Goal: Task Accomplishment & Management: Use online tool/utility

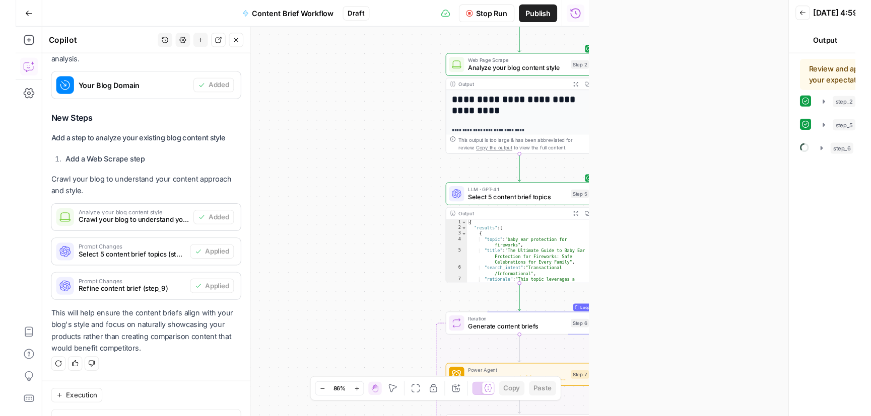
scroll to position [3271, 0]
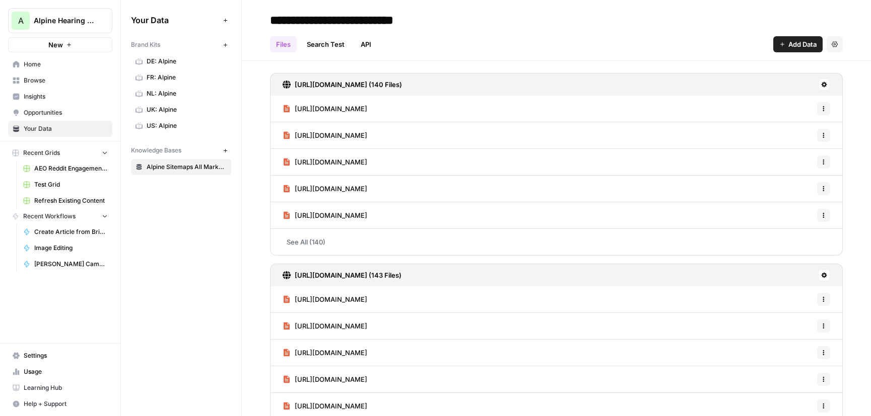
click at [39, 110] on span "Opportunities" at bounding box center [66, 112] width 84 height 9
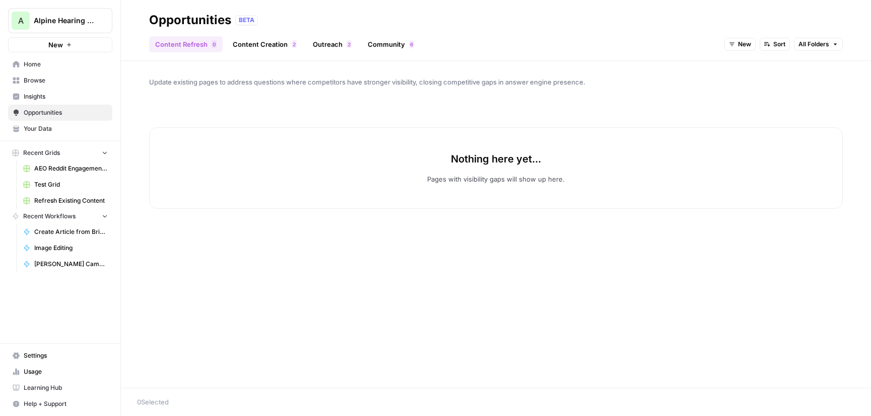
click at [267, 46] on link "Content Creation 2" at bounding box center [265, 44] width 76 height 16
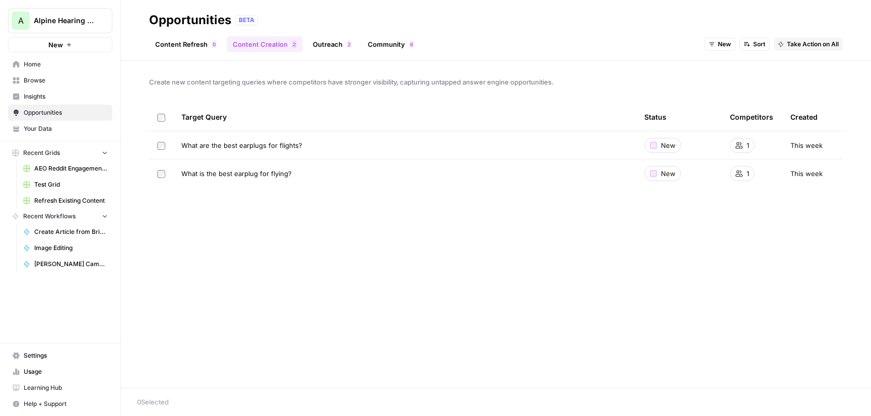
click at [330, 43] on link "Outreach 2" at bounding box center [332, 44] width 51 height 16
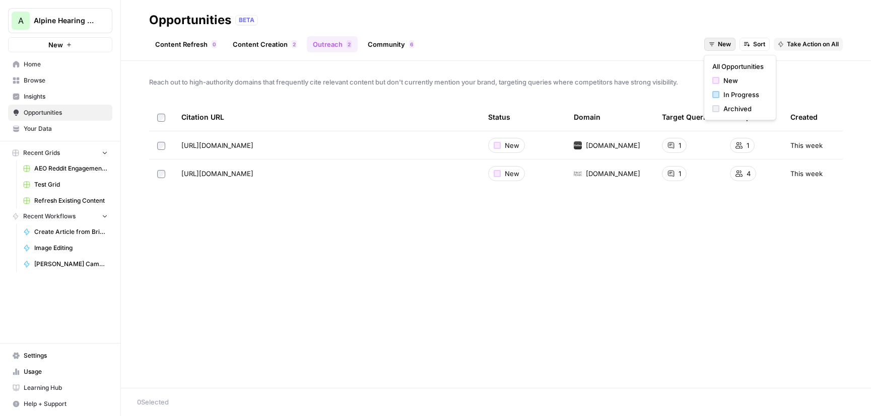
click at [725, 48] on span "New" at bounding box center [723, 44] width 13 height 9
click at [731, 95] on span "In Progress" at bounding box center [743, 95] width 40 height 10
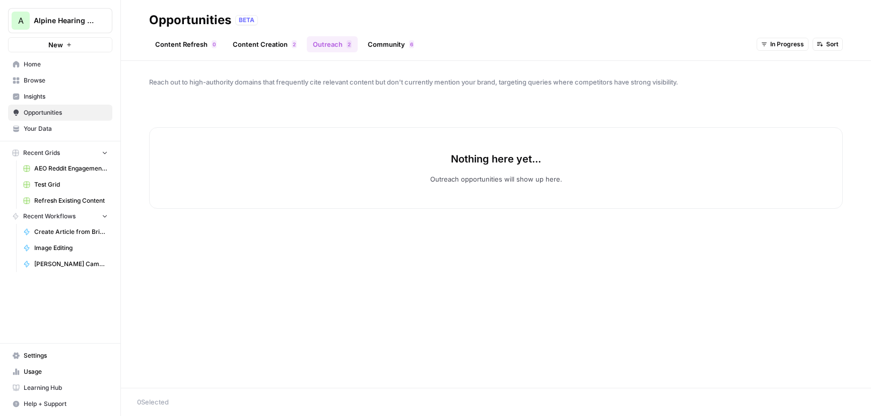
click at [778, 41] on span "In Progress" at bounding box center [787, 44] width 34 height 9
click at [794, 106] on span "Archived" at bounding box center [796, 109] width 40 height 10
click at [778, 40] on span "Archived" at bounding box center [790, 44] width 26 height 9
click at [795, 80] on span "New" at bounding box center [803, 81] width 40 height 10
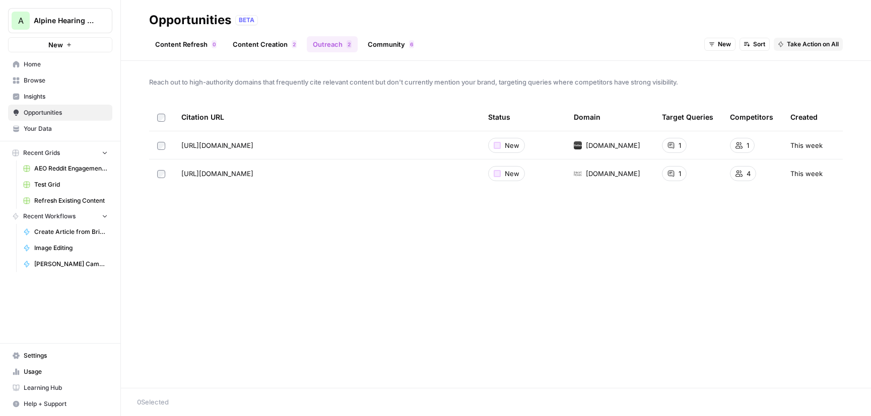
click at [255, 50] on link "Content Creation 2" at bounding box center [265, 44] width 76 height 16
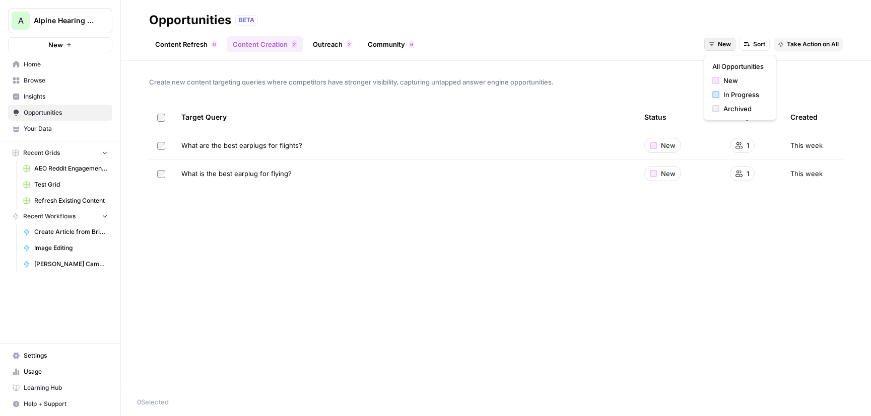
click at [717, 47] on span "New" at bounding box center [723, 44] width 13 height 9
click at [735, 98] on span "In Progress" at bounding box center [743, 95] width 40 height 10
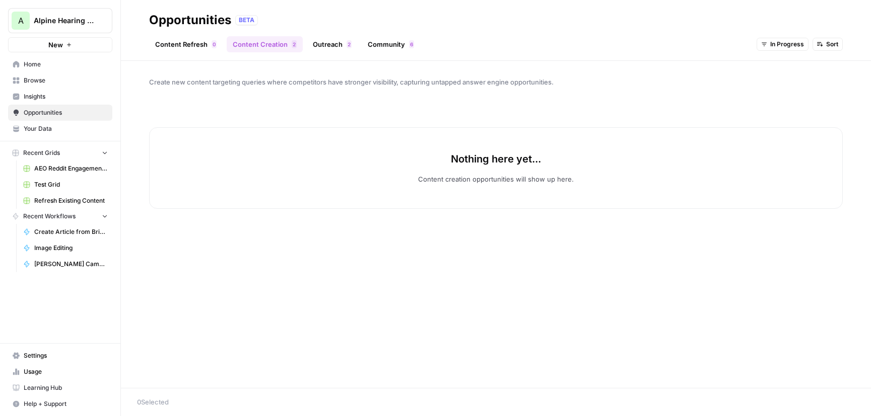
click at [765, 47] on icon "button" at bounding box center [764, 44] width 6 height 6
click at [780, 80] on span "New" at bounding box center [796, 81] width 40 height 10
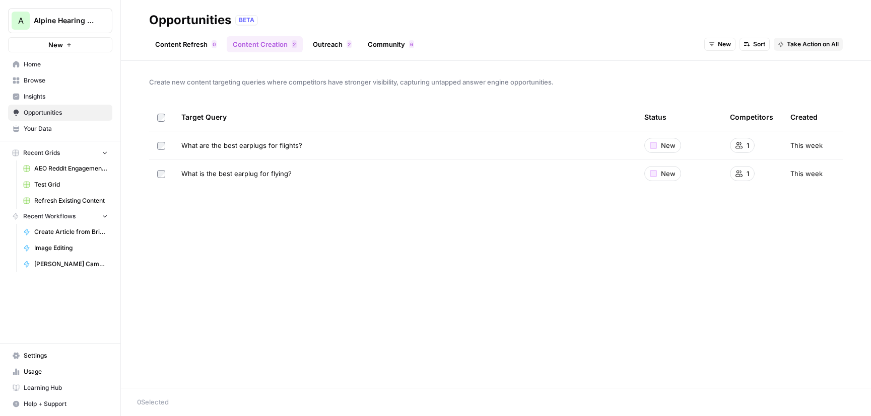
click at [331, 43] on link "Outreach 2" at bounding box center [332, 44] width 51 height 16
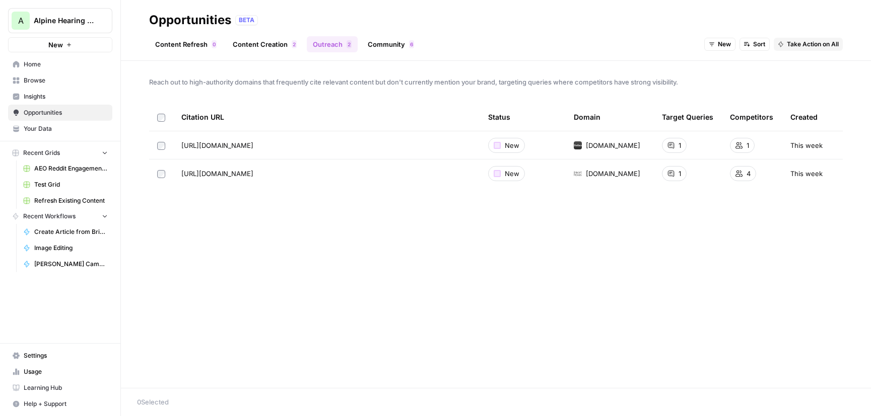
click at [371, 41] on link "Community 6" at bounding box center [391, 44] width 58 height 16
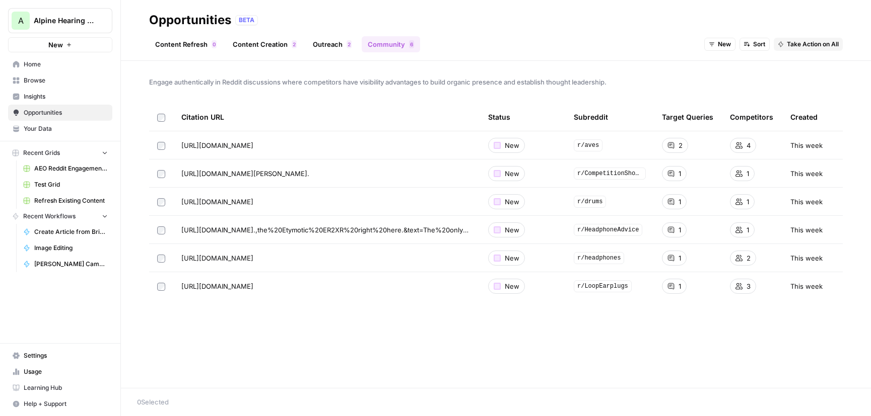
click at [169, 48] on link "Content Refresh 0" at bounding box center [186, 44] width 74 height 16
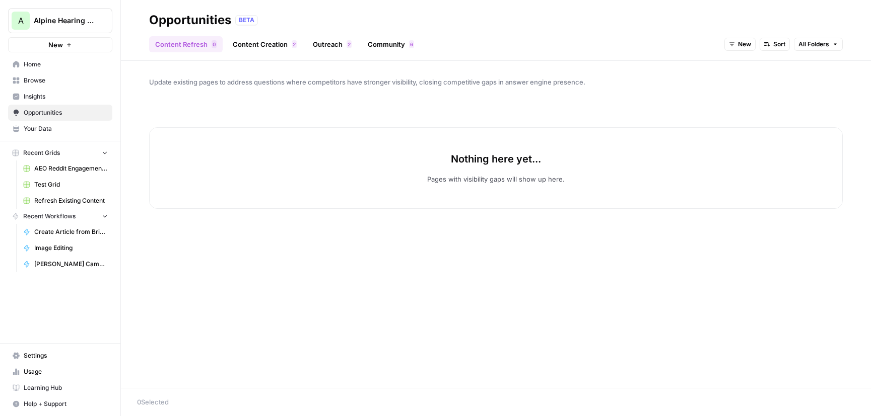
click at [257, 47] on link "Content Creation 2" at bounding box center [265, 44] width 76 height 16
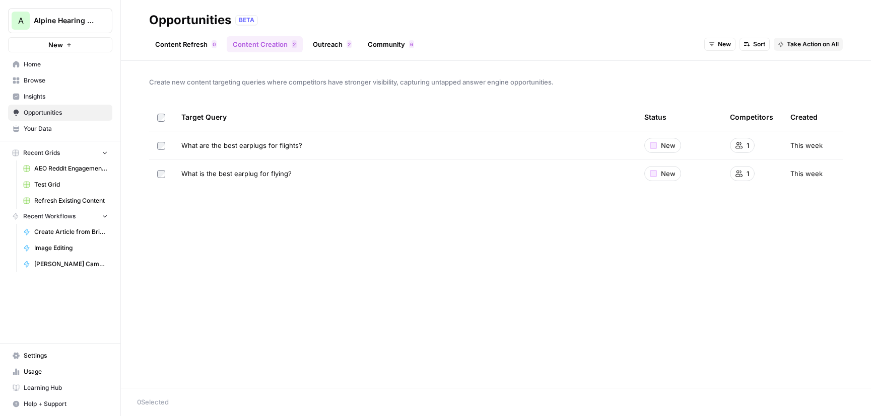
click at [334, 46] on link "Outreach 2" at bounding box center [332, 44] width 51 height 16
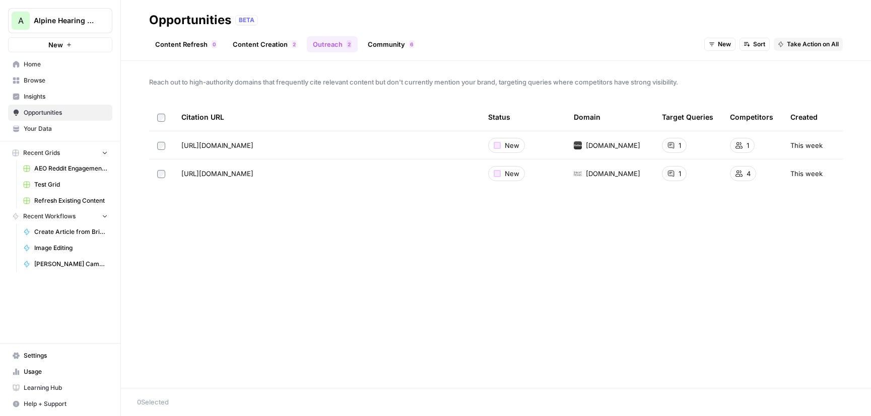
click at [385, 47] on link "Community 6" at bounding box center [391, 44] width 58 height 16
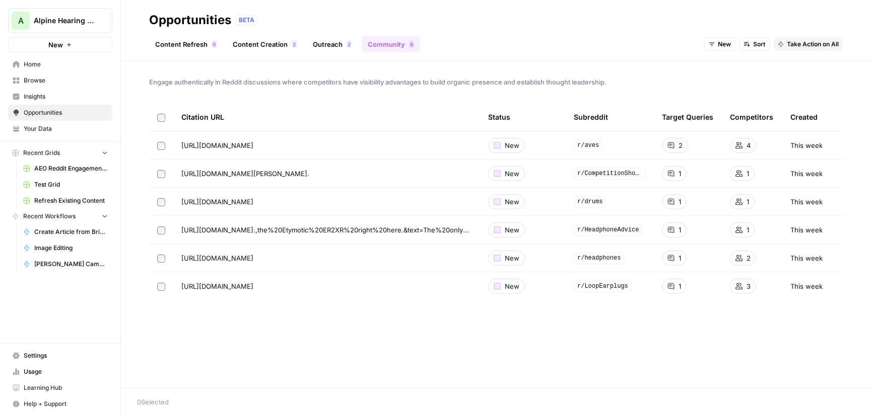
click at [34, 98] on span "Insights" at bounding box center [66, 96] width 84 height 9
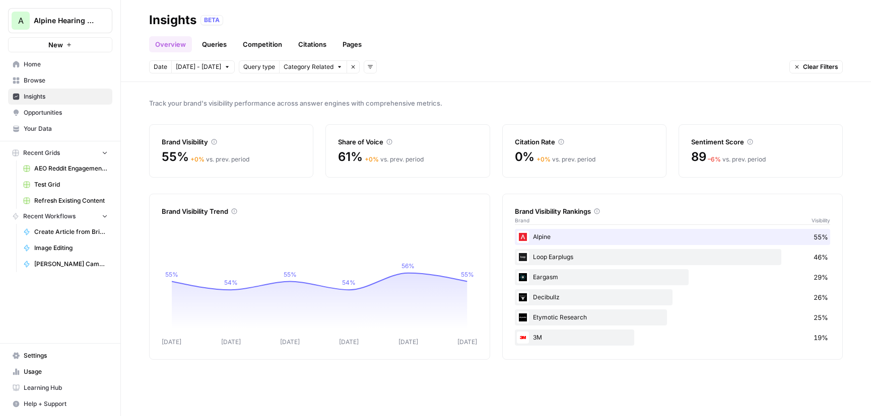
click at [216, 45] on link "Queries" at bounding box center [214, 44] width 37 height 16
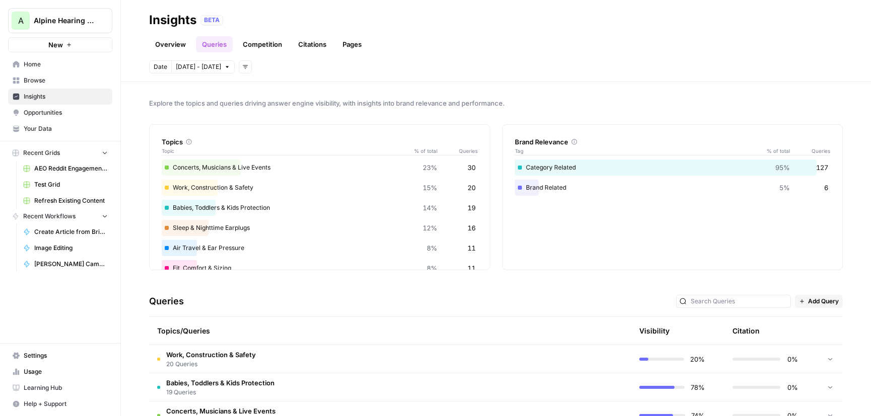
click at [269, 46] on link "Competition" at bounding box center [262, 44] width 51 height 16
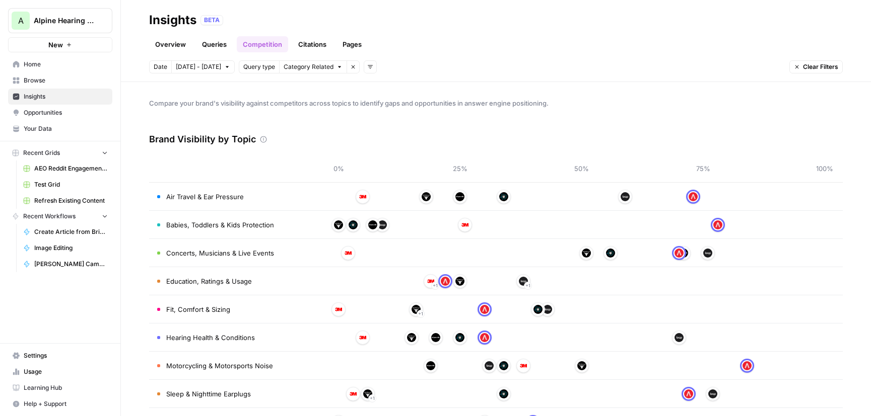
click at [313, 41] on link "Citations" at bounding box center [312, 44] width 40 height 16
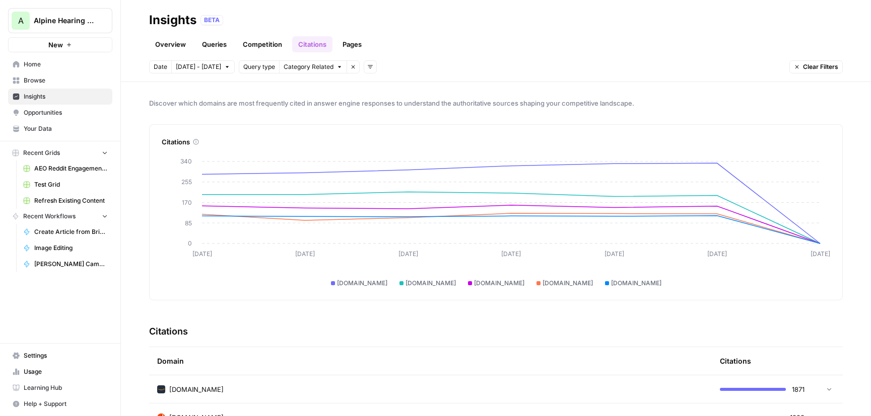
click at [353, 45] on link "Pages" at bounding box center [351, 44] width 31 height 16
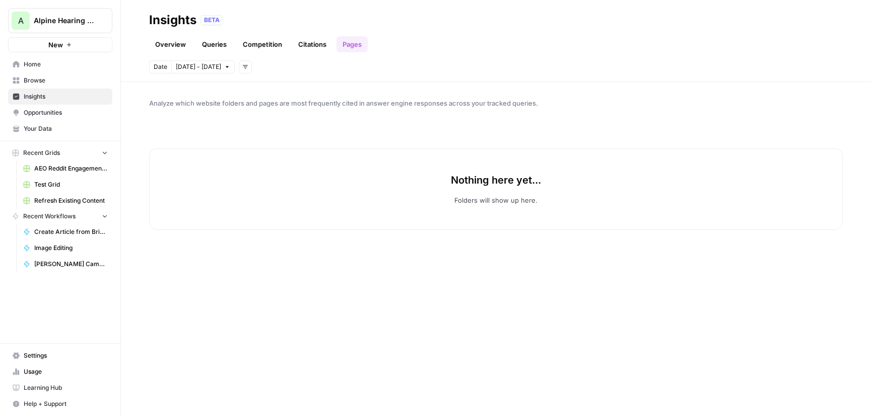
click at [311, 36] on link "Citations" at bounding box center [312, 44] width 40 height 16
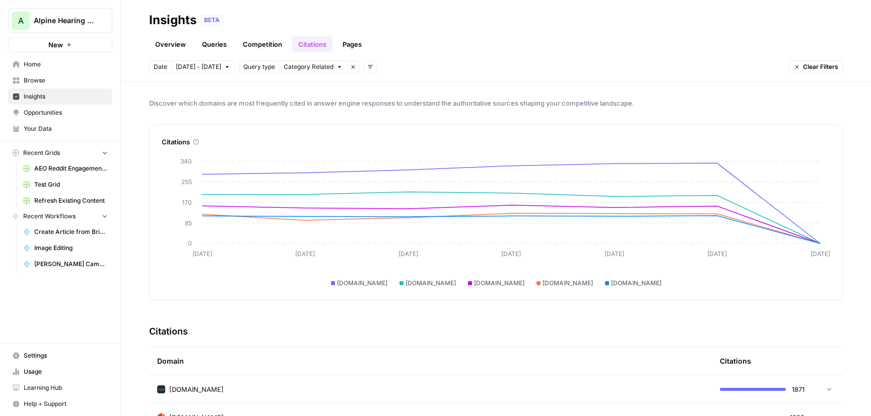
click at [254, 44] on link "Competition" at bounding box center [262, 44] width 51 height 16
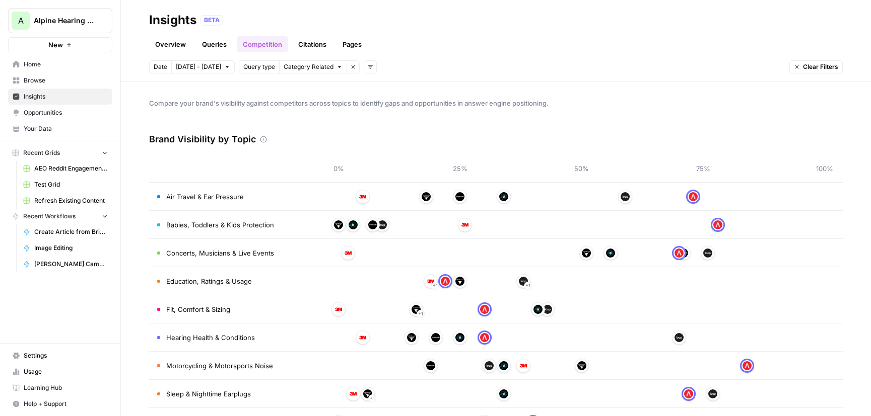
click at [301, 44] on link "Citations" at bounding box center [312, 44] width 40 height 16
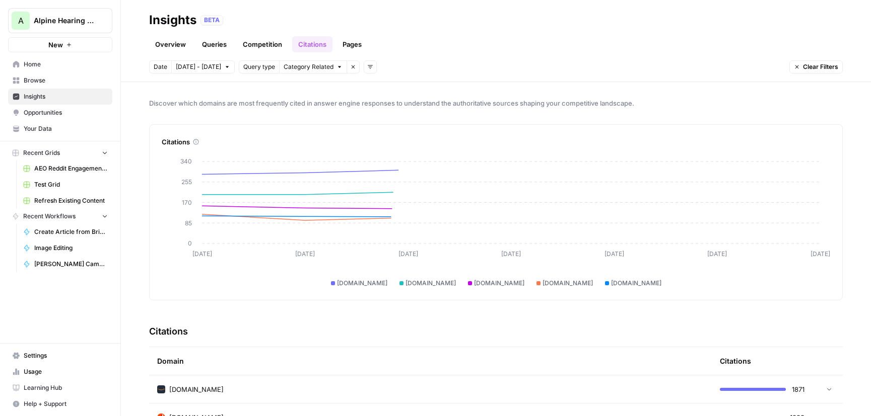
click at [358, 44] on link "Pages" at bounding box center [351, 44] width 31 height 16
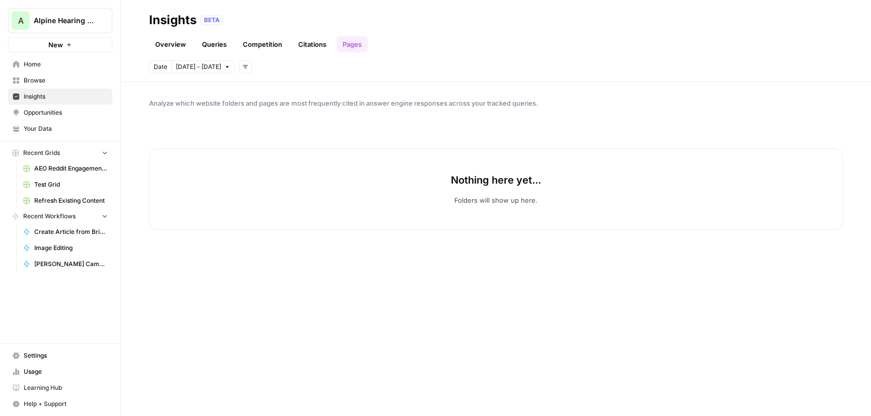
click at [42, 110] on span "Opportunities" at bounding box center [66, 112] width 84 height 9
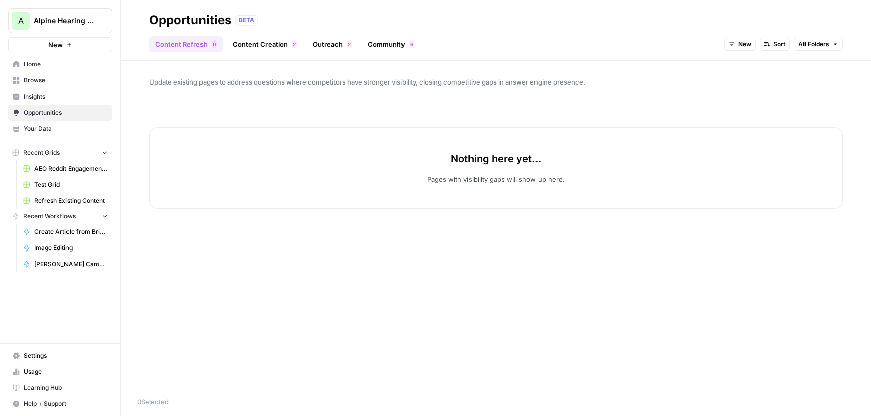
click at [332, 45] on link "Outreach 2" at bounding box center [332, 44] width 51 height 16
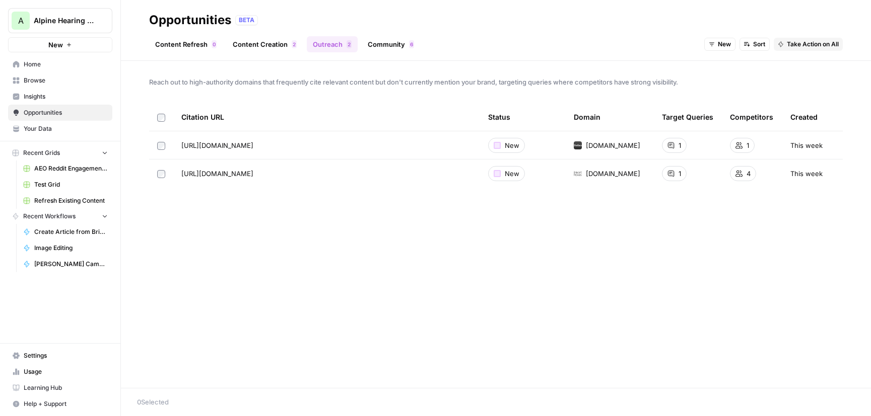
click at [264, 46] on link "Content Creation 2" at bounding box center [265, 44] width 76 height 16
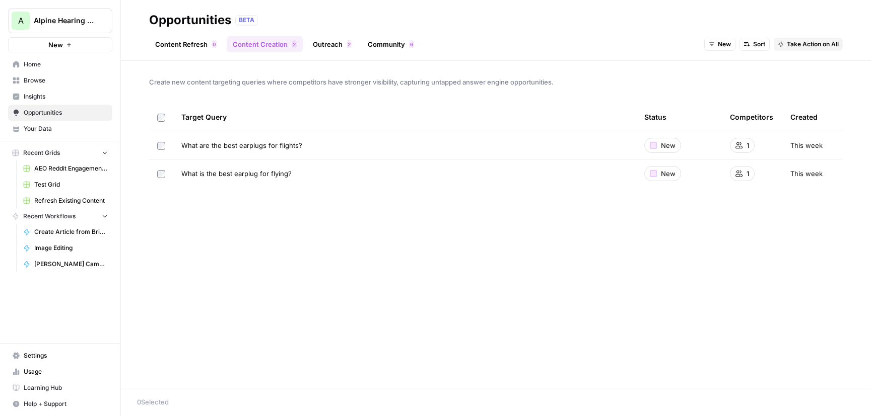
click at [189, 43] on link "Content Refresh 0" at bounding box center [186, 44] width 74 height 16
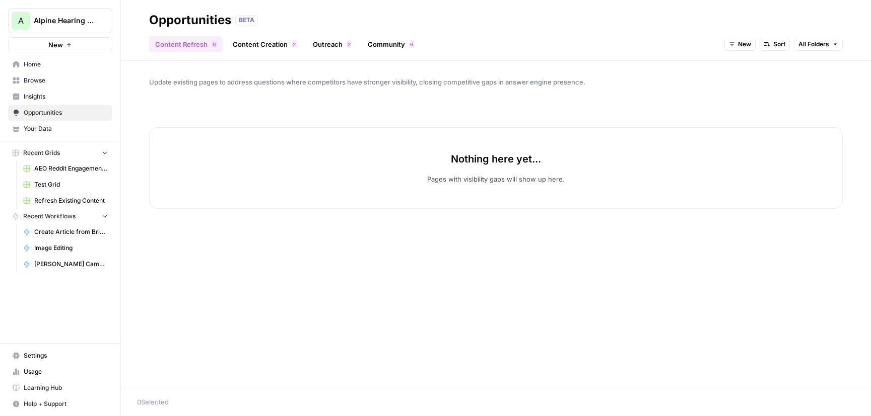
click at [358, 45] on ul "Content Refresh 0 Content Creation 2 Outreach 2 Community 6" at bounding box center [284, 44] width 271 height 16
click at [387, 44] on link "Community 6" at bounding box center [391, 44] width 58 height 16
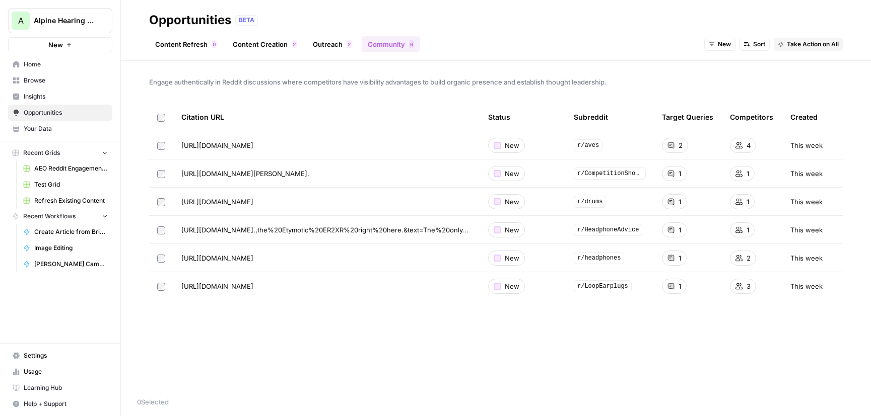
click at [37, 65] on span "Home" at bounding box center [66, 64] width 84 height 9
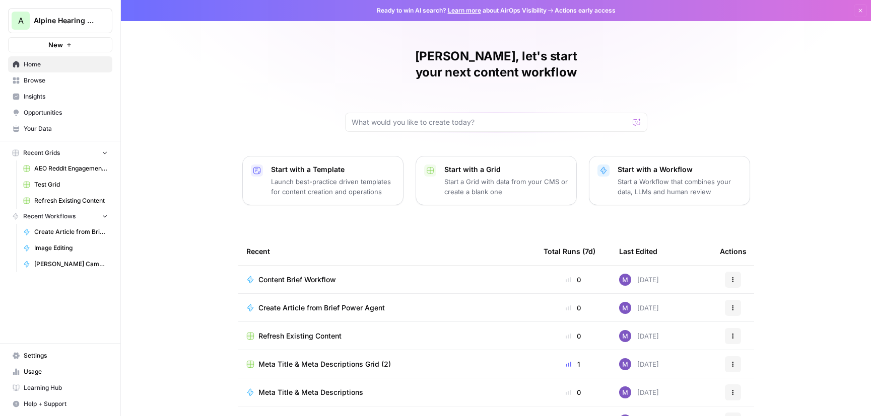
click at [37, 126] on span "Your Data" at bounding box center [66, 128] width 84 height 9
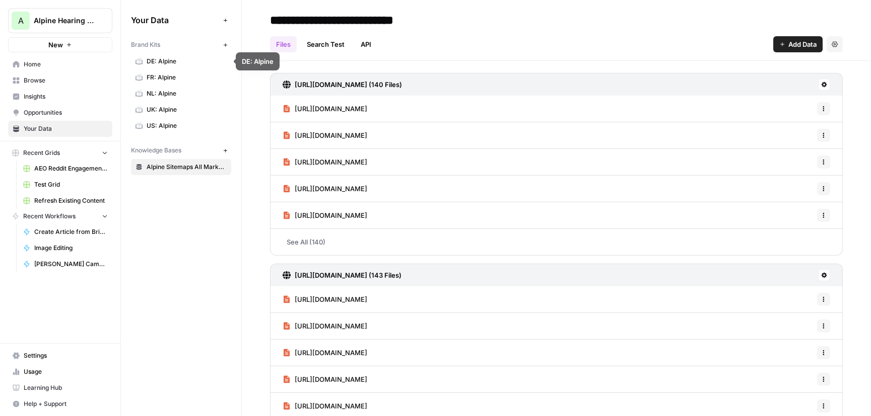
click at [162, 113] on span "UK: Alpine" at bounding box center [187, 109] width 80 height 9
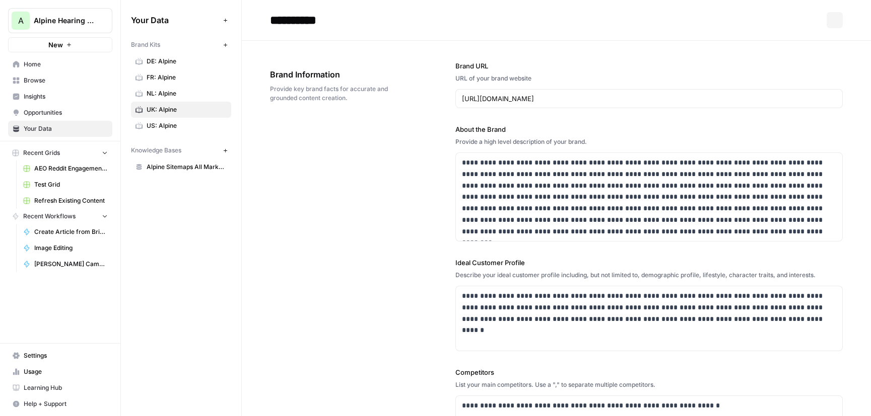
click at [166, 126] on span "US: Alpine" at bounding box center [187, 125] width 80 height 9
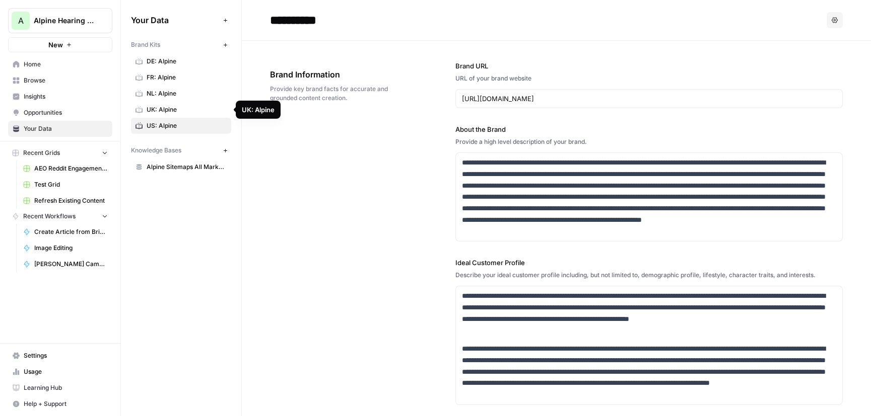
click at [160, 169] on span "Alpine Sitemaps All Markets" at bounding box center [187, 167] width 80 height 9
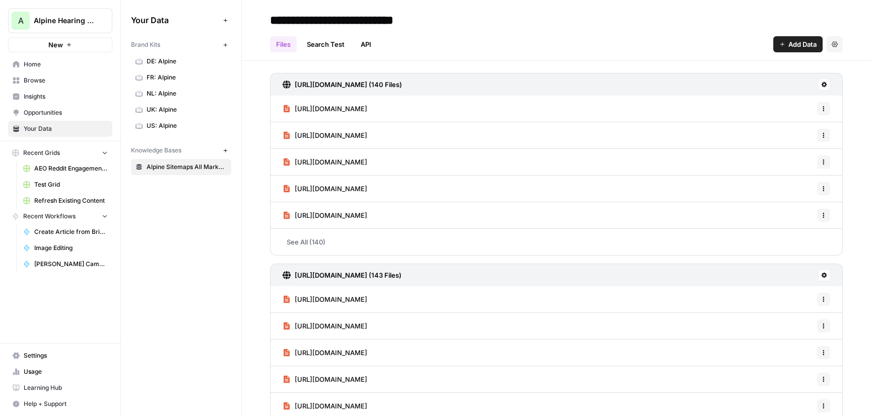
click at [42, 373] on span "Usage" at bounding box center [66, 372] width 84 height 9
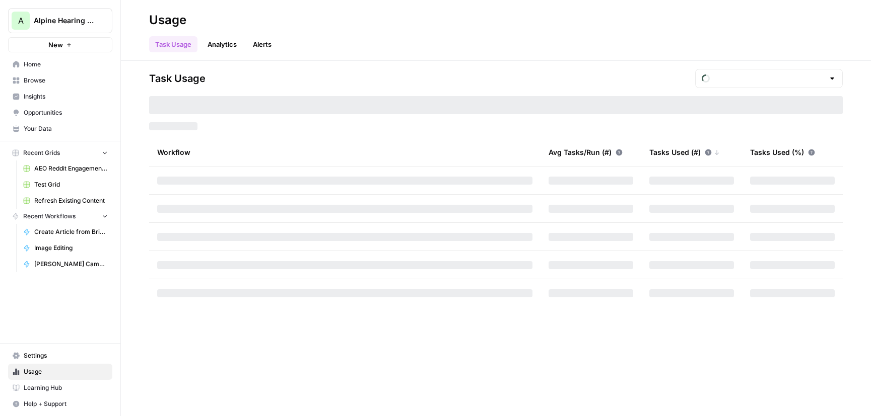
type input "October Included Tasks"
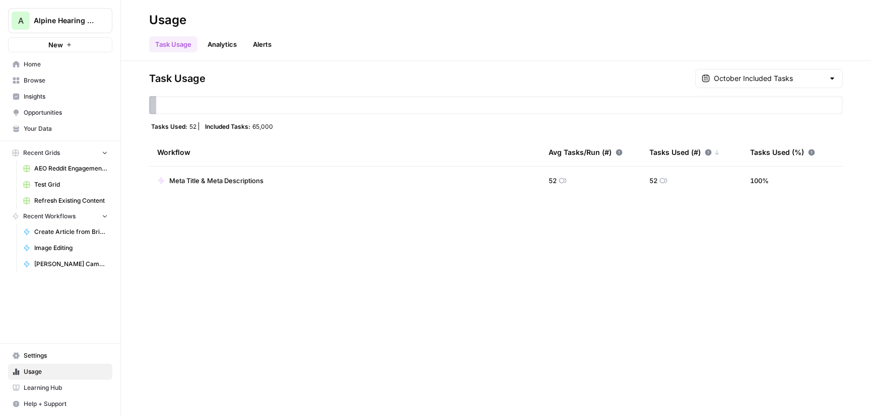
click at [49, 386] on span "Learning Hub" at bounding box center [66, 388] width 84 height 9
click at [33, 359] on span "Settings" at bounding box center [66, 355] width 84 height 9
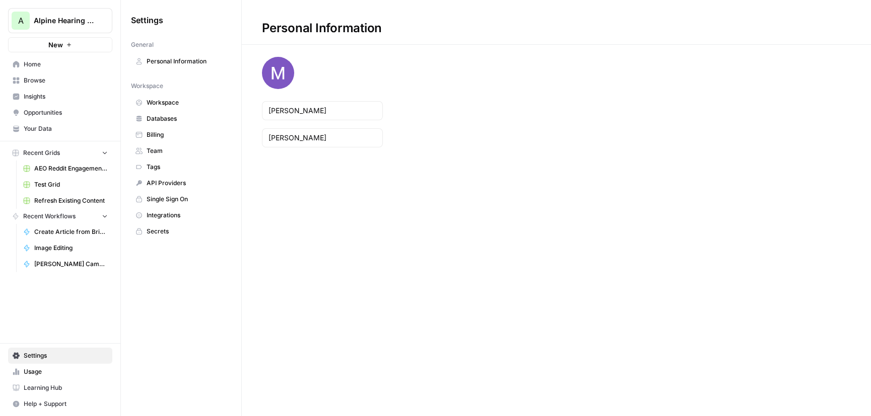
click at [167, 211] on span "Integrations" at bounding box center [187, 215] width 80 height 9
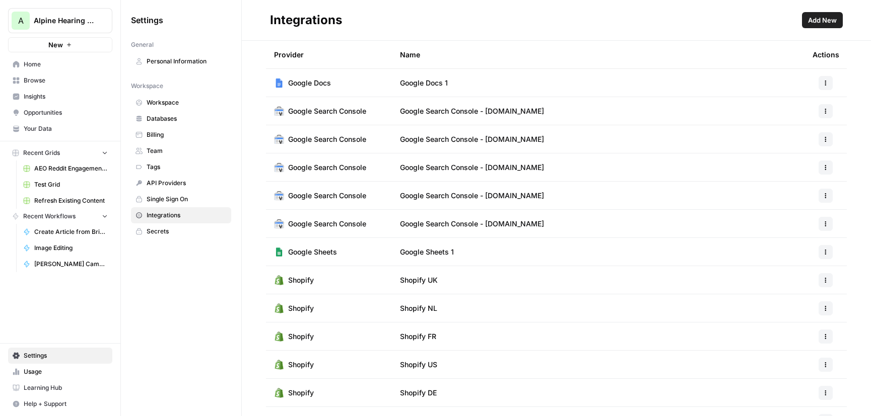
scroll to position [19, 0]
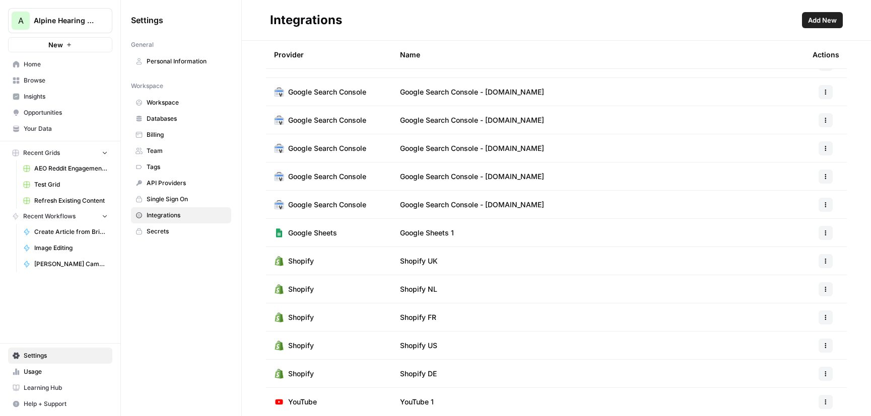
click at [160, 147] on span "Team" at bounding box center [187, 151] width 80 height 9
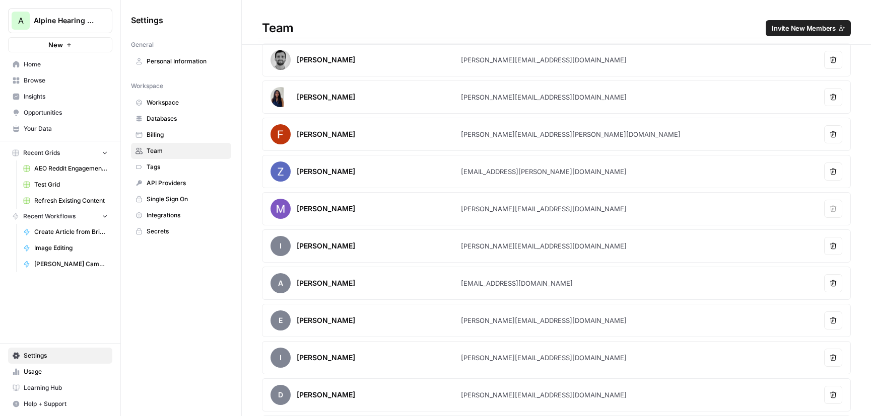
scroll to position [1, 0]
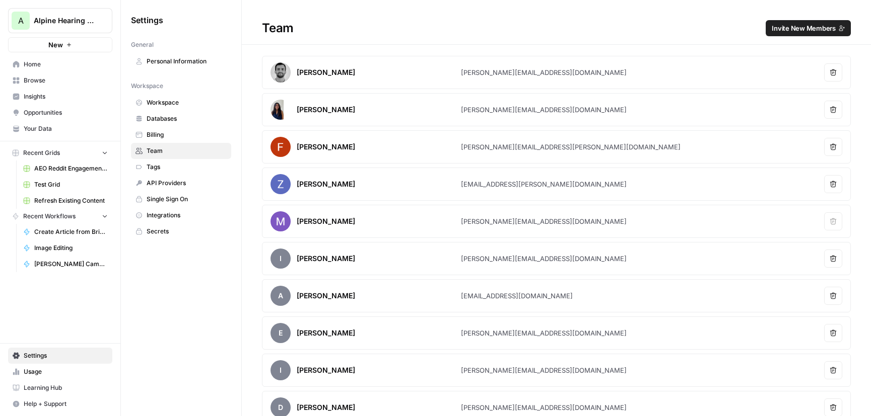
click at [41, 68] on span "Home" at bounding box center [66, 64] width 84 height 9
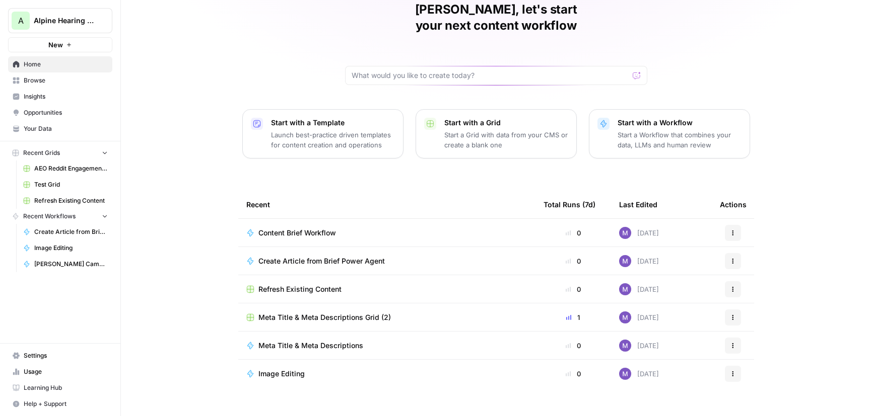
scroll to position [23, 0]
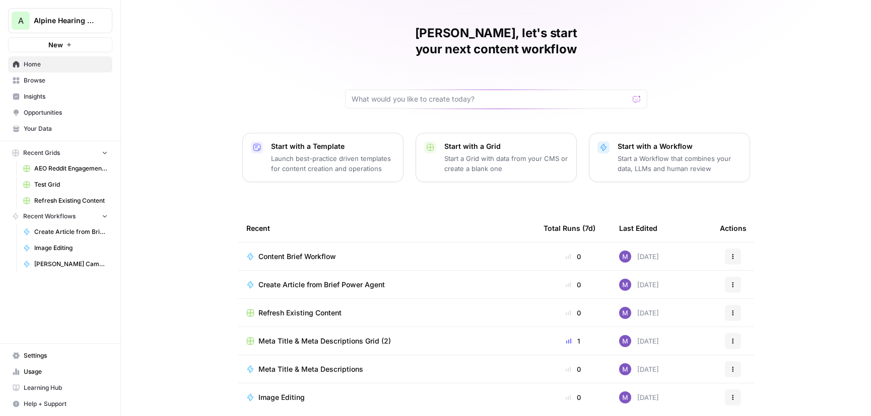
click at [285, 252] on span "Content Brief Workflow" at bounding box center [297, 257] width 78 height 10
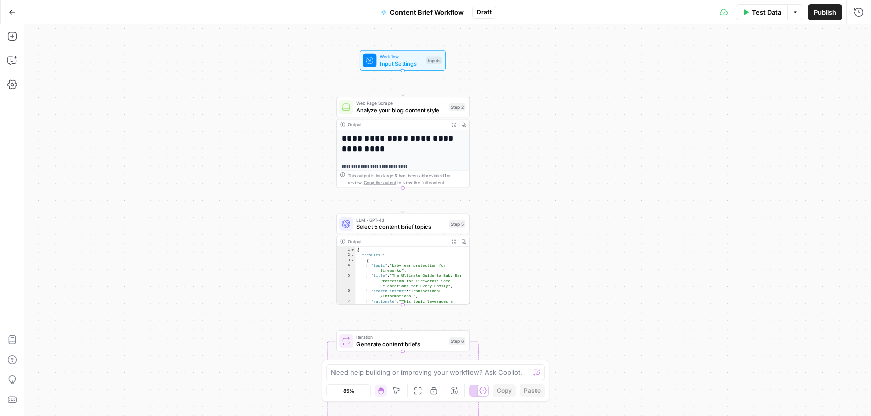
click at [409, 62] on span "Input Settings" at bounding box center [401, 63] width 43 height 9
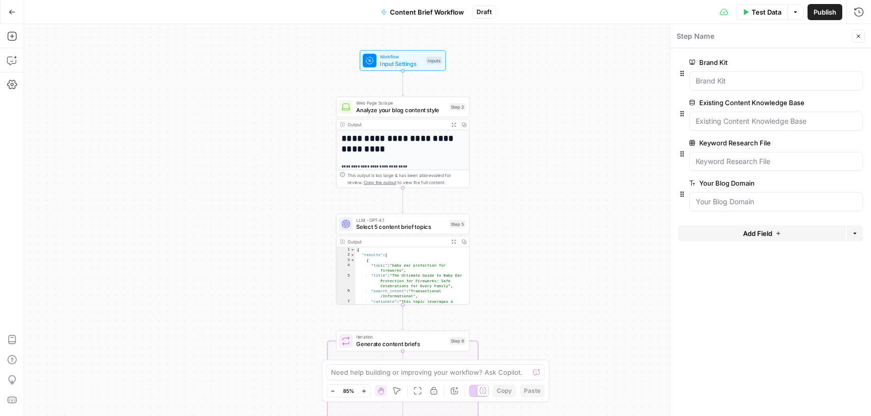
click at [857, 43] on header "Step Name Close" at bounding box center [770, 36] width 201 height 24
click at [857, 33] on icon "button" at bounding box center [858, 36] width 6 height 6
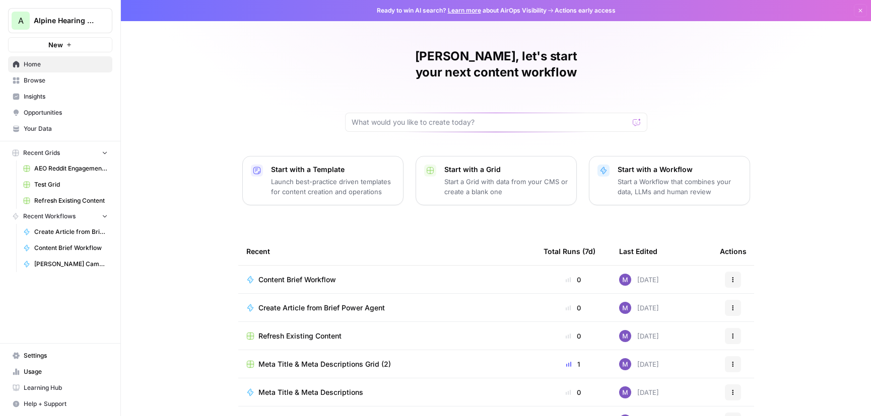
scroll to position [47, 0]
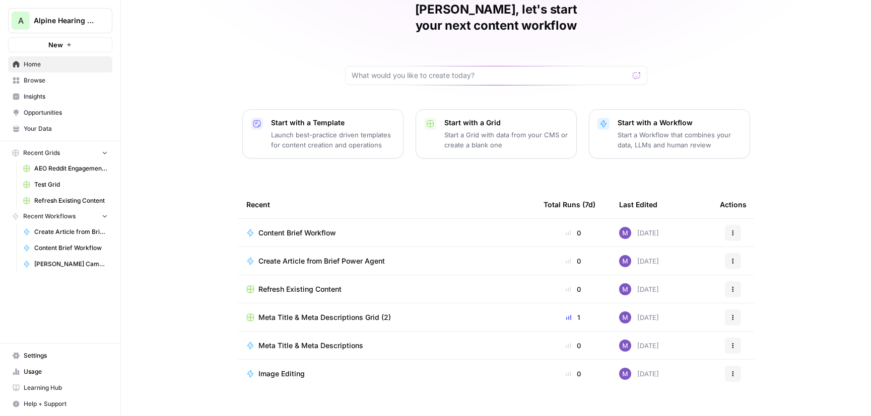
click at [300, 256] on span "Create Article from Brief Power Agent" at bounding box center [321, 261] width 126 height 10
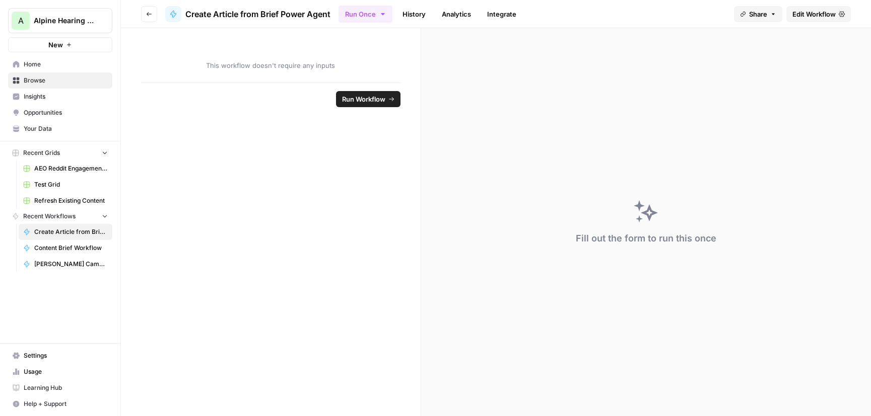
click at [146, 15] on icon "button" at bounding box center [149, 14] width 6 height 6
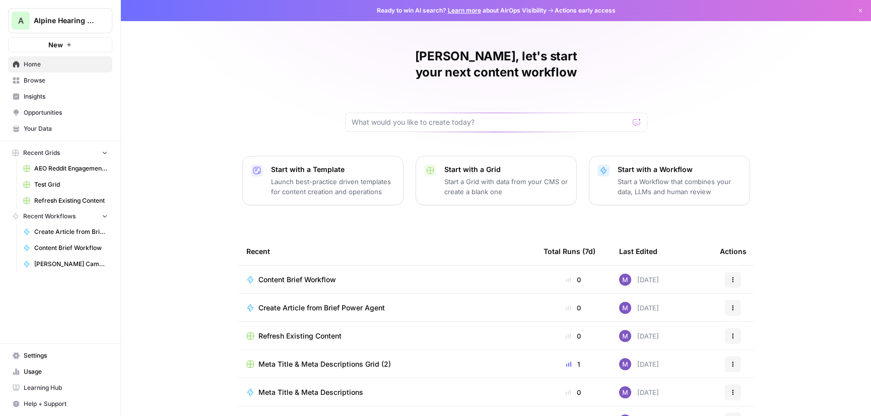
click at [285, 303] on span "Create Article from Brief Power Agent" at bounding box center [321, 308] width 126 height 10
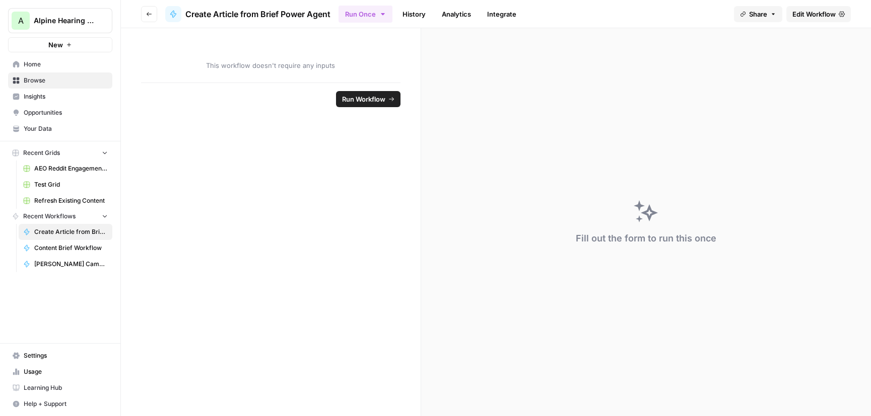
click at [814, 16] on span "Edit Workflow" at bounding box center [813, 14] width 43 height 10
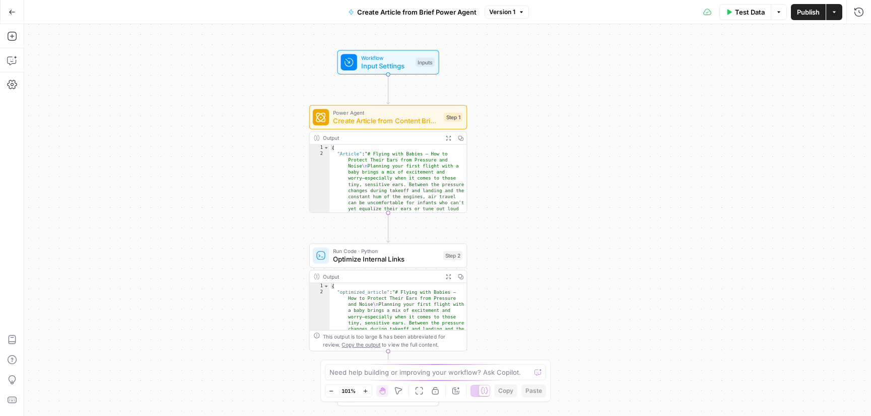
click at [370, 61] on span "Input Settings" at bounding box center [386, 66] width 50 height 10
click at [858, 35] on icon "button" at bounding box center [858, 36] width 6 height 6
click at [397, 117] on span "Create Article from Content Brief - Fork" at bounding box center [386, 121] width 107 height 10
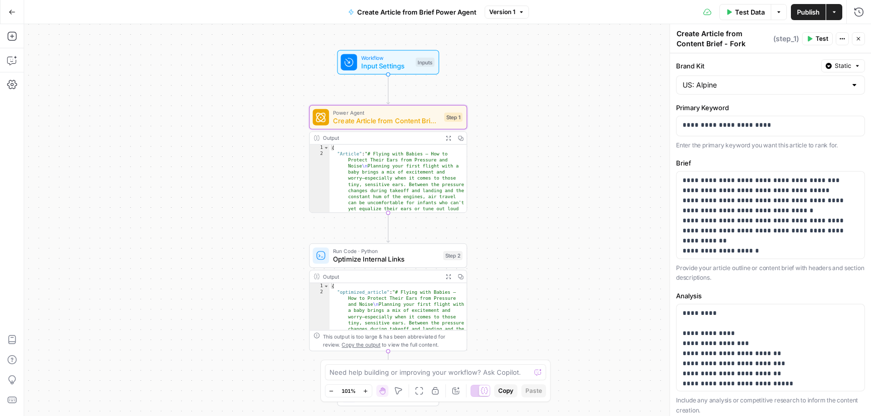
click at [861, 41] on button "Close" at bounding box center [857, 38] width 13 height 13
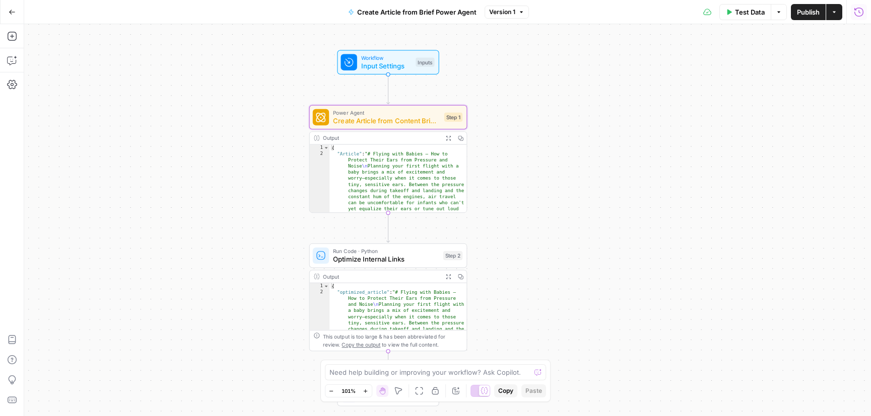
click at [854, 12] on icon "button" at bounding box center [858, 12] width 10 height 10
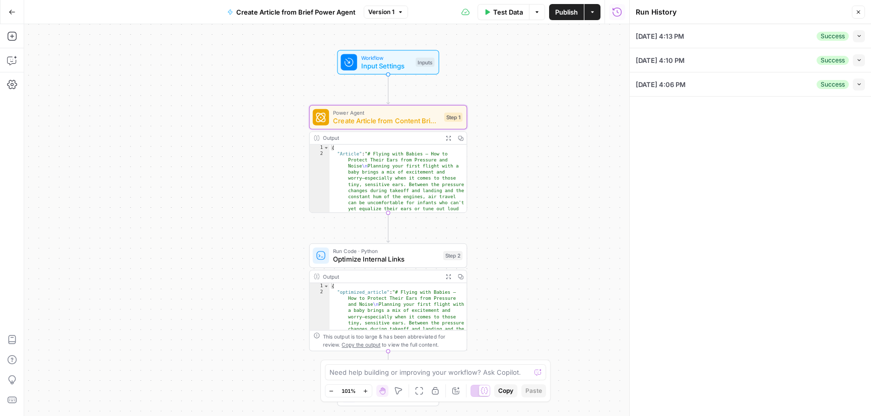
click at [859, 32] on button "Collapse" at bounding box center [858, 36] width 12 height 12
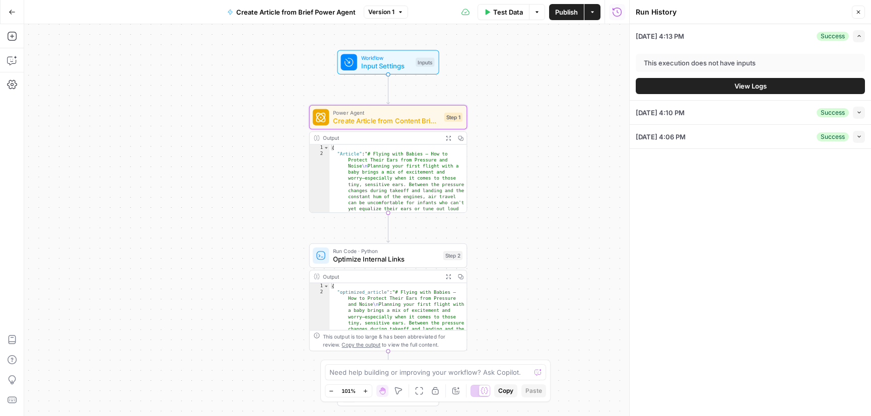
click at [734, 84] on span "View Logs" at bounding box center [750, 86] width 32 height 10
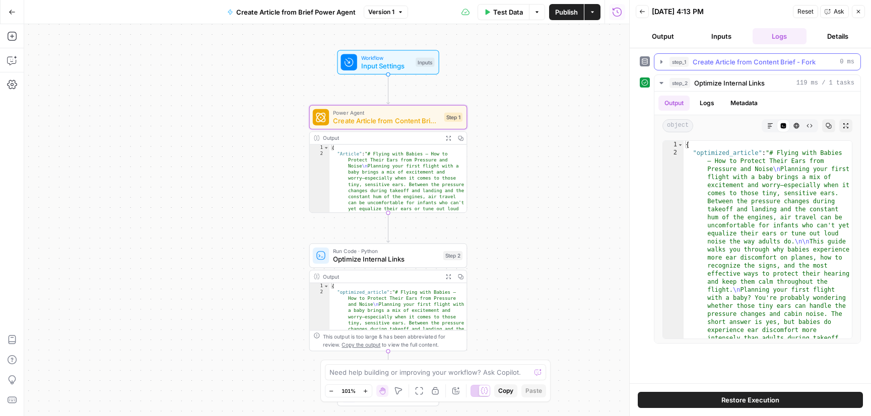
click at [709, 54] on button "step_1 Create Article from Content Brief - Fork 0 ms" at bounding box center [757, 62] width 206 height 16
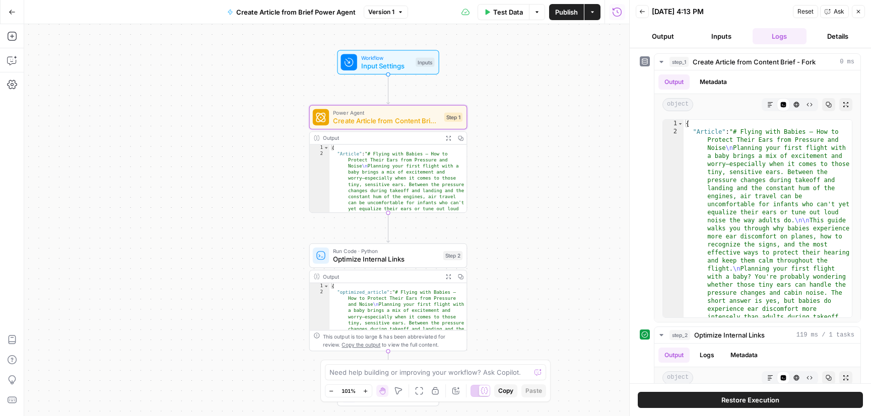
click at [650, 33] on button "Output" at bounding box center [662, 36] width 54 height 16
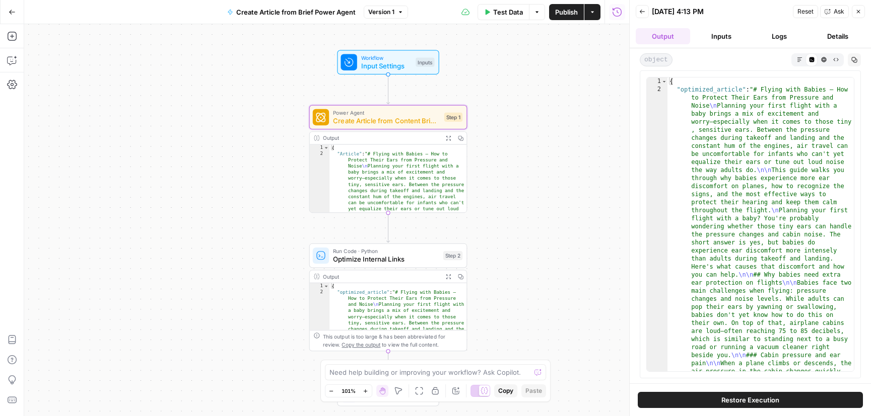
click at [798, 60] on icon "button" at bounding box center [800, 60] width 6 height 6
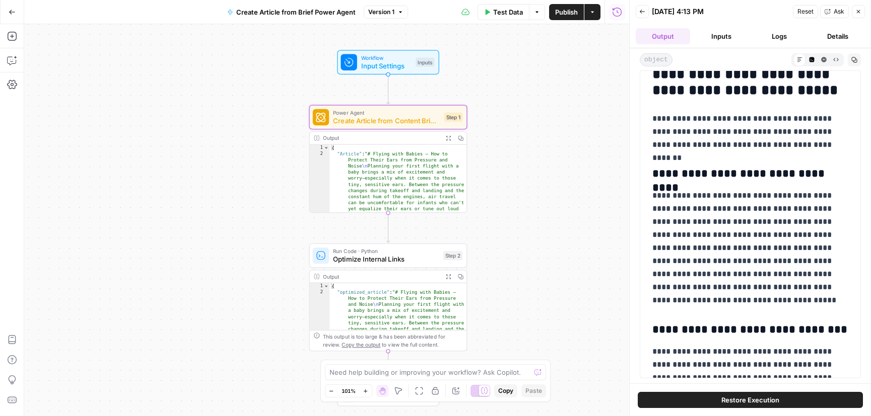
scroll to position [1273, 0]
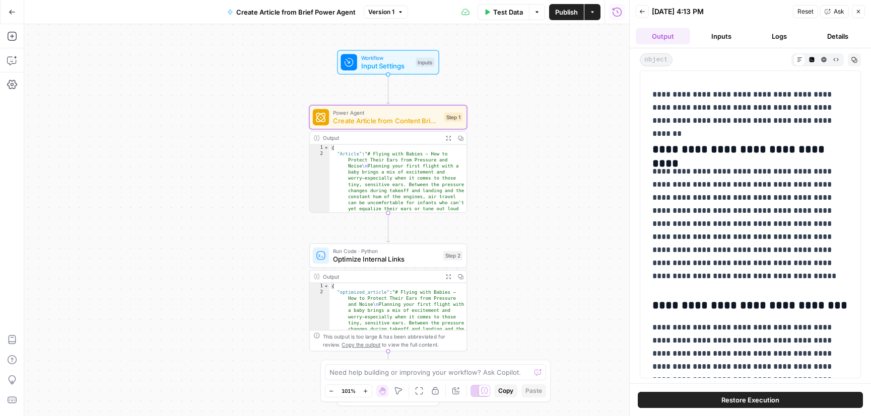
click at [856, 14] on icon "button" at bounding box center [858, 12] width 6 height 6
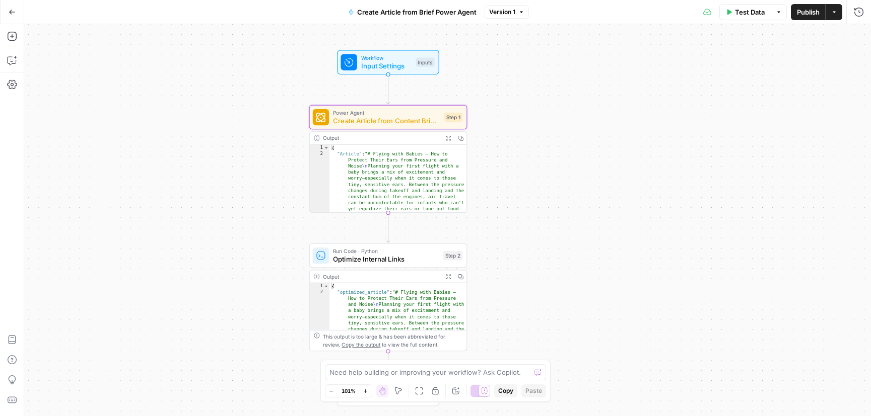
click at [16, 11] on button "Go Back" at bounding box center [12, 12] width 18 height 18
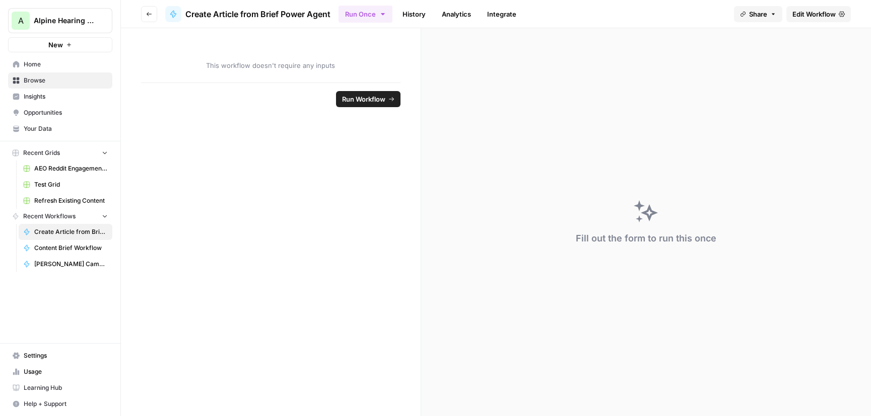
click at [143, 13] on button "Go back" at bounding box center [149, 14] width 16 height 16
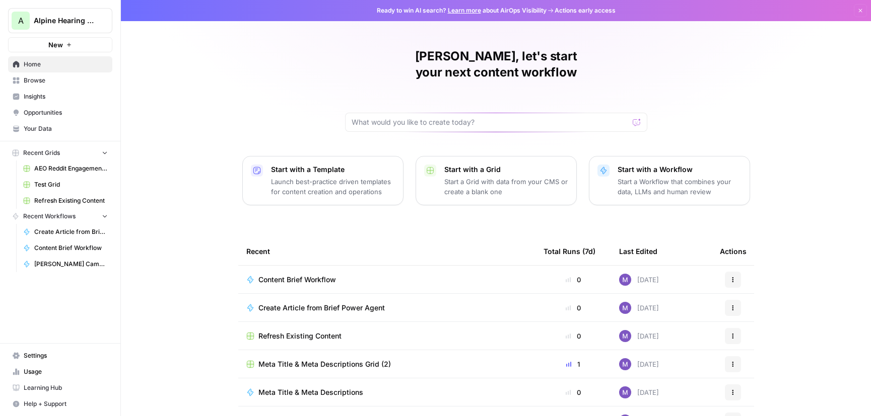
scroll to position [33, 0]
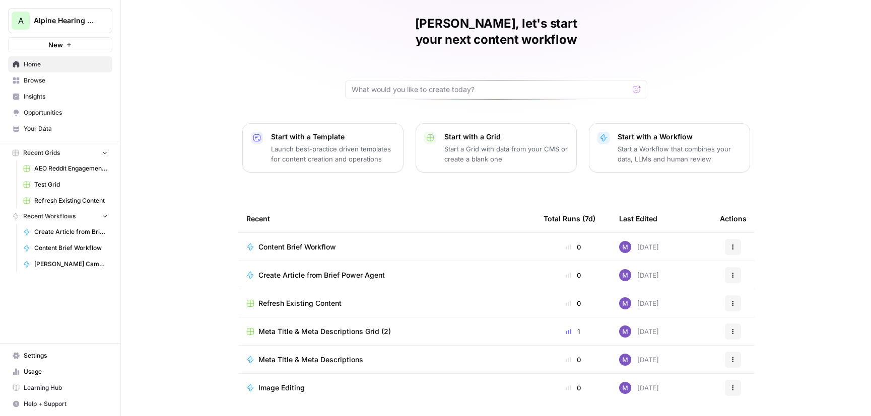
click at [316, 242] on span "Content Brief Workflow" at bounding box center [297, 247] width 78 height 10
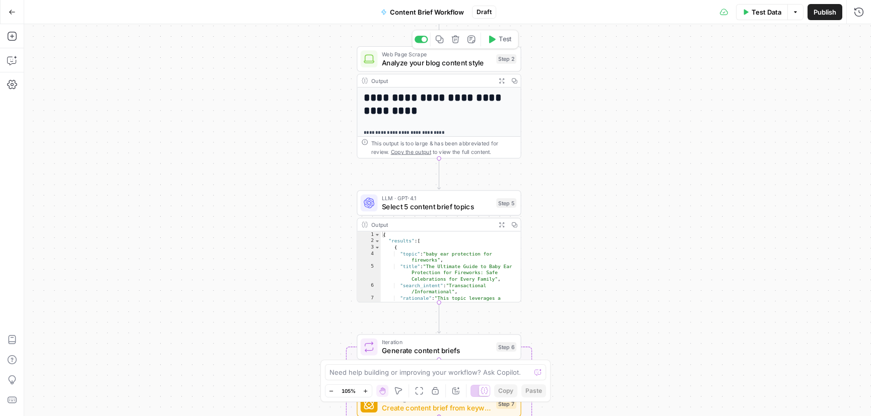
click at [428, 60] on span "Analyze your blog content style" at bounding box center [437, 62] width 110 height 11
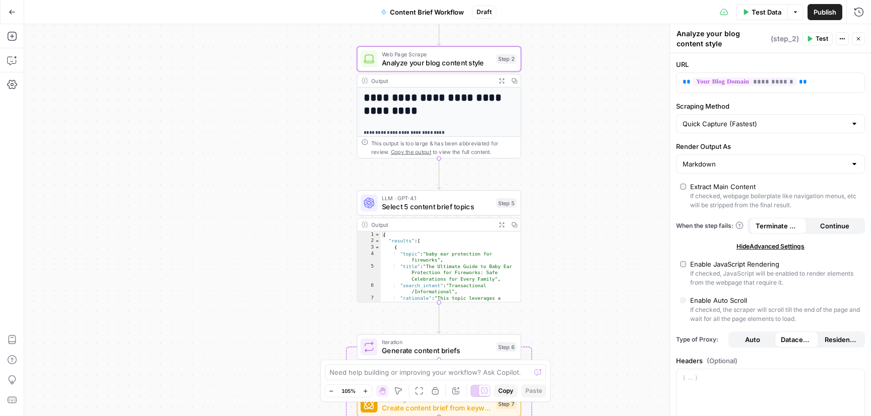
click at [859, 41] on icon "button" at bounding box center [858, 39] width 6 height 6
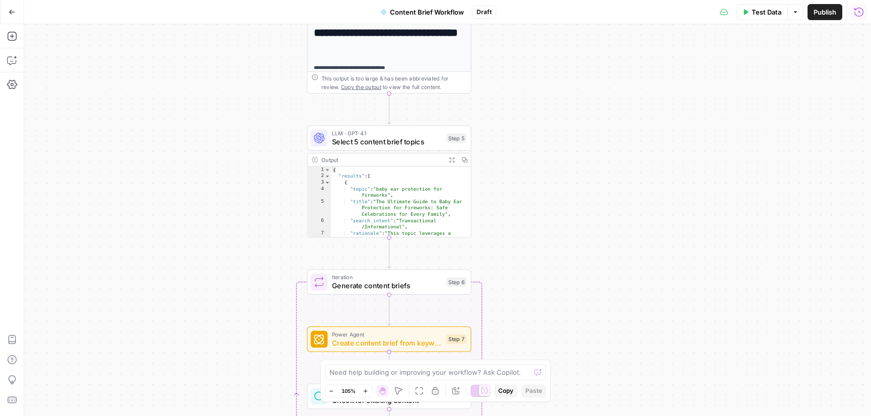
click at [857, 16] on icon "button" at bounding box center [858, 11] width 9 height 9
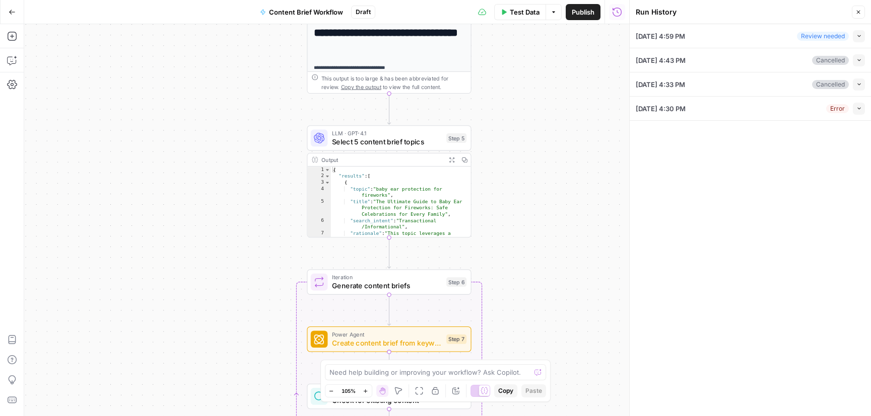
click at [845, 35] on div "Review needed" at bounding box center [823, 36] width 52 height 9
click at [859, 35] on icon "button" at bounding box center [858, 36] width 3 height 2
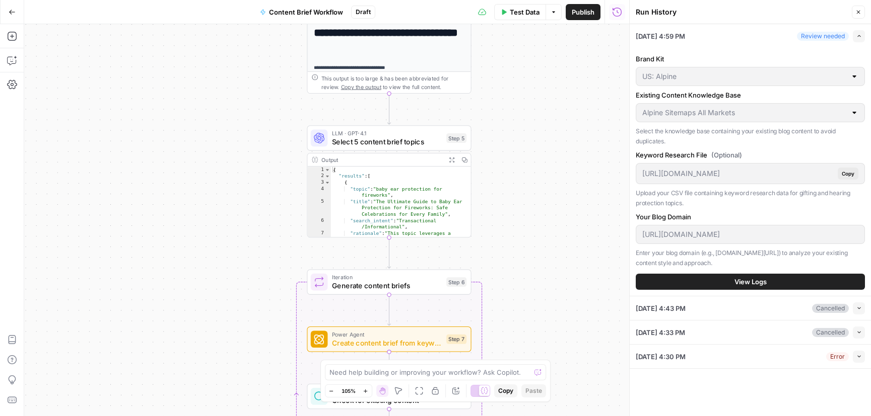
click at [730, 284] on button "View Logs" at bounding box center [749, 282] width 229 height 16
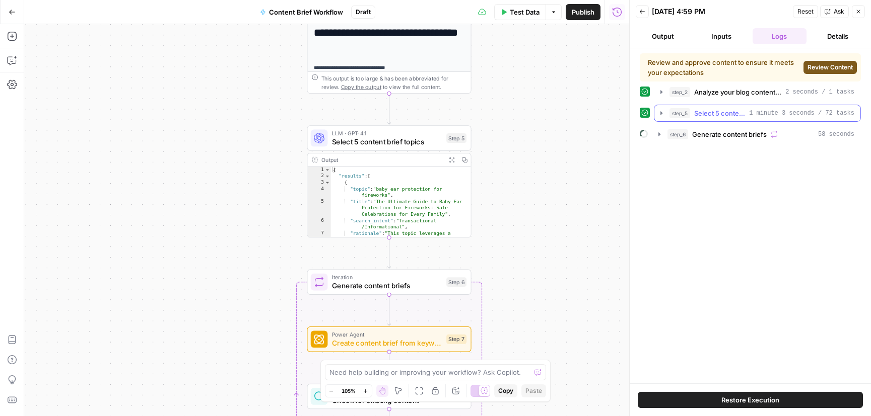
click at [725, 116] on span "Select 5 content brief topics" at bounding box center [719, 113] width 51 height 10
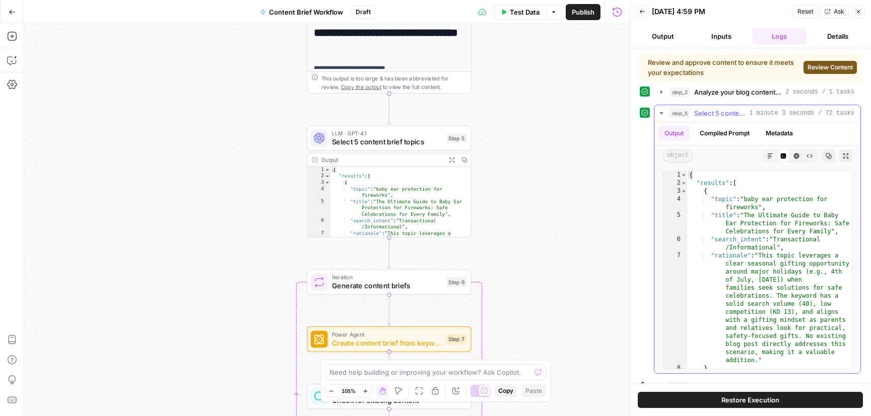
click at [714, 109] on span "Select 5 content brief topics" at bounding box center [719, 113] width 51 height 10
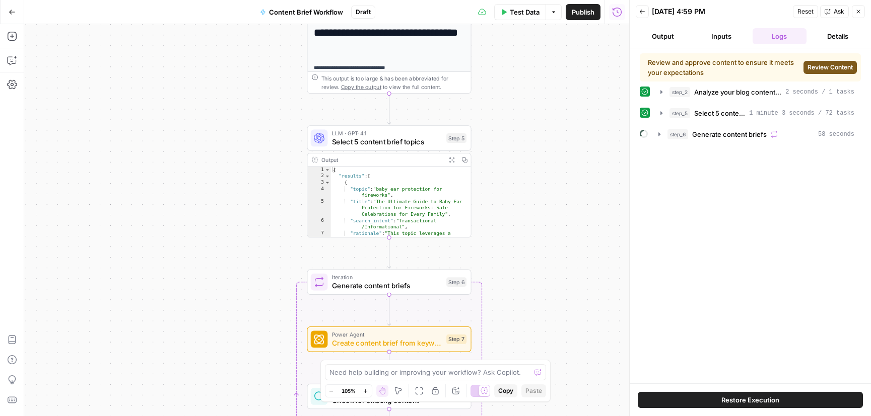
click at [820, 69] on span "Review Content" at bounding box center [829, 67] width 45 height 9
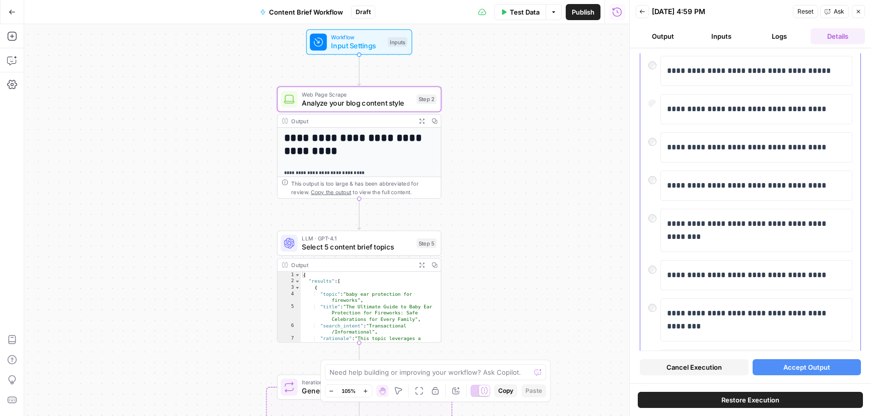
scroll to position [124, 0]
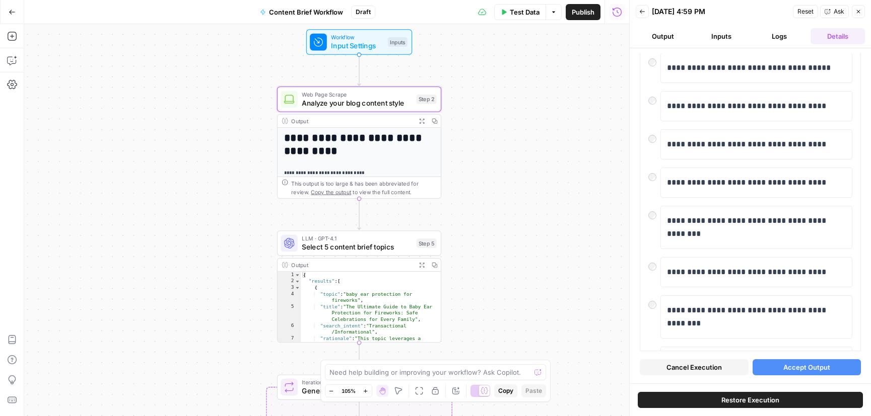
click at [781, 370] on button "Accept Output" at bounding box center [806, 368] width 109 height 16
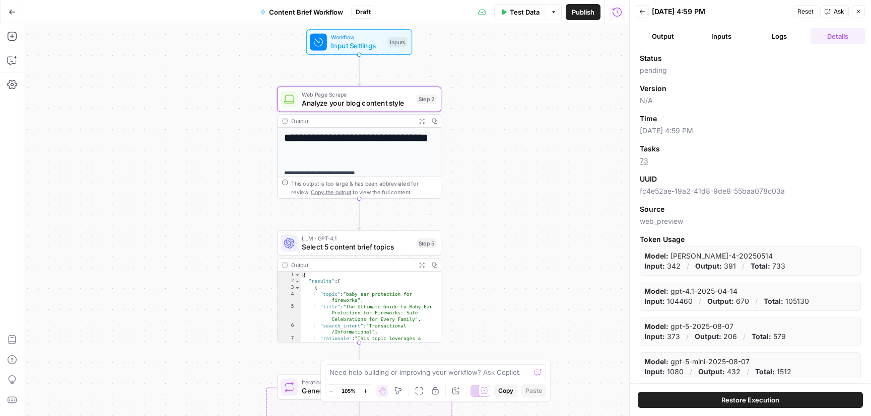
scroll to position [3, 0]
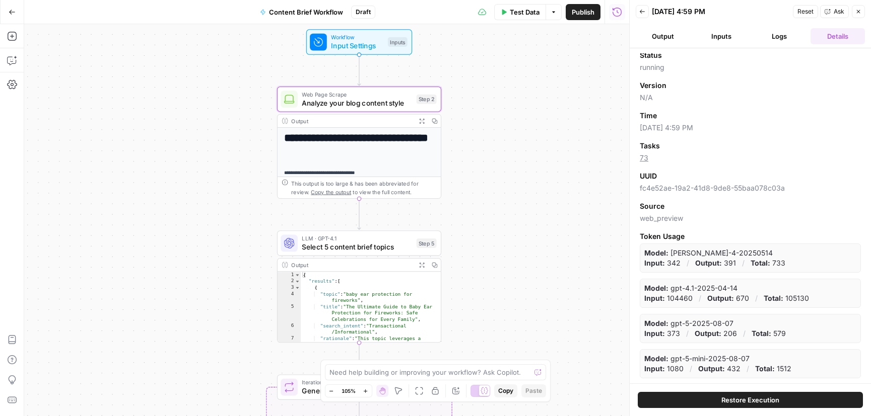
click at [732, 402] on span "Restore Execution" at bounding box center [750, 400] width 58 height 10
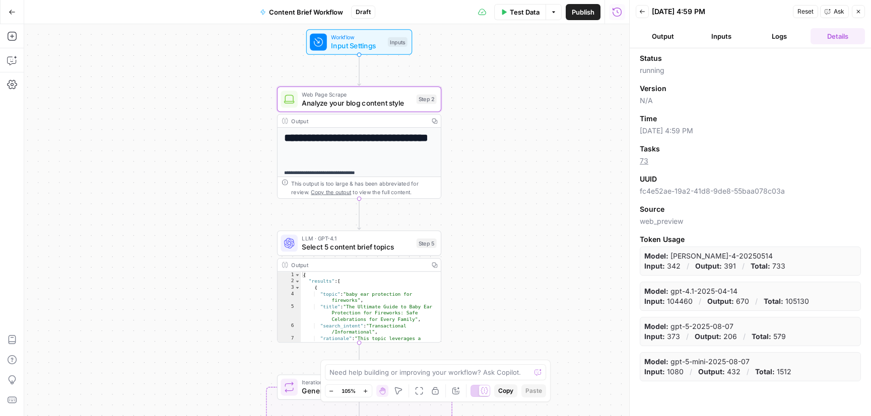
click at [724, 35] on button "Inputs" at bounding box center [721, 36] width 54 height 16
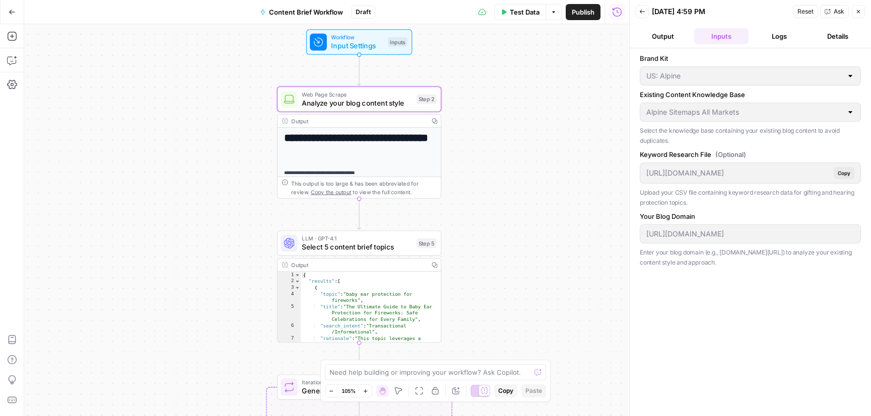
click at [769, 38] on button "Logs" at bounding box center [779, 36] width 54 height 16
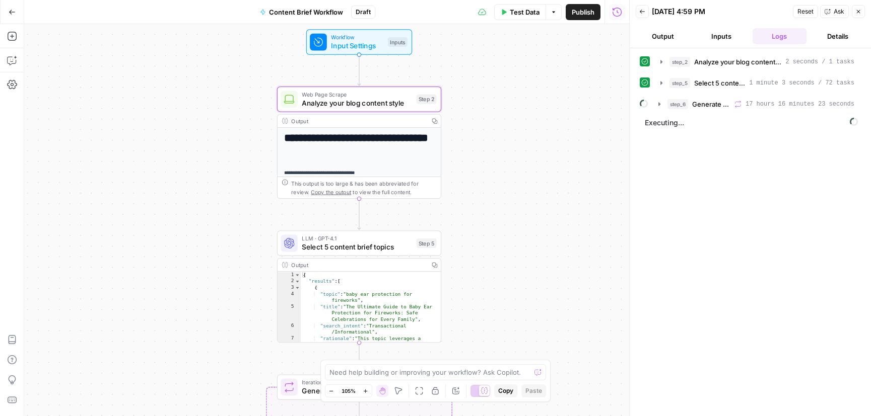
click at [673, 35] on button "Output" at bounding box center [662, 36] width 54 height 16
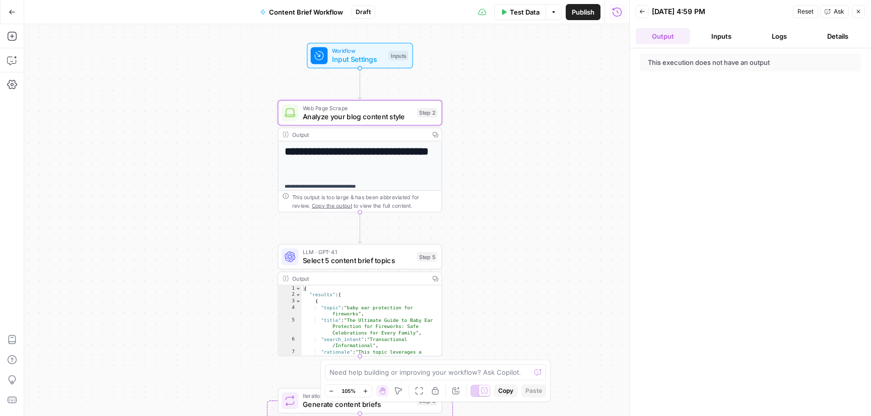
click at [715, 39] on button "Inputs" at bounding box center [721, 36] width 54 height 16
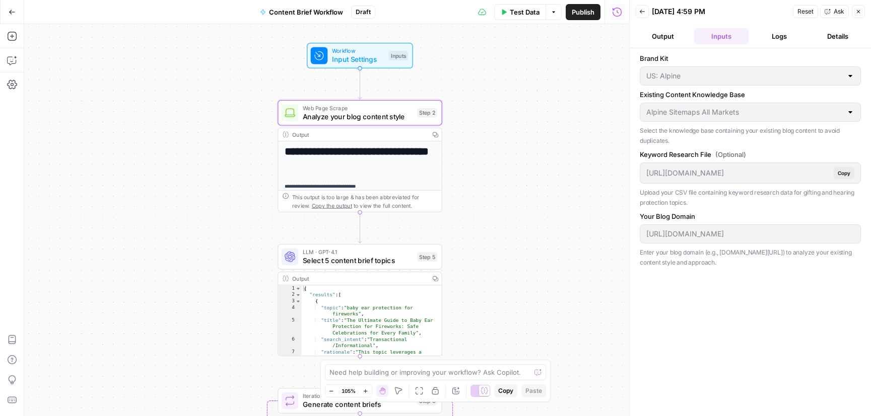
click at [654, 39] on button "Output" at bounding box center [662, 36] width 54 height 16
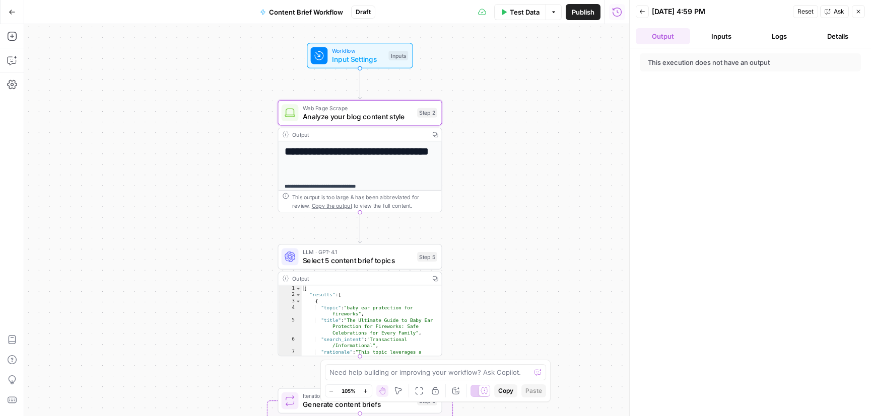
click at [721, 35] on button "Inputs" at bounding box center [721, 36] width 54 height 16
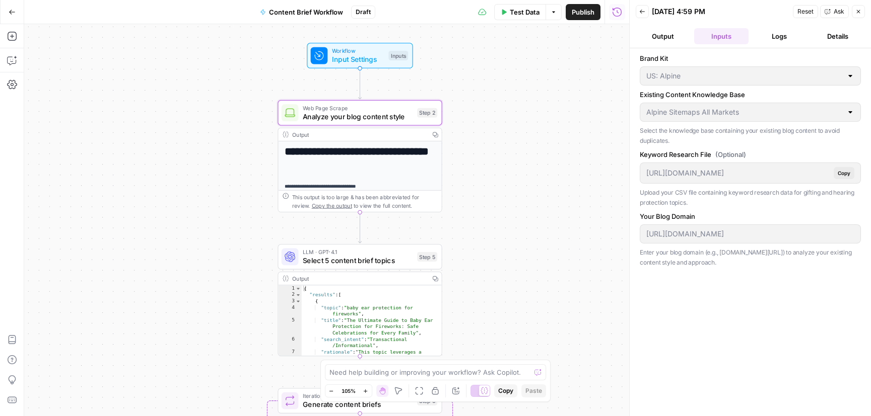
click at [791, 36] on button "Logs" at bounding box center [779, 36] width 54 height 16
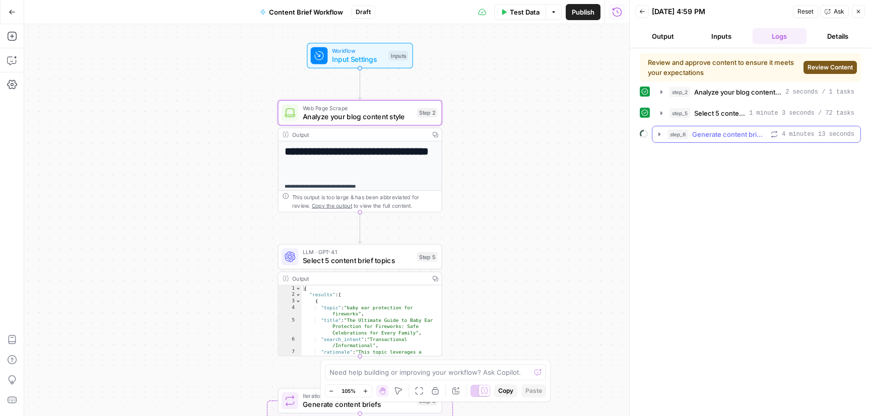
click at [737, 134] on span "Generate content briefs" at bounding box center [729, 134] width 75 height 10
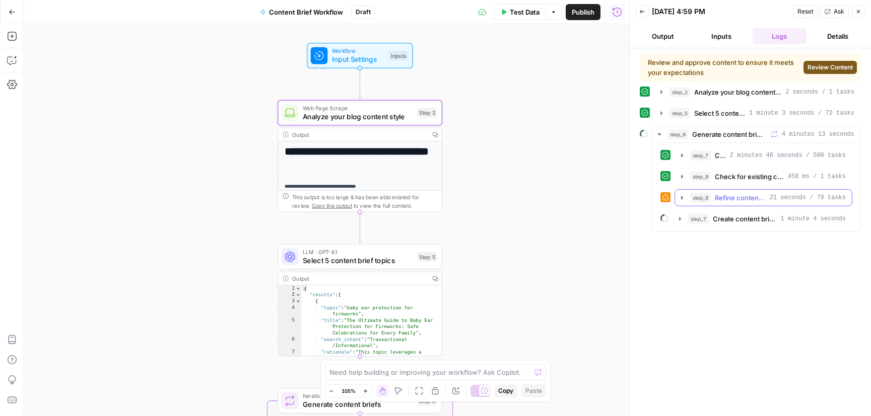
click at [741, 197] on span "Refine content brief" at bounding box center [739, 198] width 51 height 10
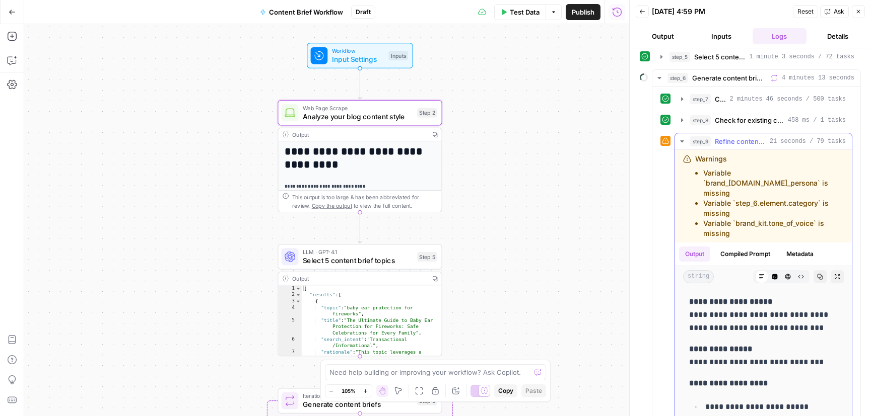
scroll to position [78, 0]
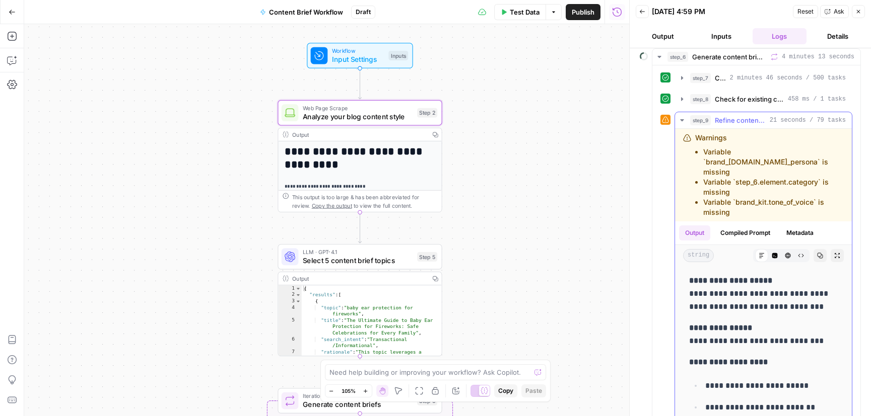
click at [738, 120] on span "Refine content brief" at bounding box center [739, 120] width 51 height 10
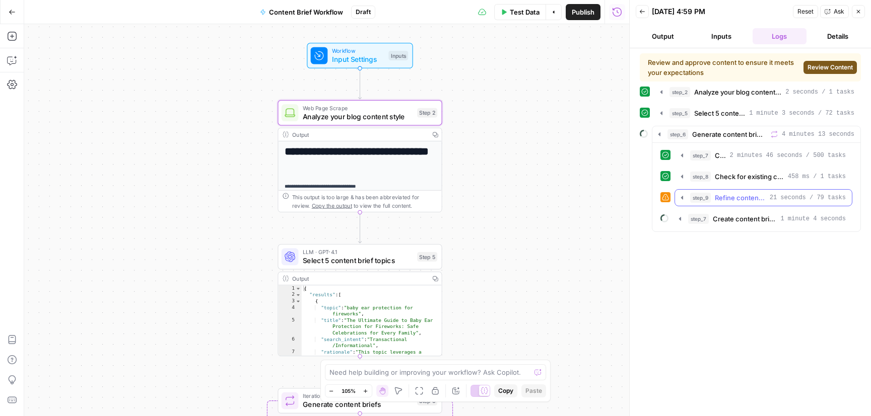
scroll to position [0, 0]
click at [731, 218] on span "Create content brief from keyword" at bounding box center [743, 219] width 63 height 10
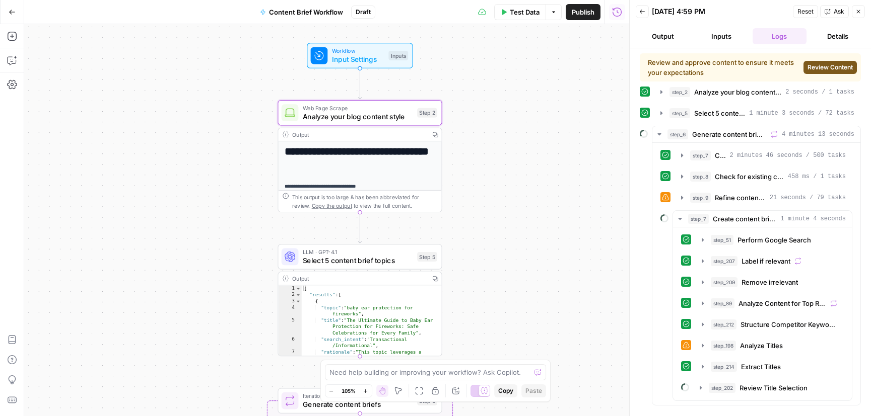
click at [828, 67] on span "Review Content" at bounding box center [829, 67] width 45 height 9
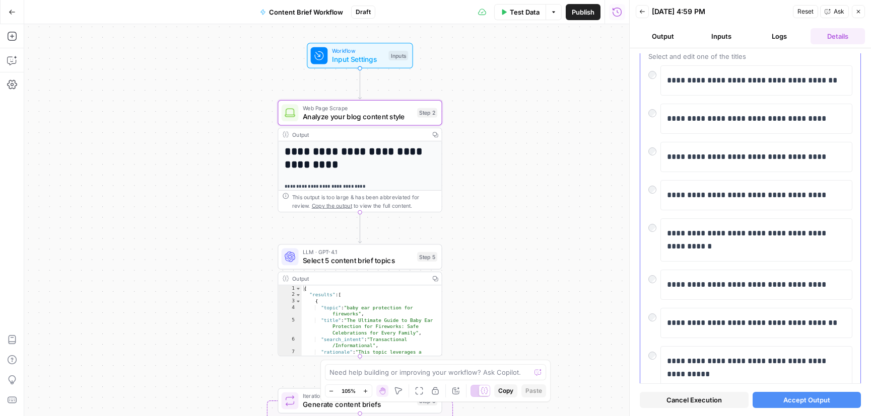
scroll to position [73, 0]
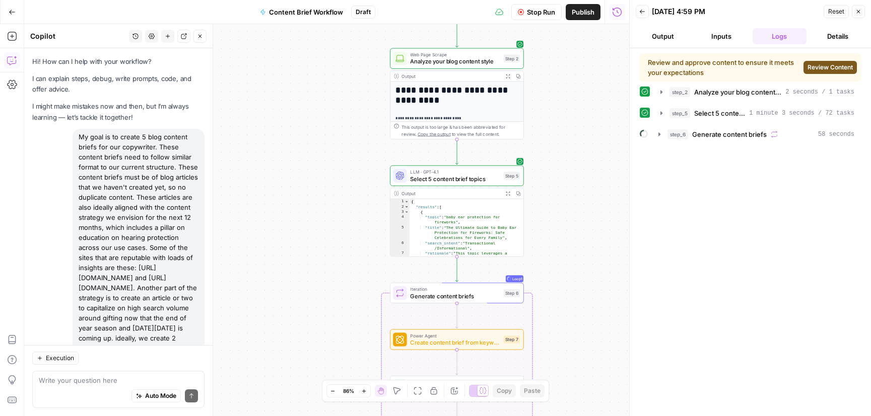
scroll to position [3271, 0]
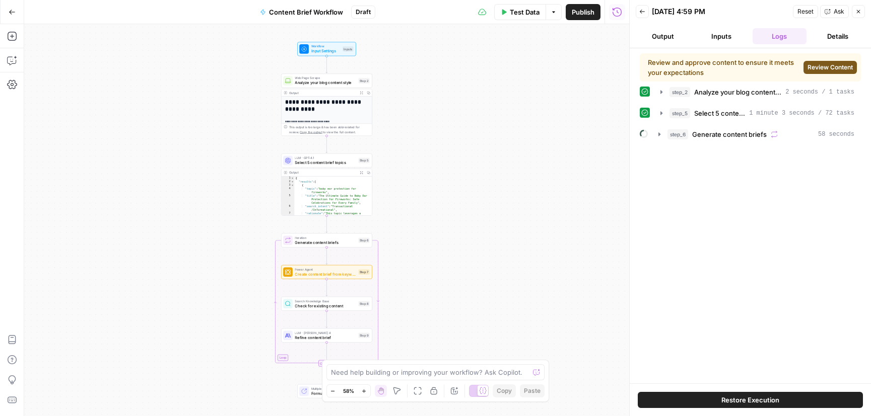
click at [856, 13] on icon "button" at bounding box center [858, 12] width 6 height 6
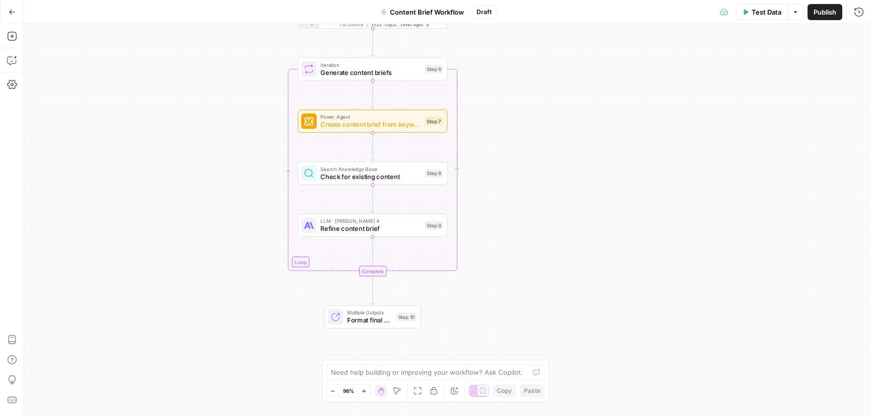
click at [399, 366] on div "Need help building or improving your workflow? Ask Copilot." at bounding box center [435, 373] width 219 height 16
type textarea "explain what this workflow does?"
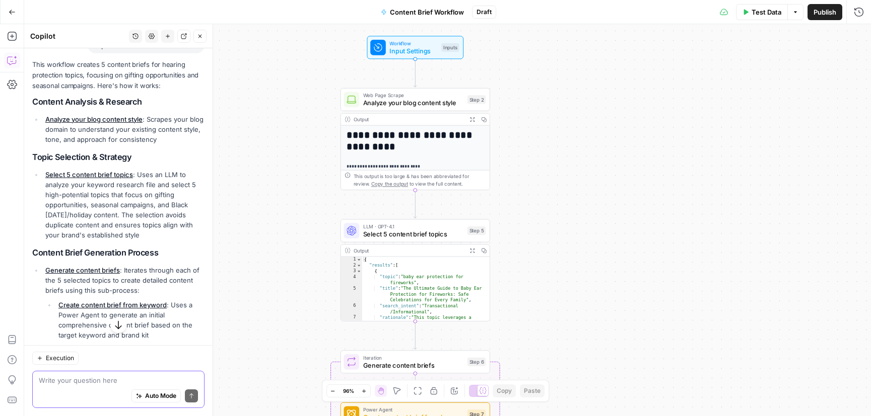
scroll to position [94, 0]
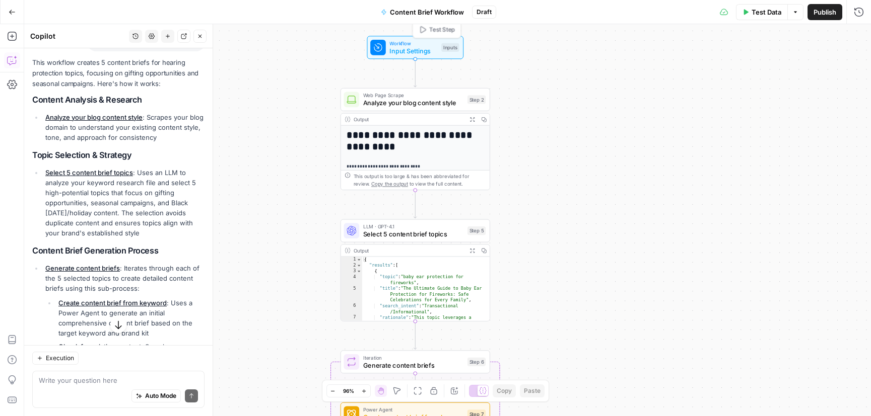
click at [405, 43] on span "Workflow" at bounding box center [413, 43] width 48 height 8
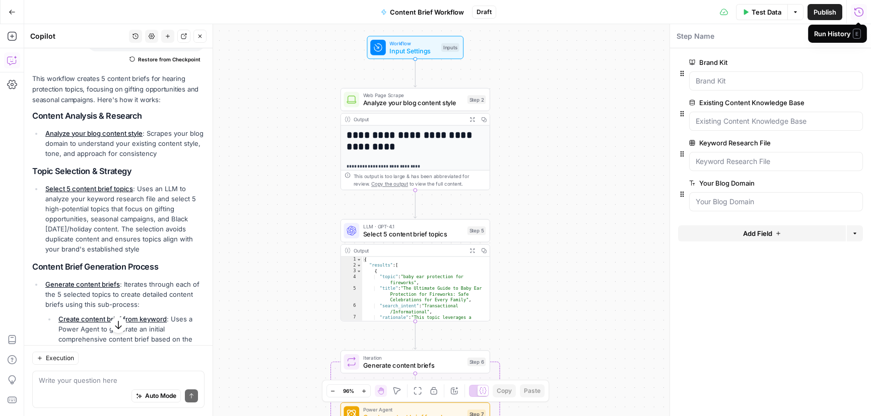
click at [859, 14] on icon "button" at bounding box center [858, 12] width 10 height 10
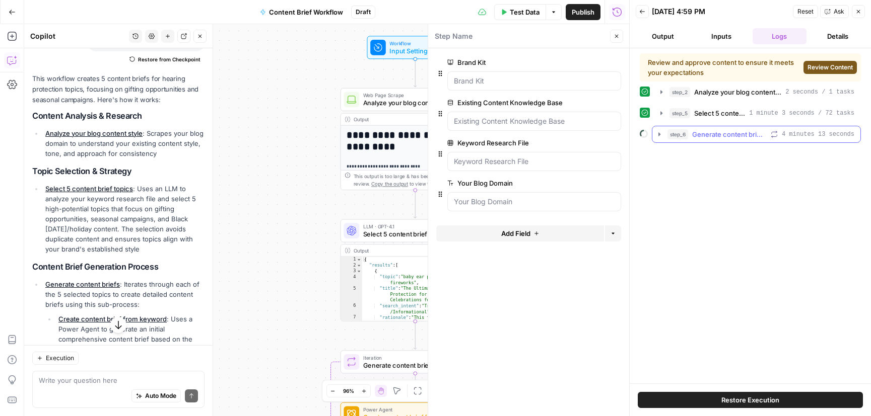
click at [702, 132] on span "Generate content briefs" at bounding box center [729, 134] width 75 height 10
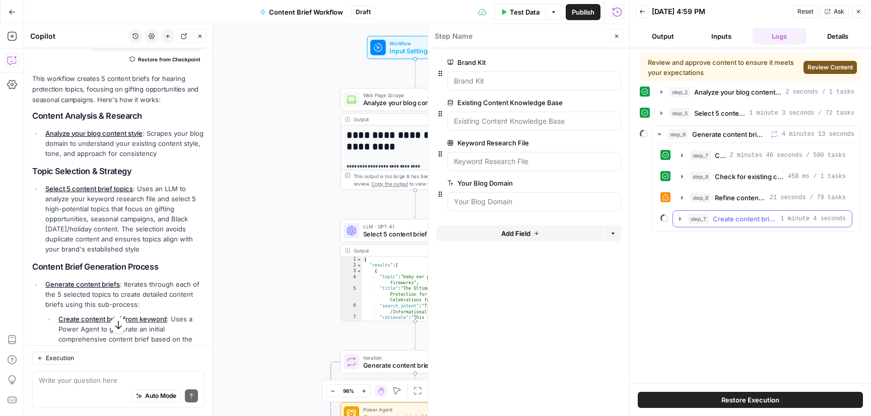
click at [728, 221] on span "Create content brief from keyword" at bounding box center [743, 219] width 63 height 10
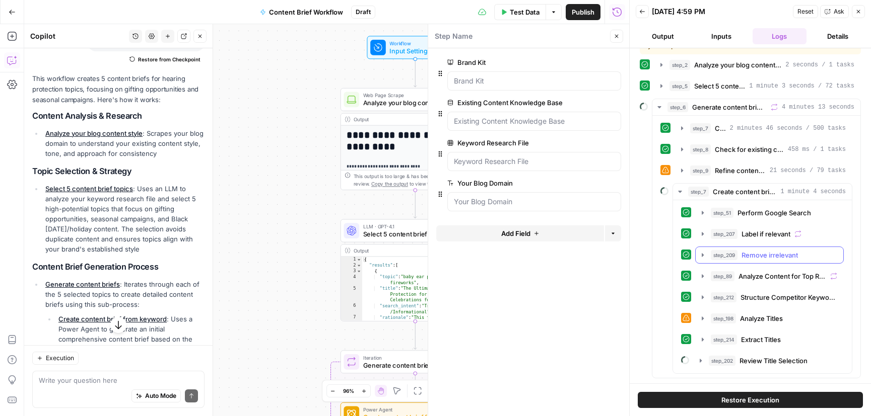
scroll to position [0, 0]
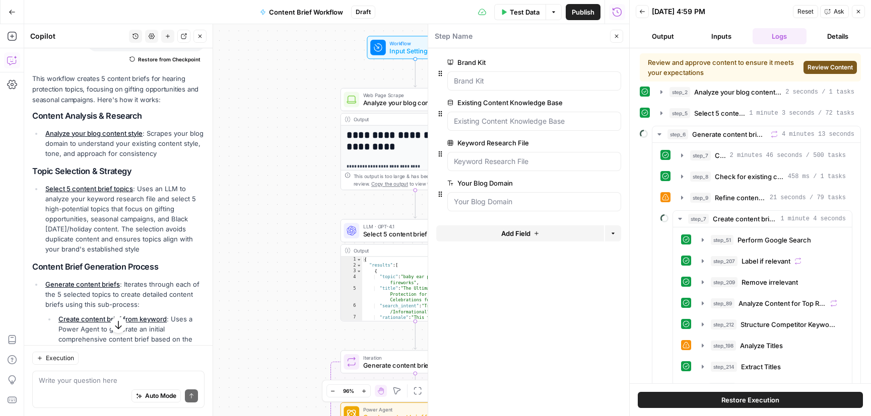
click at [822, 67] on span "Review Content" at bounding box center [829, 67] width 45 height 9
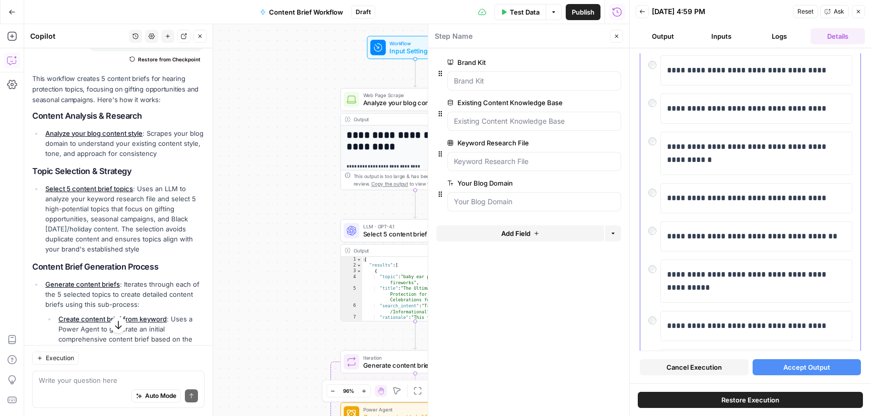
scroll to position [166, 0]
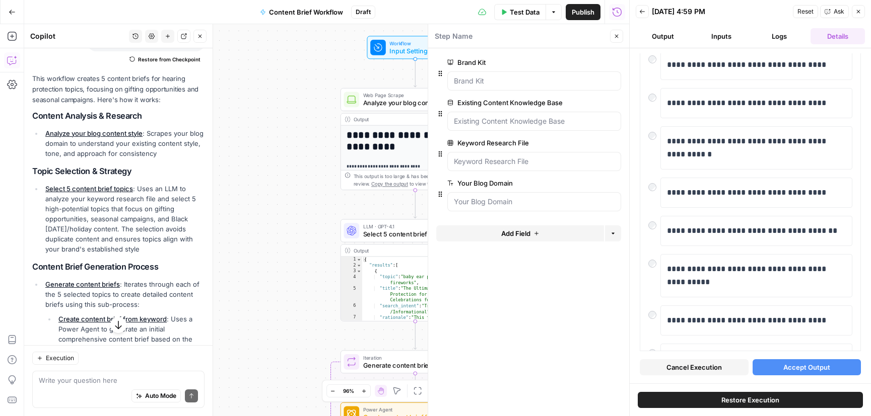
click at [799, 369] on span "Accept Output" at bounding box center [806, 368] width 47 height 10
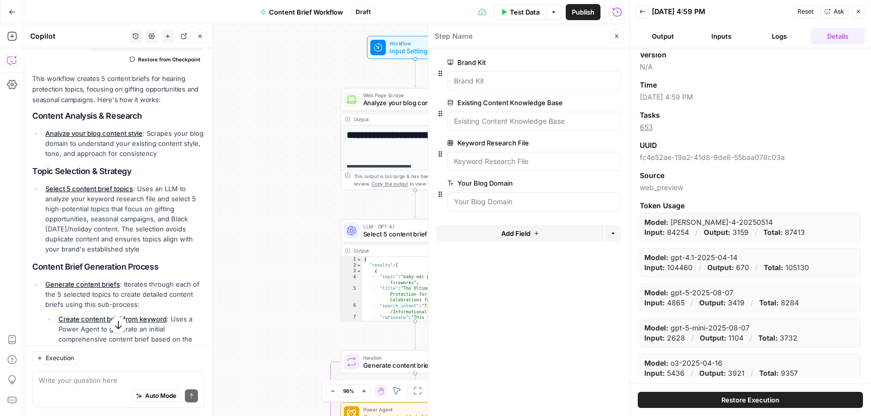
scroll to position [38, 0]
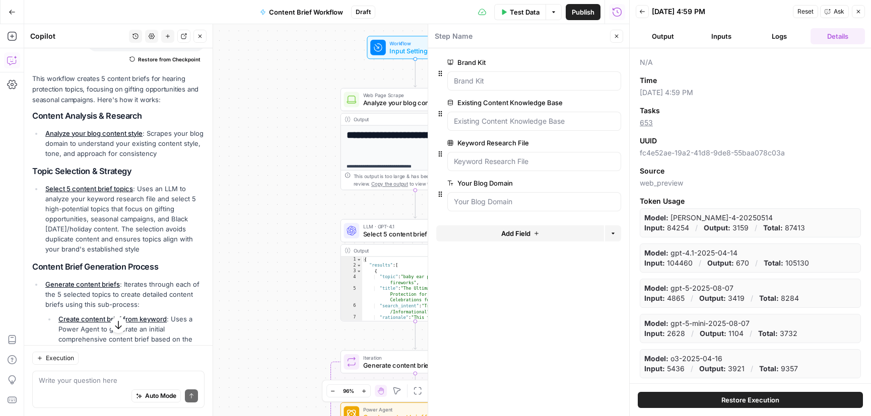
click at [753, 397] on span "Restore Execution" at bounding box center [750, 400] width 58 height 10
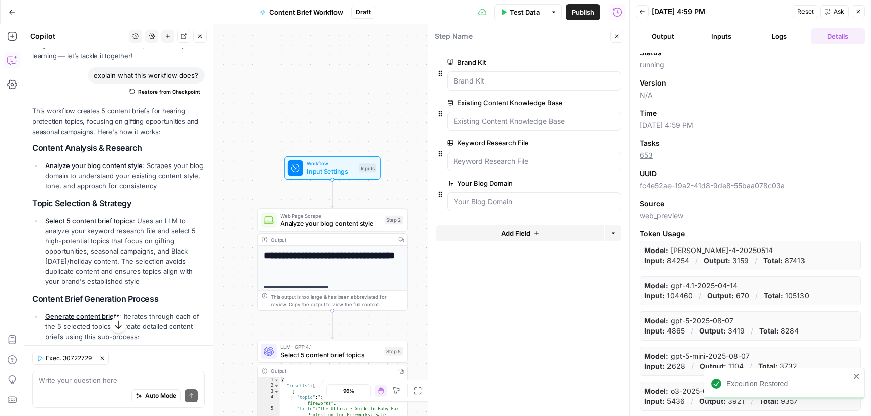
scroll to position [64, 0]
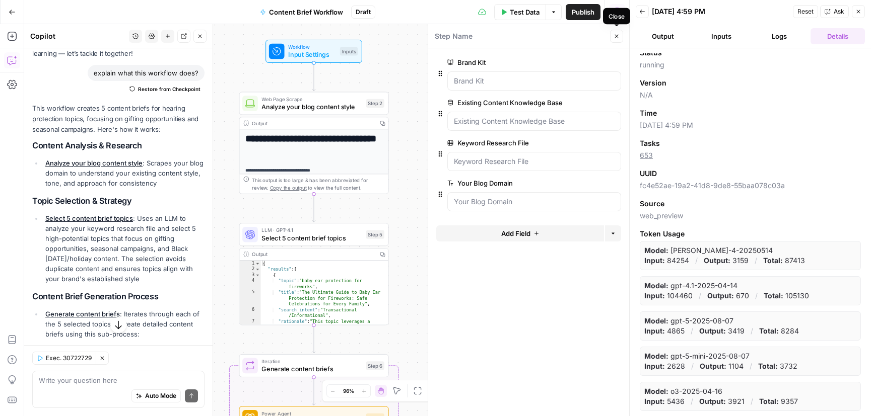
click at [613, 39] on button "Close" at bounding box center [616, 36] width 13 height 13
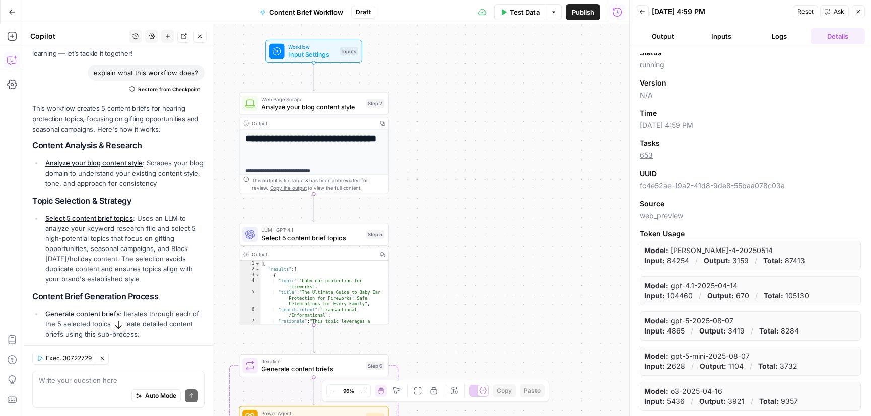
click at [859, 14] on icon "button" at bounding box center [858, 12] width 6 height 6
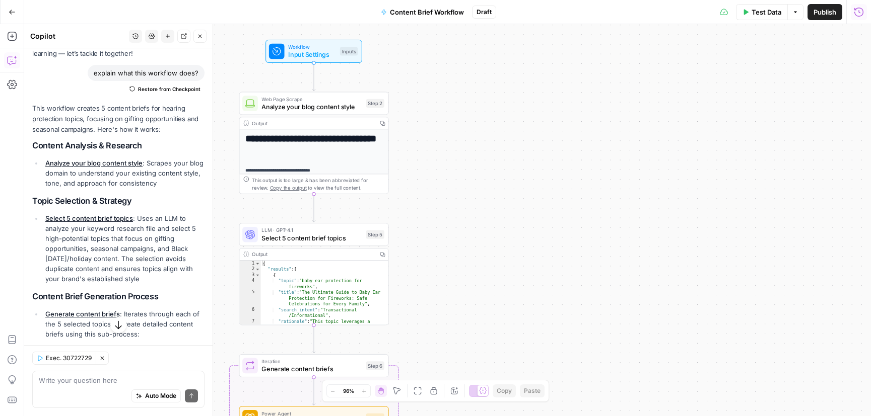
click at [864, 14] on button "Run History" at bounding box center [858, 12] width 16 height 16
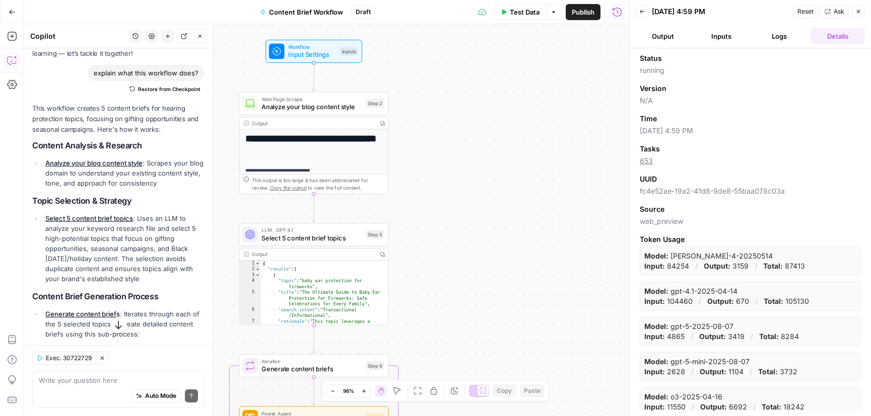
scroll to position [6, 0]
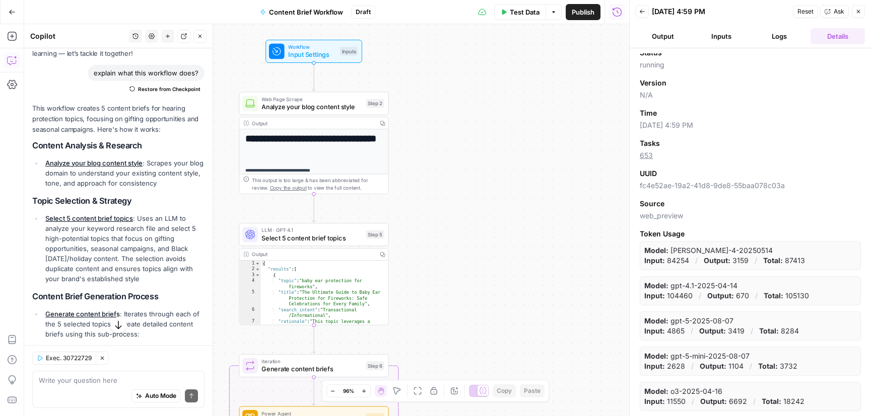
click at [670, 36] on button "Output" at bounding box center [662, 36] width 54 height 16
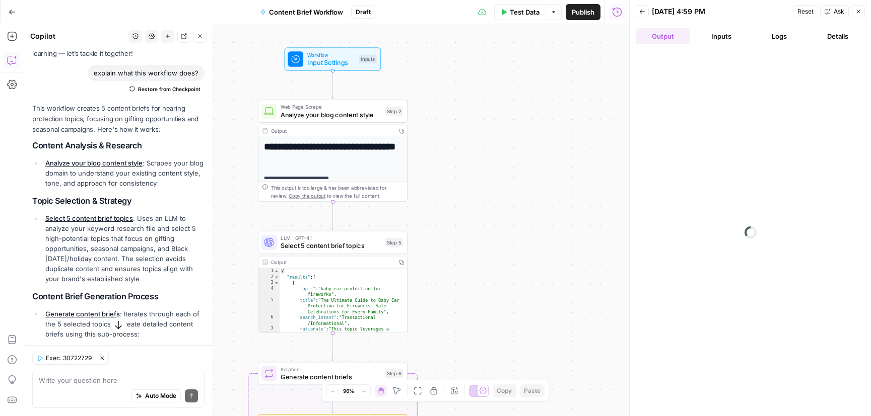
click at [14, 14] on icon "button" at bounding box center [12, 12] width 7 height 7
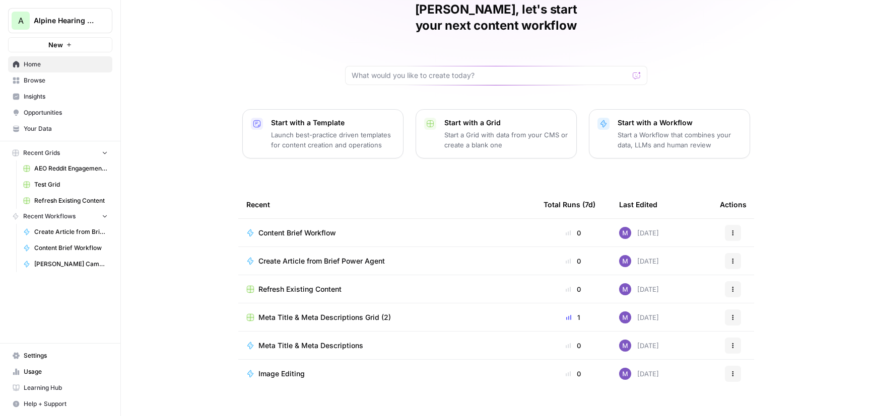
scroll to position [46, 0]
click at [329, 341] on span "Meta Title & Meta Descriptions" at bounding box center [310, 346] width 105 height 10
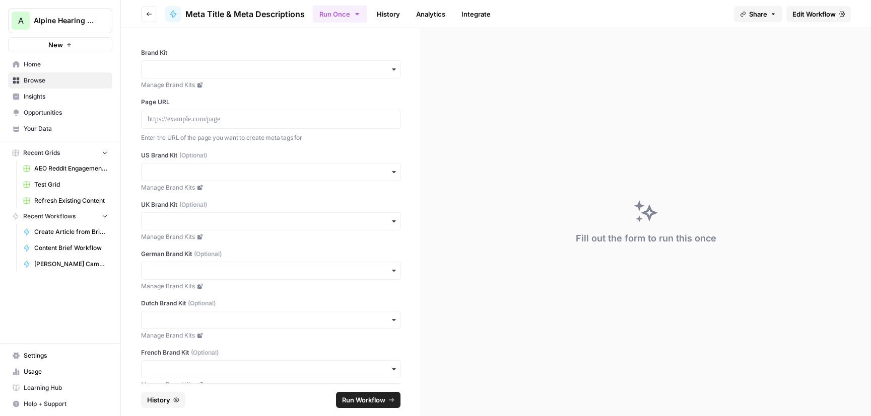
click at [803, 14] on span "Edit Workflow" at bounding box center [813, 14] width 43 height 10
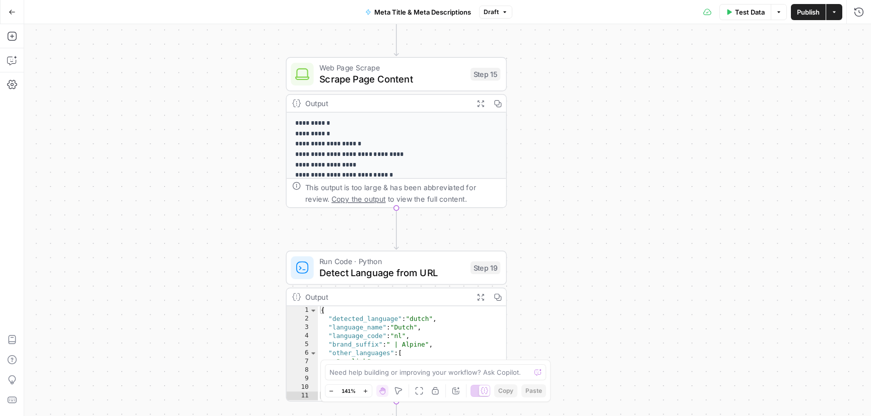
click at [833, 18] on button "Actions" at bounding box center [834, 12] width 16 height 16
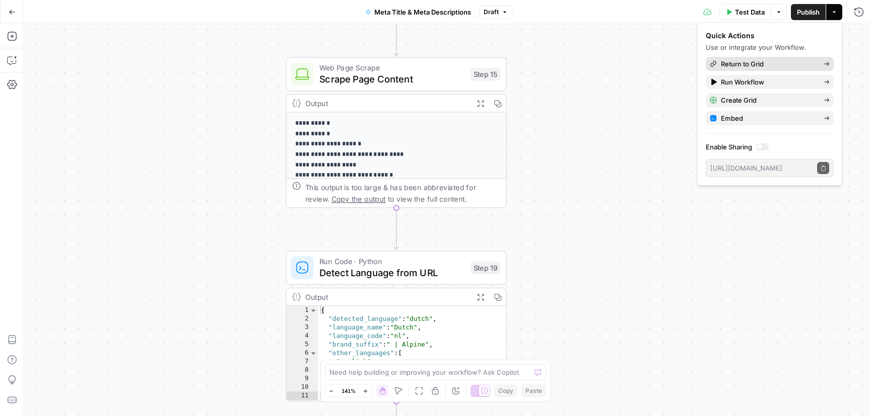
click at [768, 64] on span "Return to Grid" at bounding box center [768, 64] width 95 height 10
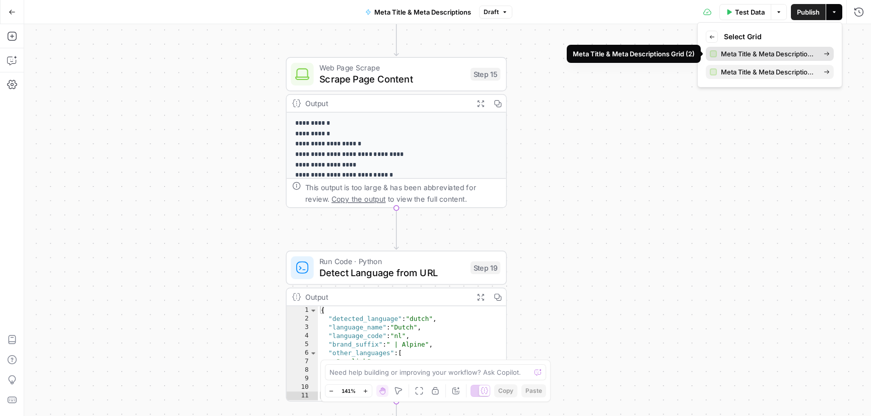
click at [788, 52] on span "Meta Title & Meta Descriptions Grid (2)" at bounding box center [768, 54] width 95 height 10
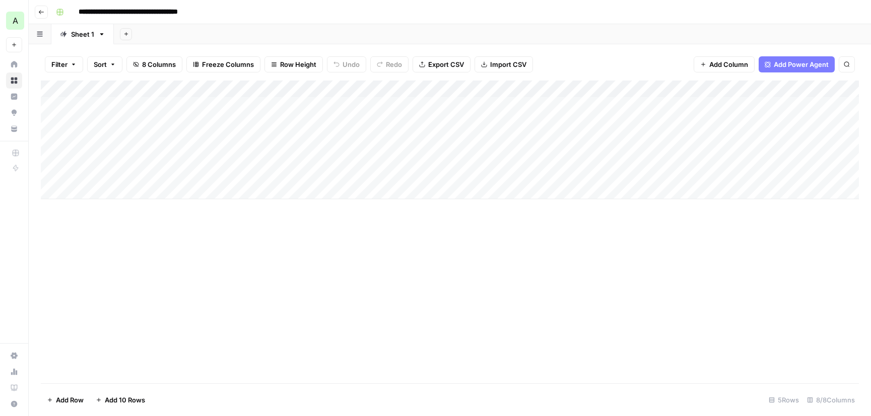
click at [38, 14] on icon "button" at bounding box center [41, 12] width 6 height 6
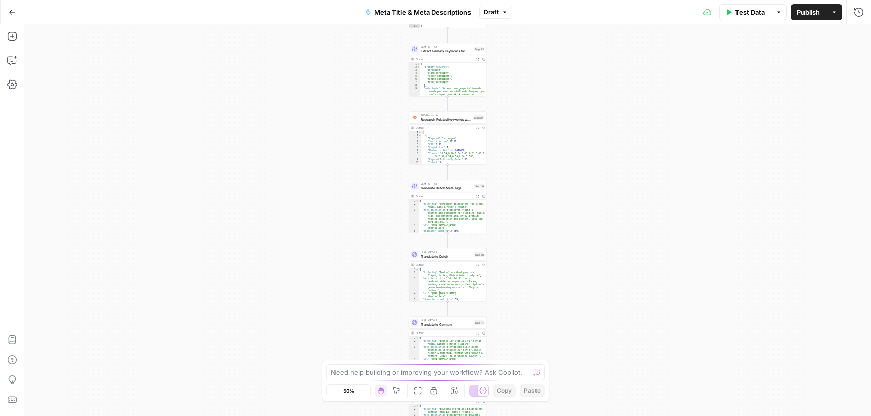
click at [831, 18] on button "Actions" at bounding box center [834, 12] width 16 height 16
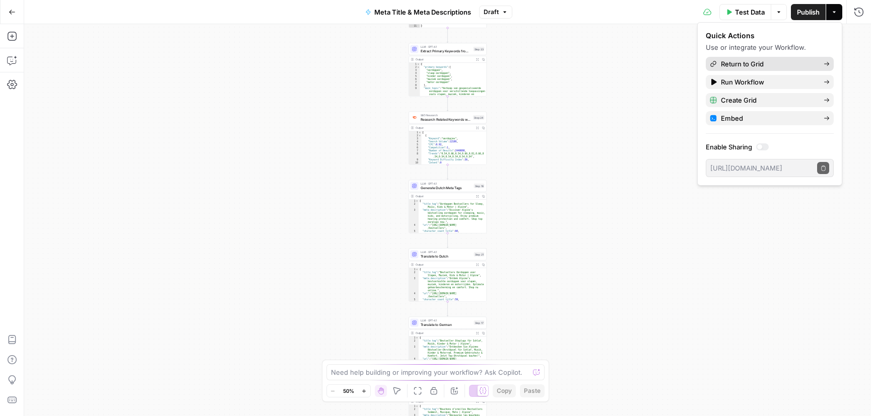
click at [779, 59] on span "Return to Grid" at bounding box center [768, 64] width 95 height 10
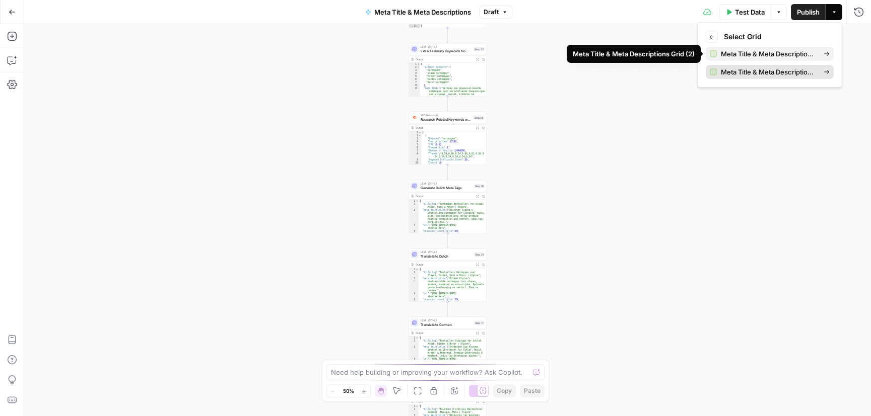
click at [737, 72] on span "Meta Title & Meta Descriptions Grid (1)" at bounding box center [768, 72] width 95 height 10
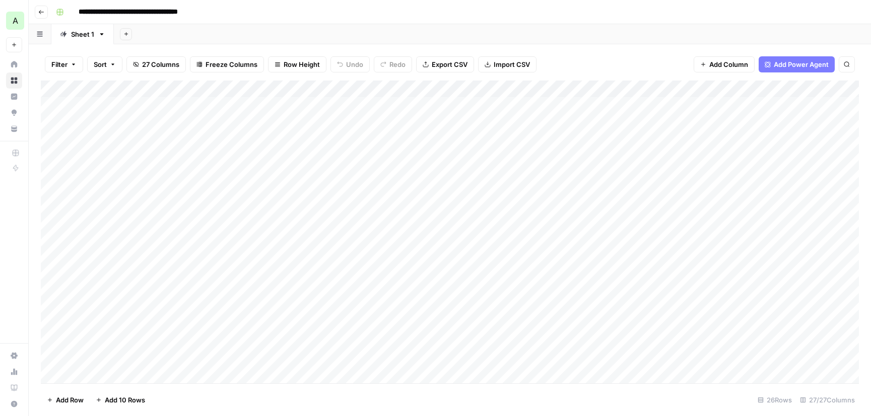
click at [39, 9] on icon "button" at bounding box center [41, 12] width 6 height 6
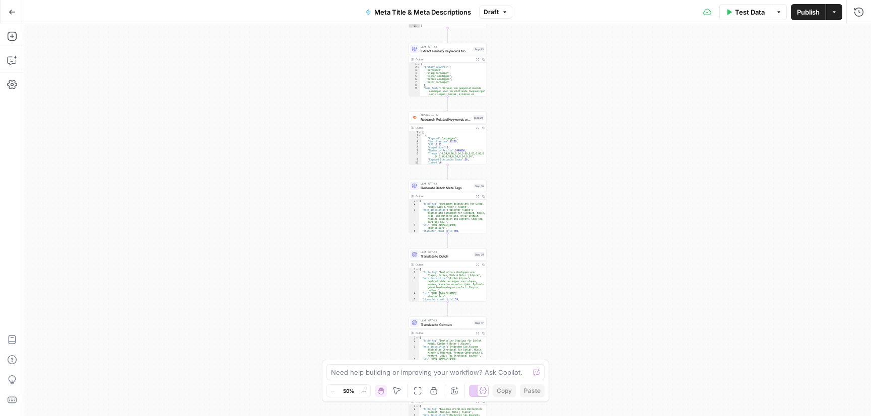
click at [830, 13] on button "Actions" at bounding box center [834, 12] width 16 height 16
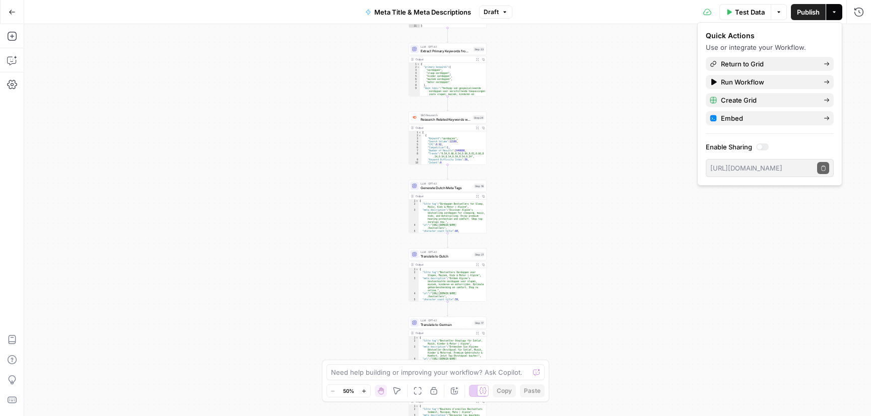
click at [598, 15] on div "Test Data Options Publish Actions Run History" at bounding box center [691, 12] width 359 height 24
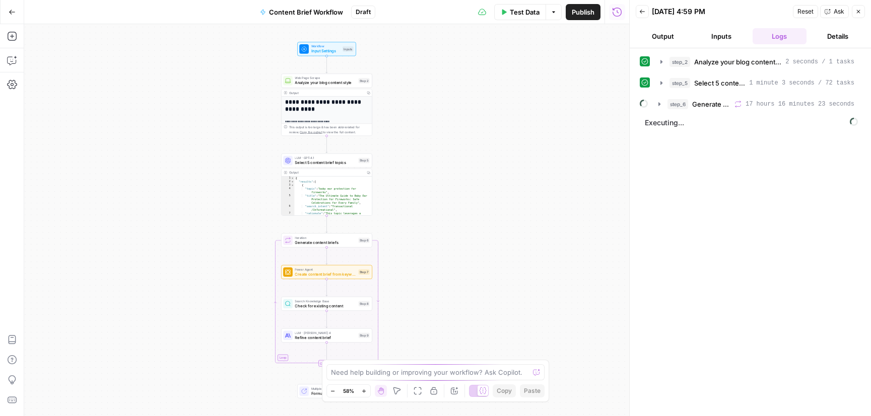
click at [8, 7] on button "Go Back" at bounding box center [12, 12] width 18 height 18
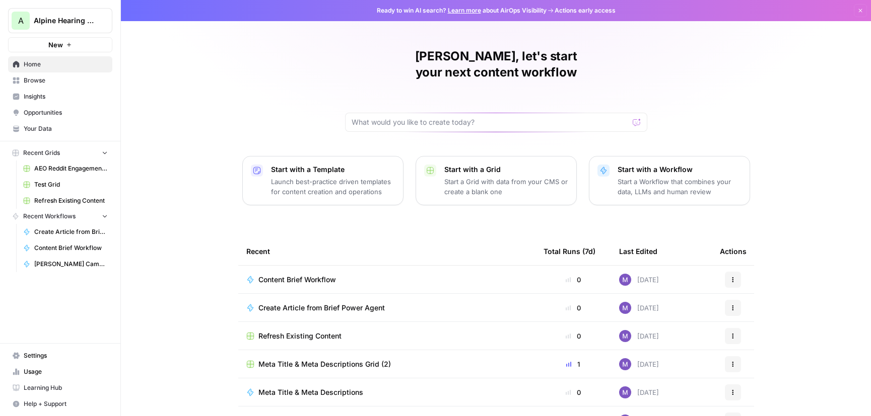
click at [47, 129] on span "Your Data" at bounding box center [66, 128] width 84 height 9
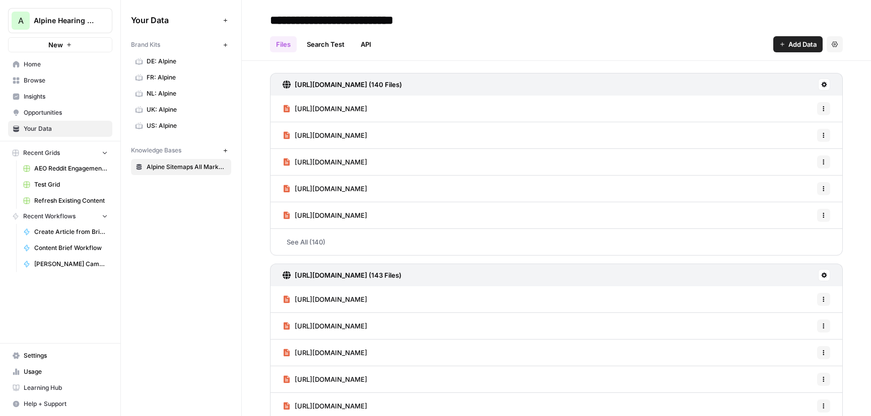
click at [20, 354] on link "Settings" at bounding box center [60, 356] width 104 height 16
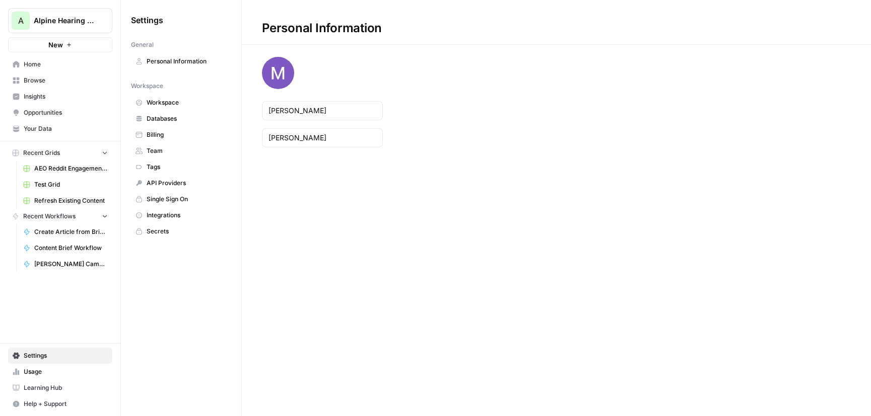
click at [177, 213] on span "Integrations" at bounding box center [187, 215] width 80 height 9
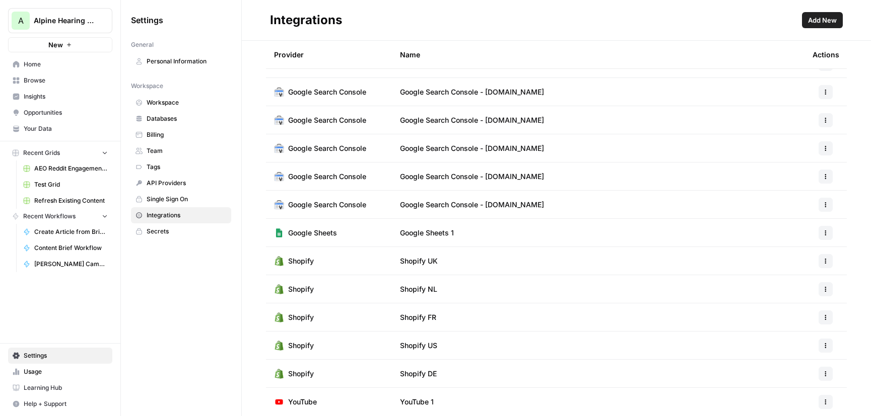
scroll to position [19, 0]
click at [48, 128] on span "Your Data" at bounding box center [66, 128] width 84 height 9
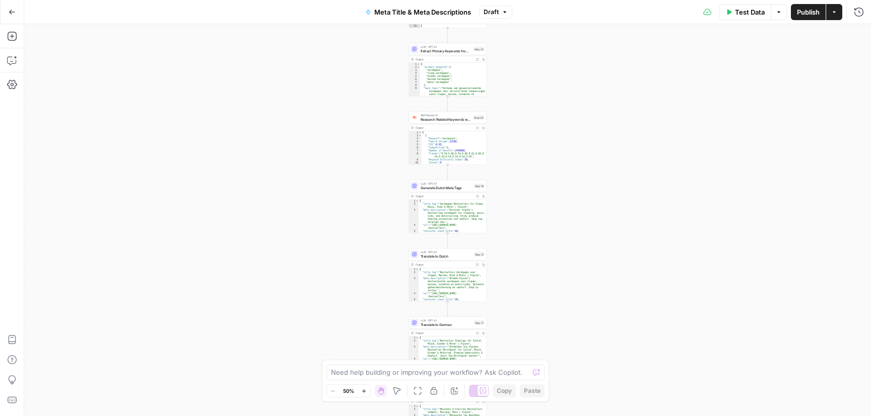
click at [11, 12] on icon "button" at bounding box center [12, 12] width 7 height 7
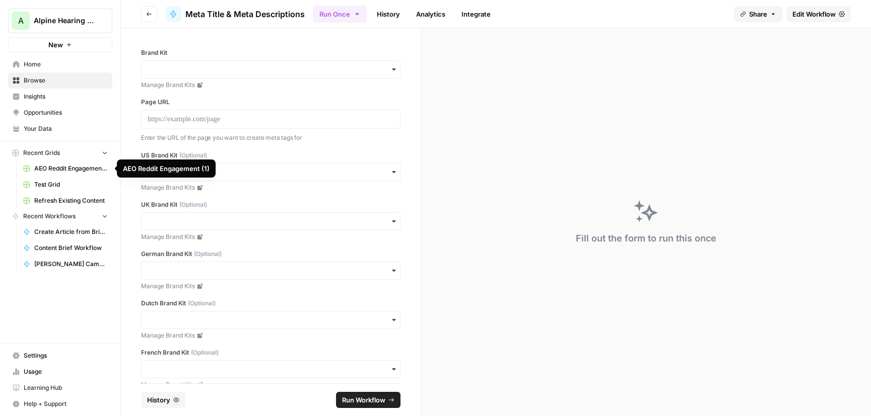
click at [66, 174] on link "AEO Reddit Engagement (1)" at bounding box center [66, 169] width 94 height 16
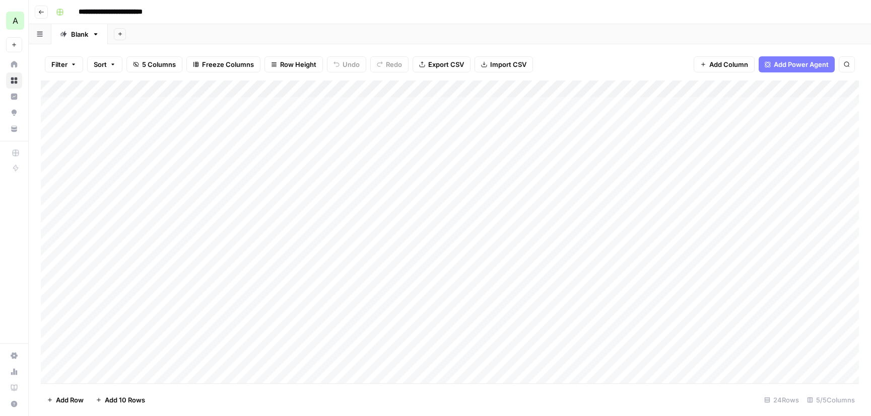
click at [40, 14] on icon "button" at bounding box center [41, 12] width 6 height 6
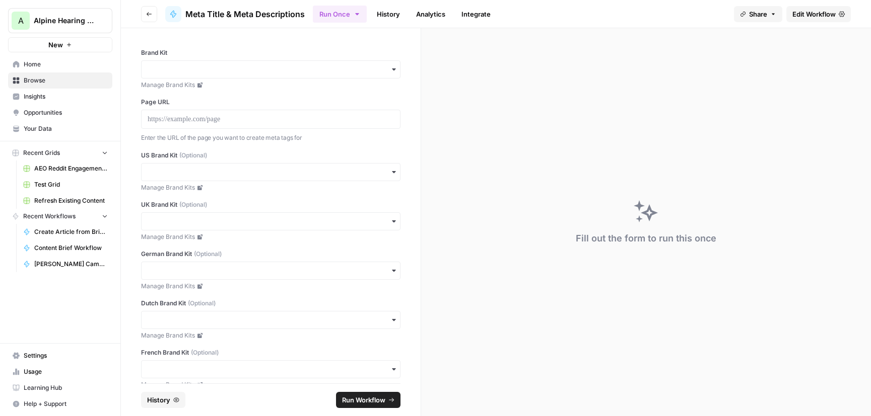
click at [46, 63] on span "Home" at bounding box center [66, 64] width 84 height 9
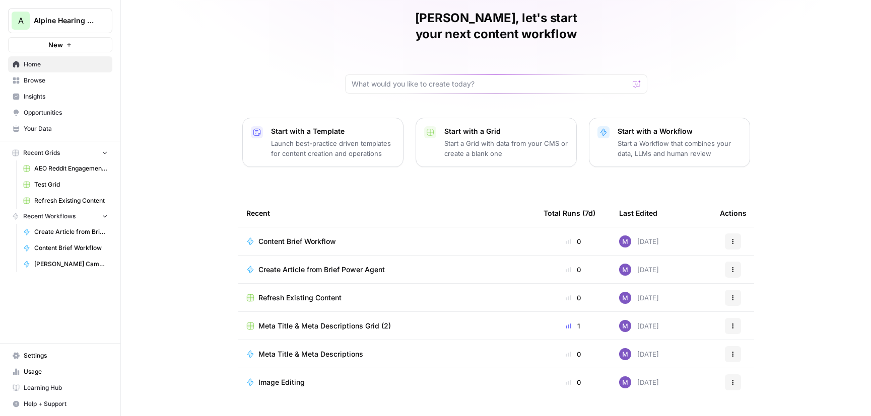
scroll to position [47, 0]
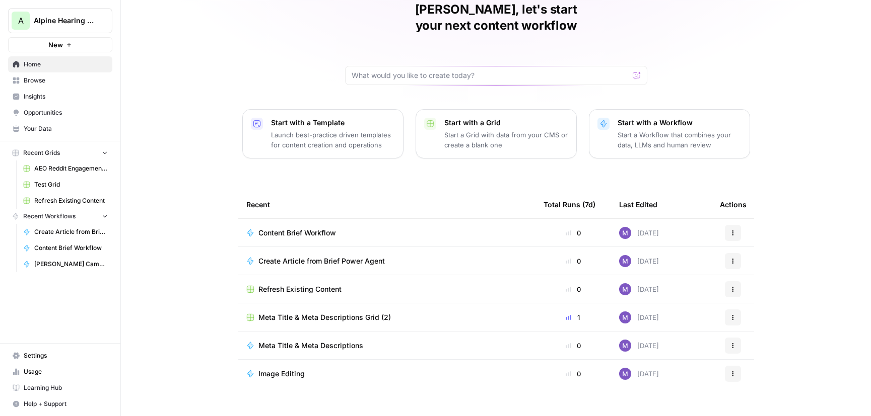
click at [279, 365] on td "Image Editing" at bounding box center [386, 374] width 297 height 28
click at [279, 369] on span "Image Editing" at bounding box center [281, 374] width 46 height 10
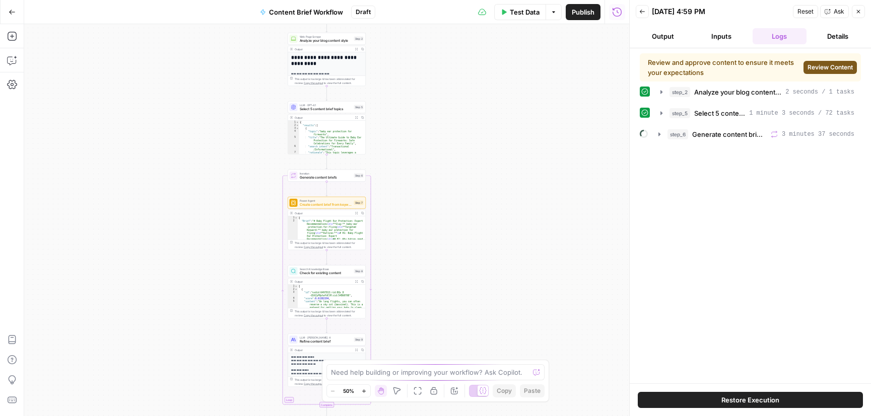
click at [9, 12] on icon "button" at bounding box center [12, 12] width 6 height 5
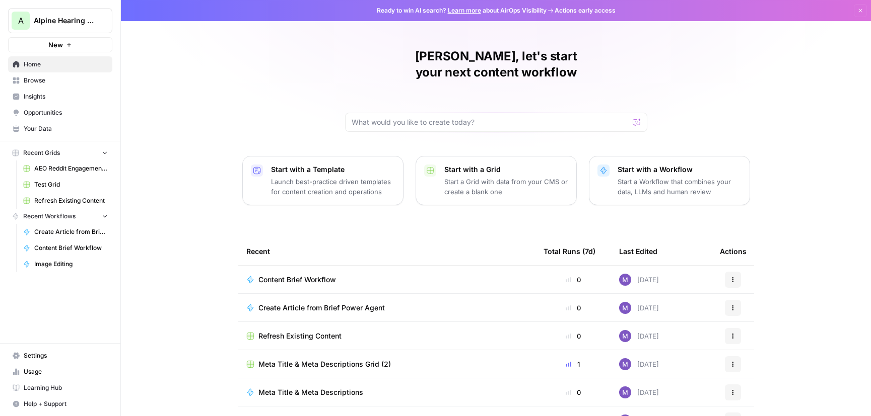
click at [42, 109] on span "Opportunities" at bounding box center [66, 112] width 84 height 9
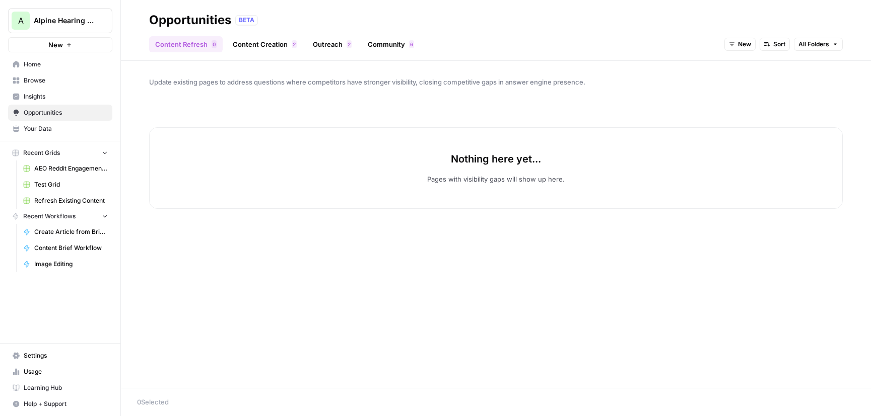
click at [254, 39] on link "Content Creation 2" at bounding box center [265, 44] width 76 height 16
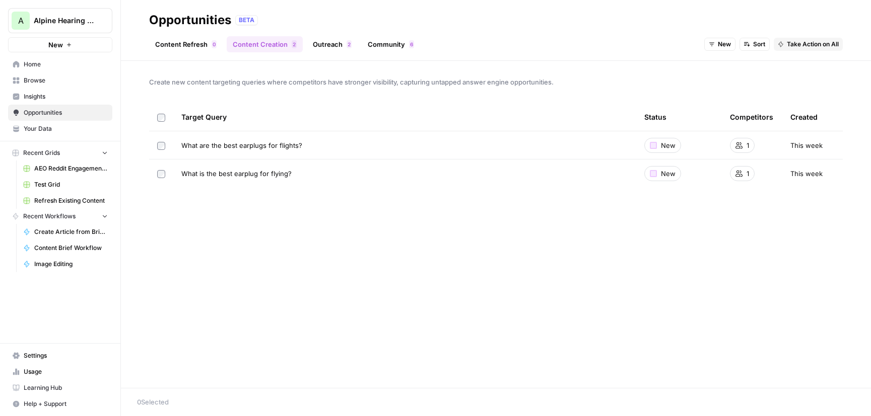
click at [331, 43] on link "Outreach 2" at bounding box center [332, 44] width 51 height 16
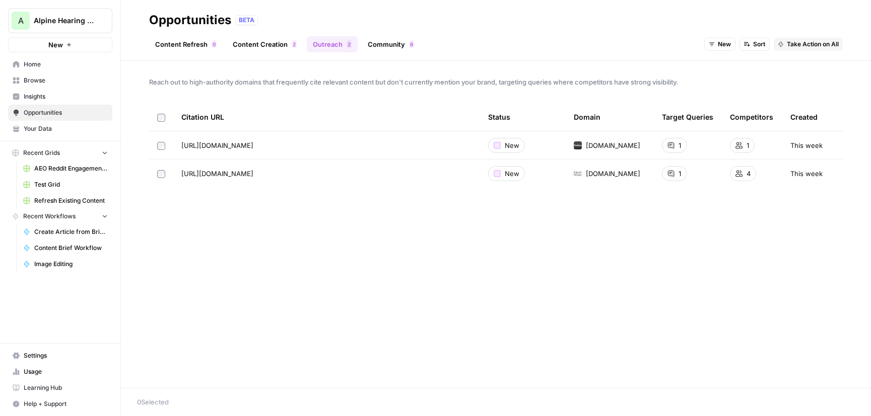
click at [717, 41] on span "New" at bounding box center [723, 44] width 13 height 9
click at [741, 62] on span "All Opportunities" at bounding box center [737, 66] width 51 height 10
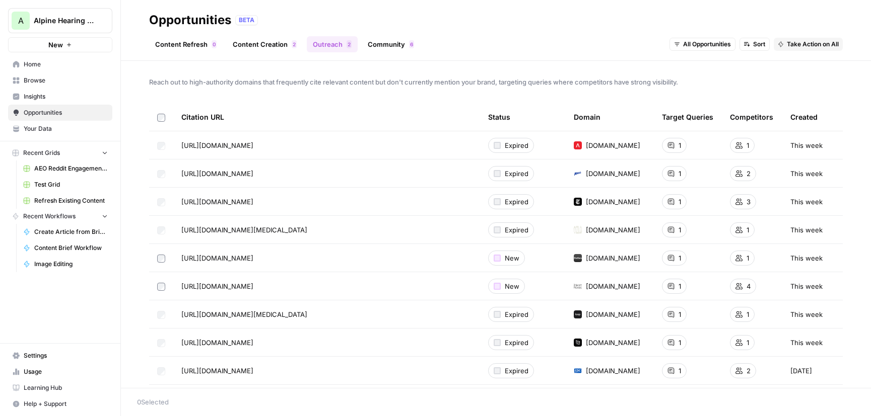
click at [262, 49] on link "Content Creation 2" at bounding box center [265, 44] width 76 height 16
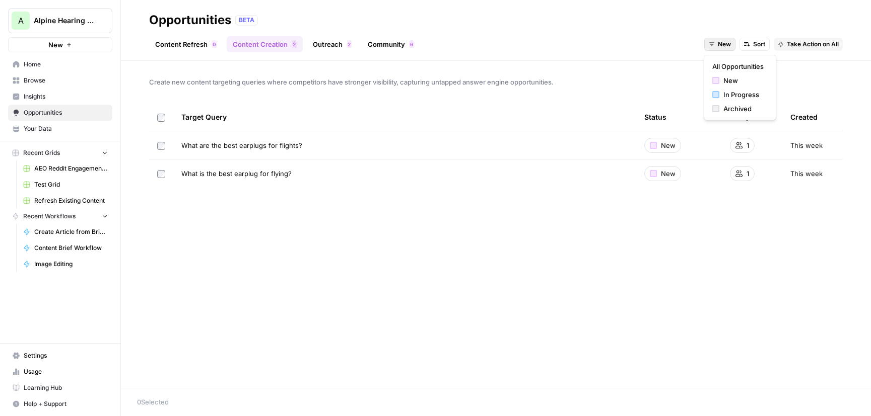
click at [717, 43] on span "New" at bounding box center [723, 44] width 13 height 9
click at [728, 64] on span "All Opportunities" at bounding box center [737, 66] width 51 height 10
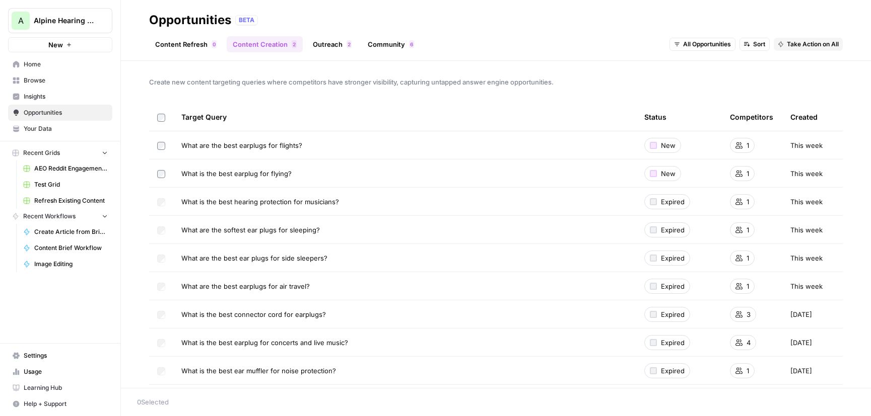
click at [335, 45] on link "Outreach 2" at bounding box center [332, 44] width 51 height 16
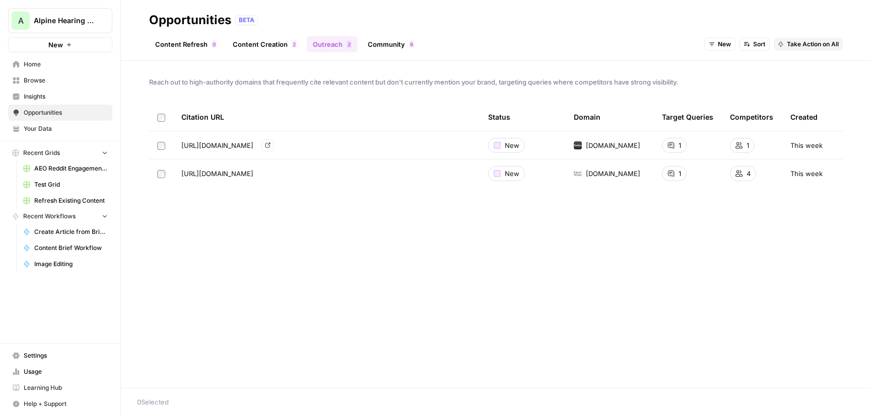
click at [270, 41] on link "Content Creation 2" at bounding box center [265, 44] width 76 height 16
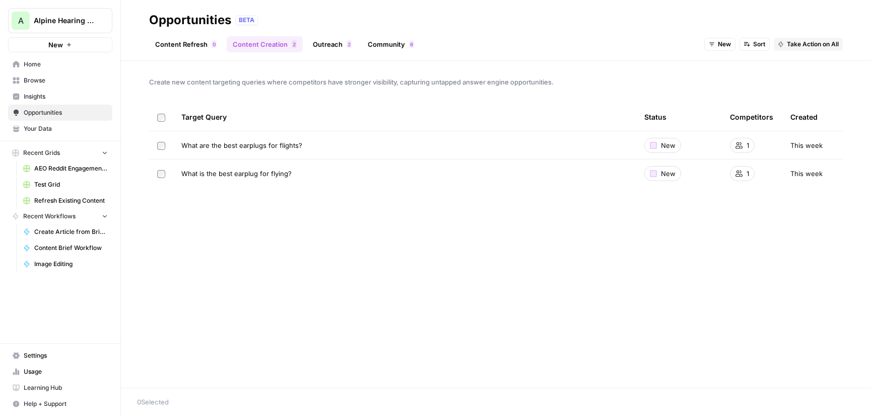
click at [356, 45] on ul "Content Refresh 0 Content Creation 2 Outreach 2 Community 6" at bounding box center [284, 44] width 271 height 16
click at [336, 42] on link "Outreach 2" at bounding box center [332, 44] width 51 height 16
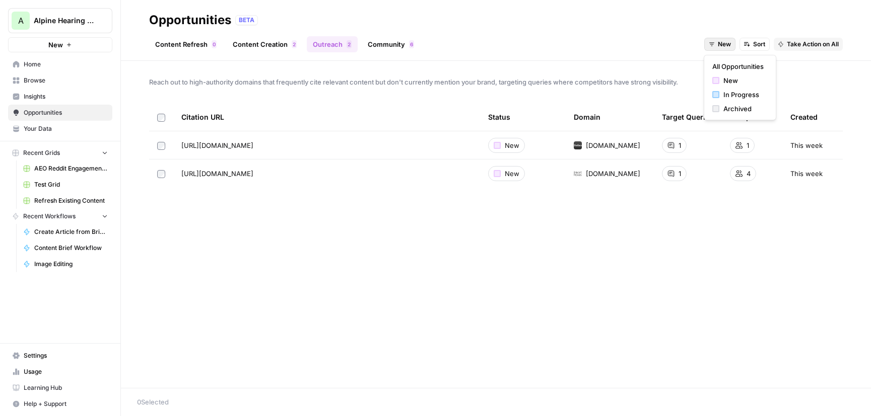
click at [722, 41] on span "New" at bounding box center [723, 44] width 13 height 9
click at [731, 64] on span "All Opportunities" at bounding box center [737, 66] width 51 height 10
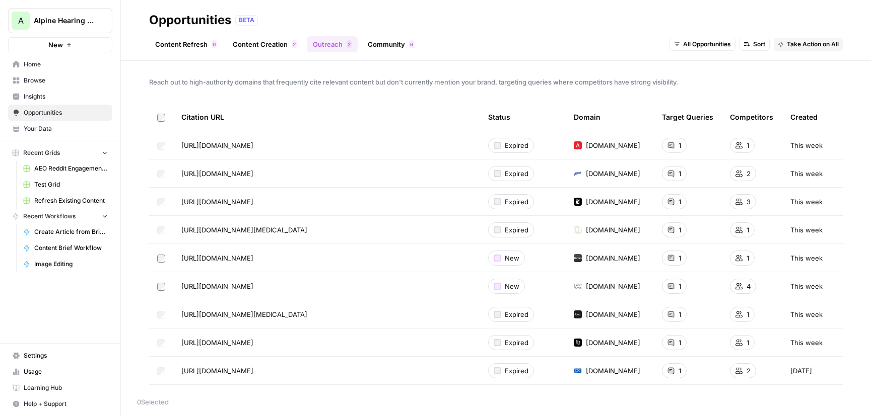
click at [267, 54] on header "Opportunities BETA Content Refresh 0 Content Creation 2 Outreach 2 Community 6 …" at bounding box center [496, 30] width 750 height 61
click at [262, 47] on link "Content Creation 2" at bounding box center [265, 44] width 76 height 16
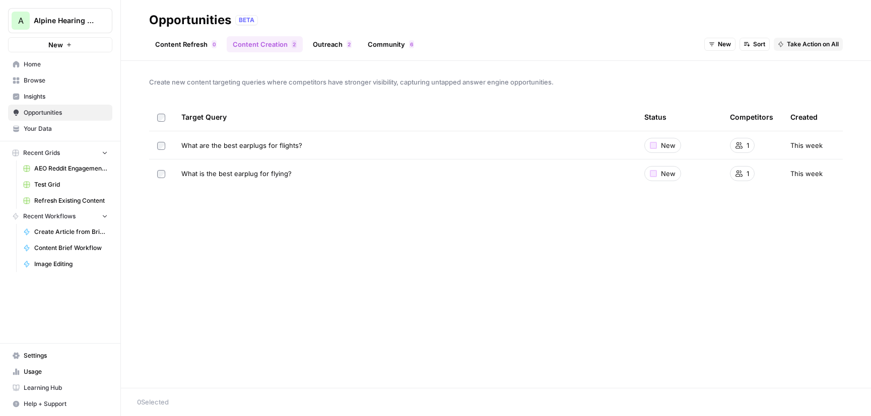
click at [719, 47] on span "New" at bounding box center [723, 44] width 13 height 9
click at [734, 65] on span "All Opportunities" at bounding box center [737, 66] width 51 height 10
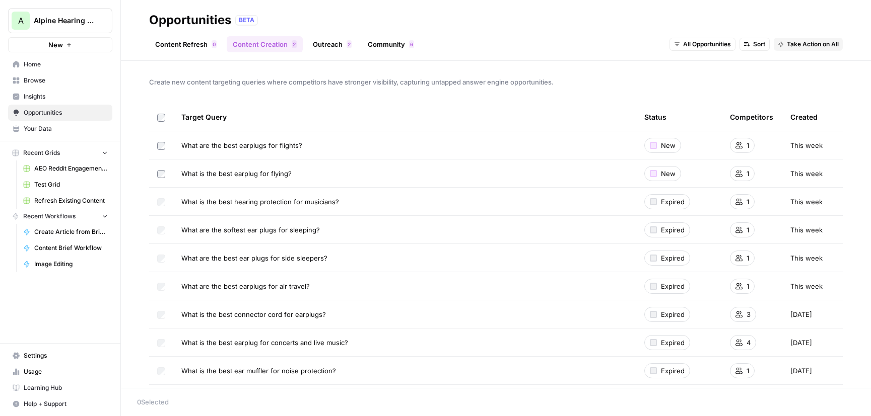
click at [390, 40] on link "Community 6" at bounding box center [391, 44] width 58 height 16
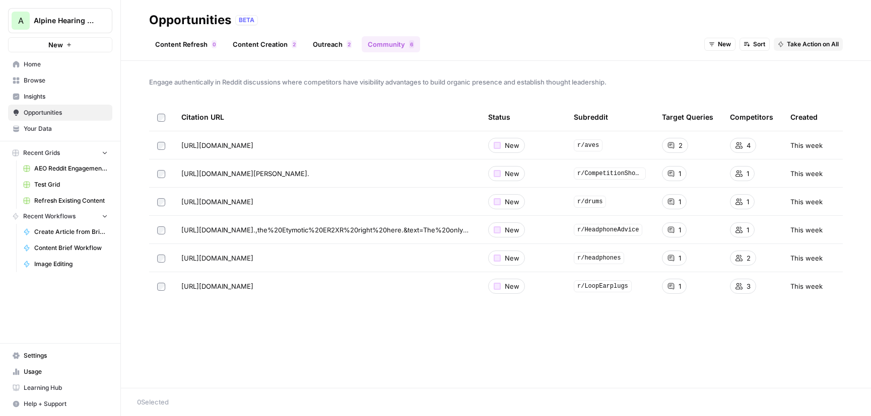
click at [717, 44] on span "New" at bounding box center [723, 44] width 13 height 9
click at [727, 66] on span "All Opportunities" at bounding box center [737, 66] width 51 height 10
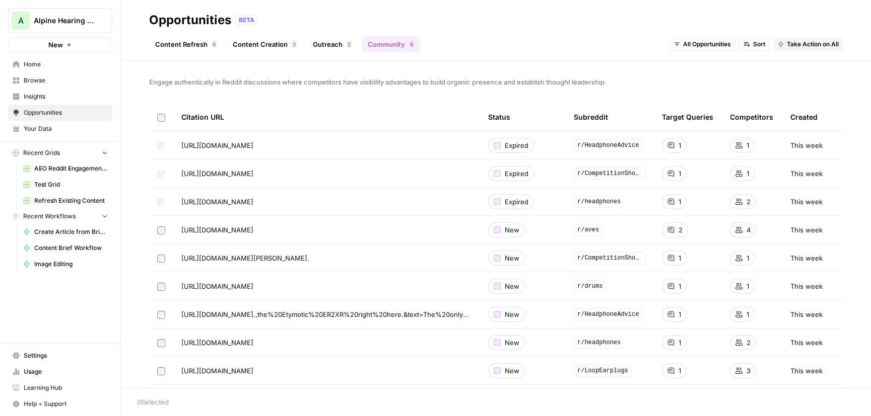
click at [257, 44] on link "Content Creation 2" at bounding box center [265, 44] width 76 height 16
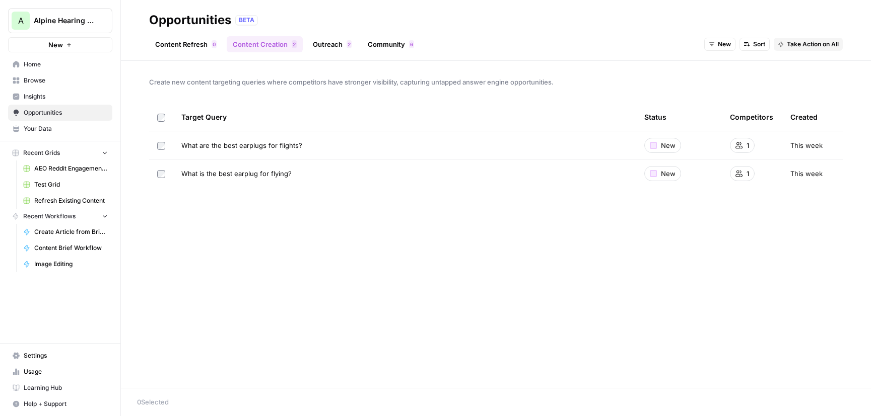
click at [715, 43] on button "New" at bounding box center [719, 44] width 31 height 13
click at [725, 69] on span "All Opportunities" at bounding box center [737, 66] width 51 height 10
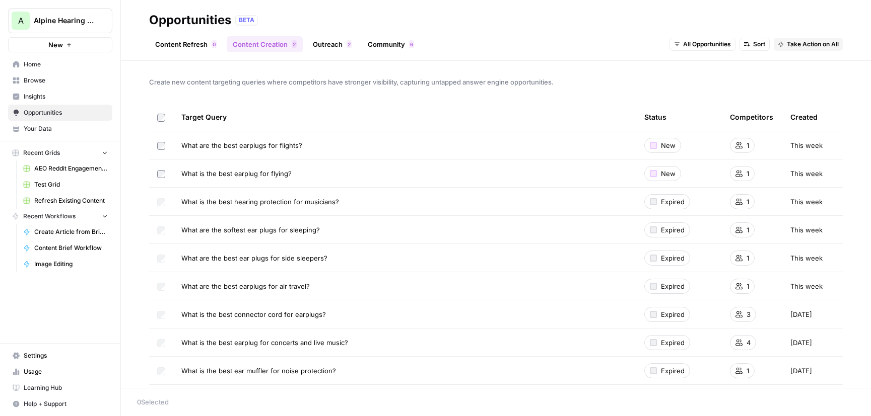
click at [33, 96] on span "Insights" at bounding box center [66, 96] width 84 height 9
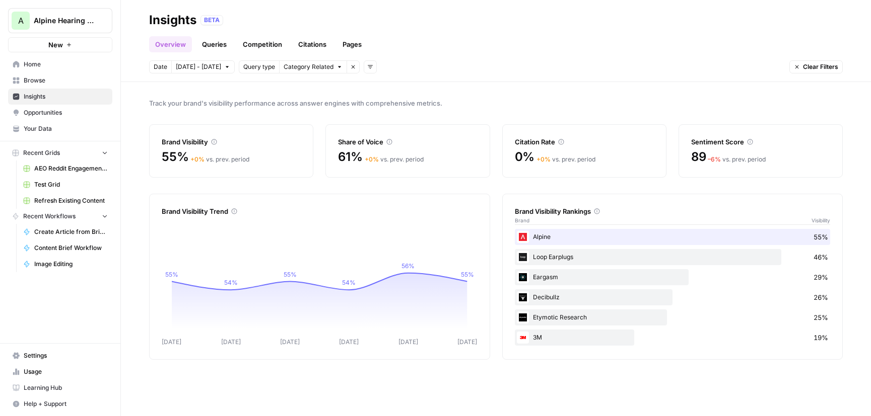
click at [216, 44] on link "Queries" at bounding box center [214, 44] width 37 height 16
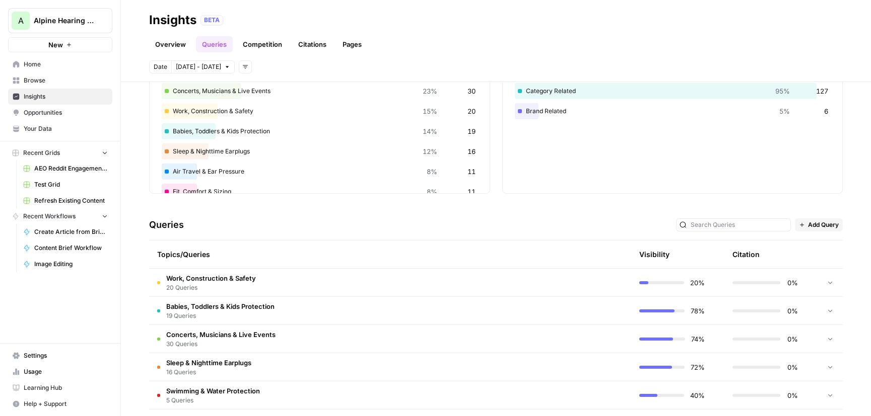
scroll to position [99, 0]
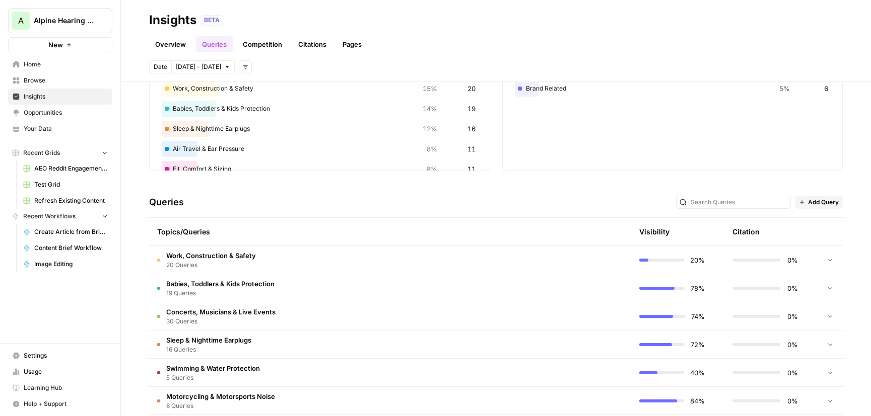
click at [266, 45] on link "Competition" at bounding box center [262, 44] width 51 height 16
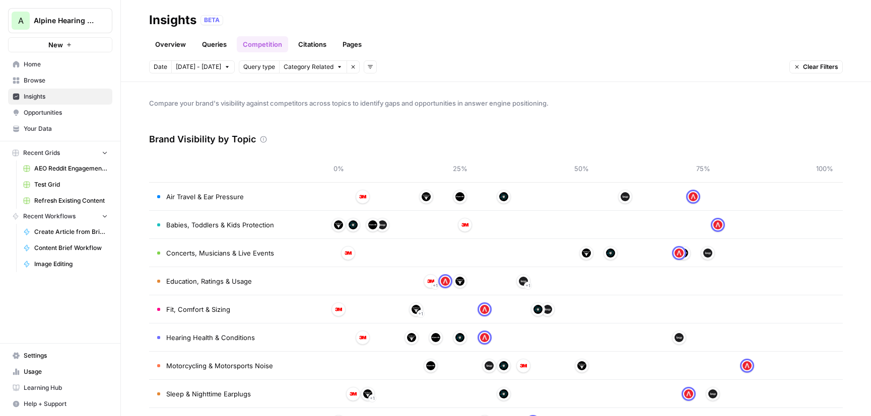
click at [310, 47] on link "Citations" at bounding box center [312, 44] width 40 height 16
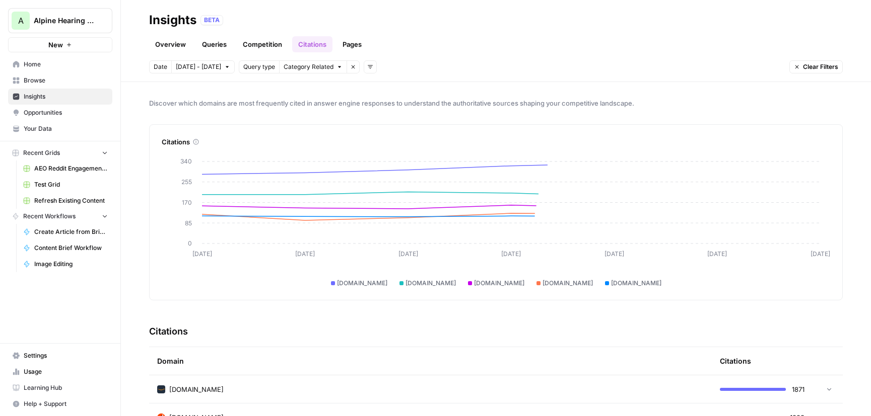
click at [360, 40] on link "Pages" at bounding box center [351, 44] width 31 height 16
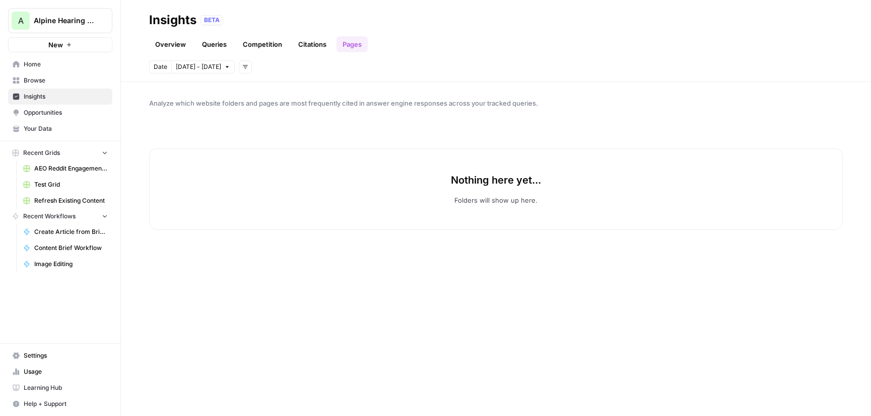
click at [198, 45] on link "Queries" at bounding box center [214, 44] width 37 height 16
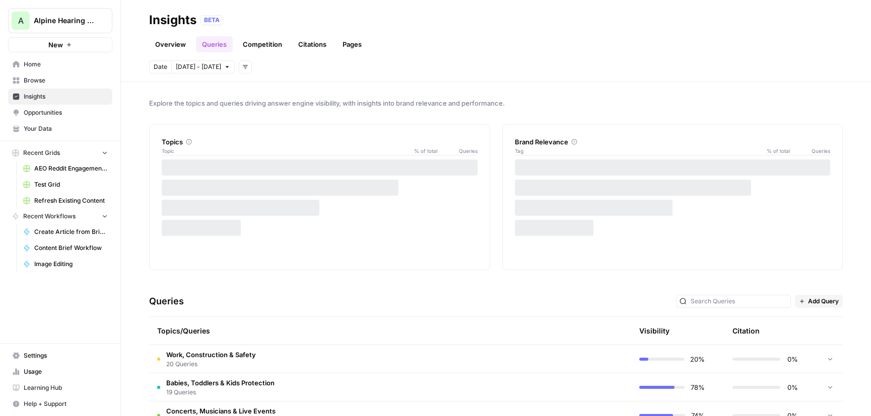
click at [156, 47] on link "Overview" at bounding box center [170, 44] width 43 height 16
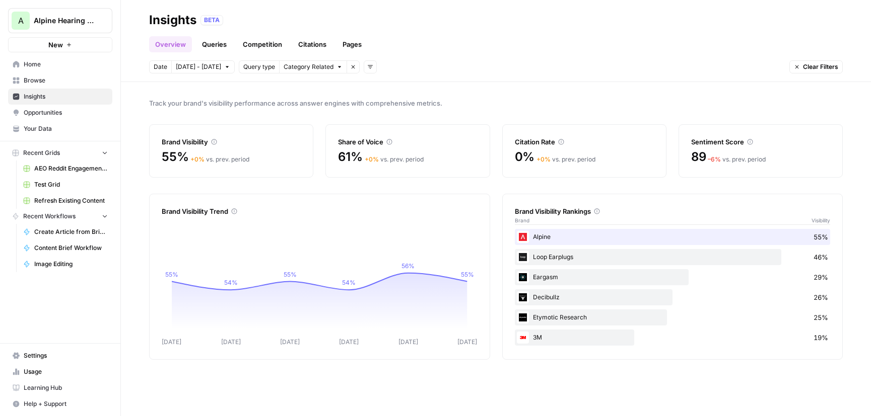
click at [218, 45] on link "Queries" at bounding box center [214, 44] width 37 height 16
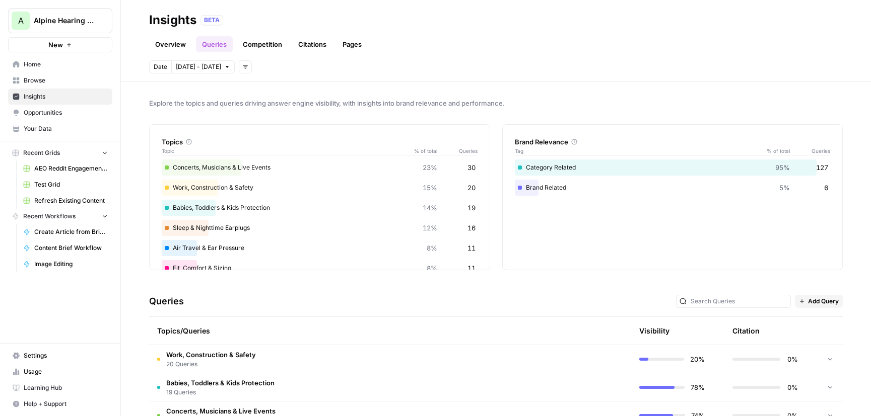
click at [270, 40] on link "Competition" at bounding box center [262, 44] width 51 height 16
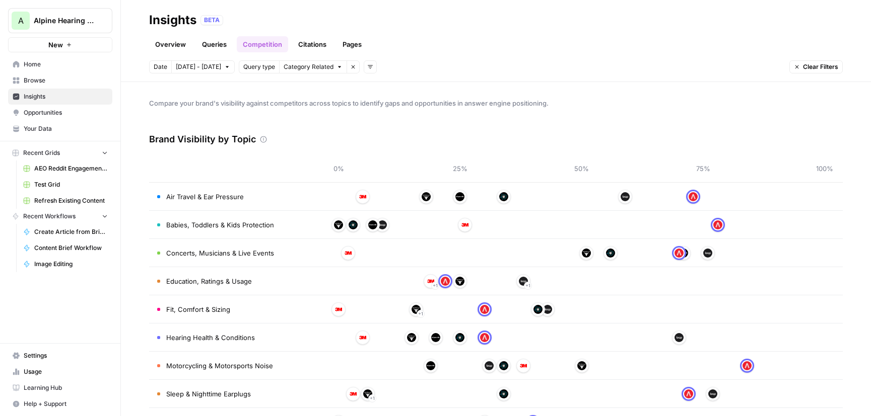
click at [311, 43] on link "Citations" at bounding box center [312, 44] width 40 height 16
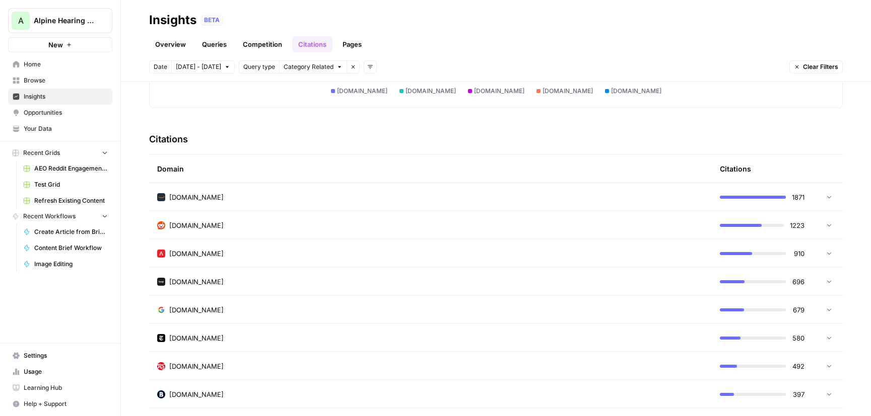
scroll to position [193, 0]
click at [177, 46] on link "Overview" at bounding box center [170, 44] width 43 height 16
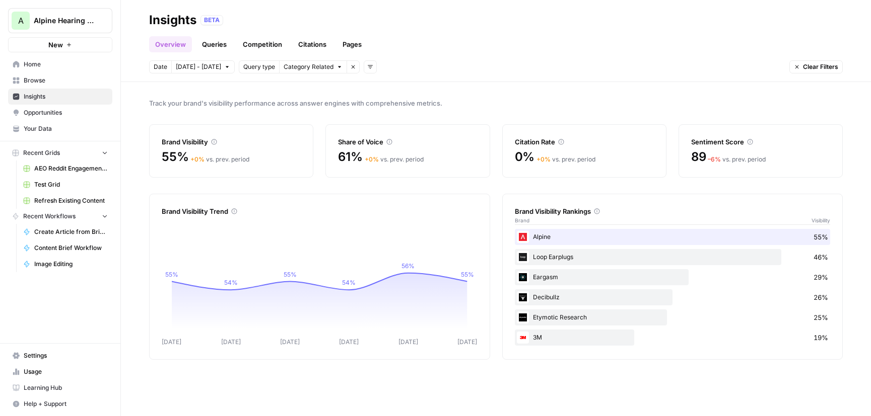
click at [310, 39] on link "Citations" at bounding box center [312, 44] width 40 height 16
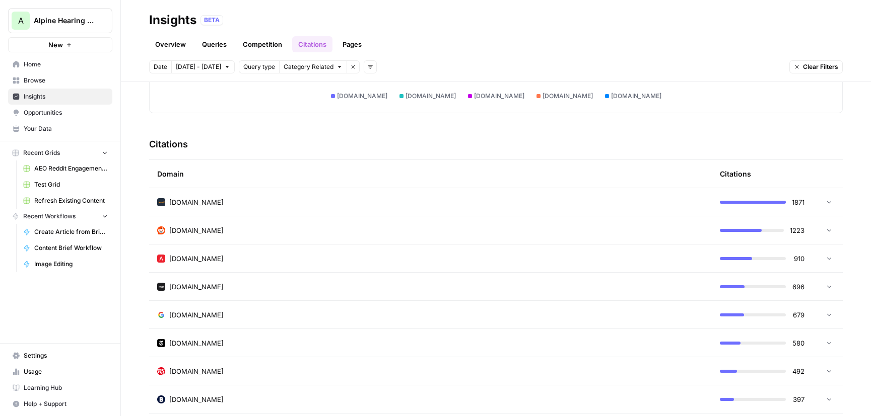
scroll to position [186, 0]
click at [827, 231] on icon at bounding box center [829, 231] width 4 height 3
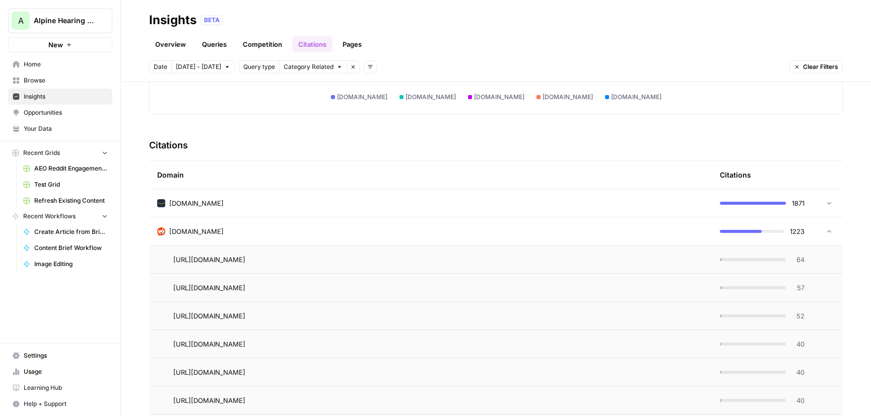
click at [831, 230] on icon at bounding box center [828, 231] width 7 height 7
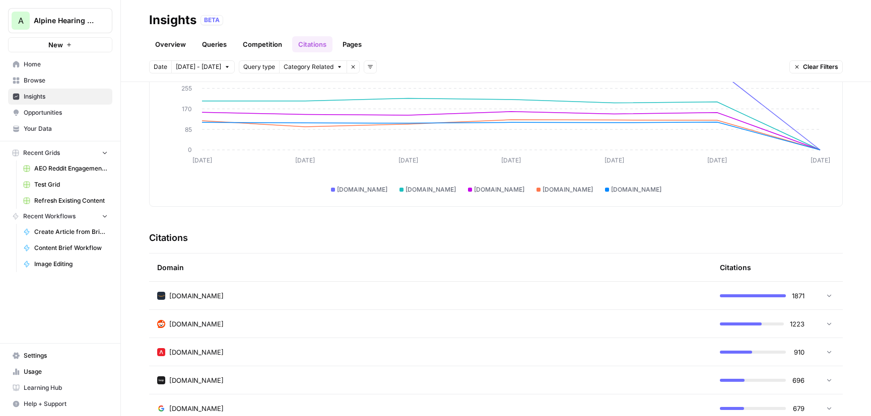
scroll to position [89, 0]
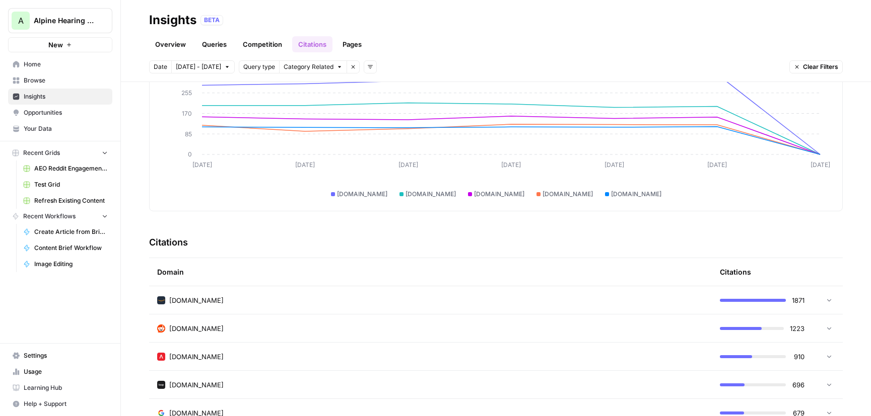
click at [351, 45] on link "Pages" at bounding box center [351, 44] width 31 height 16
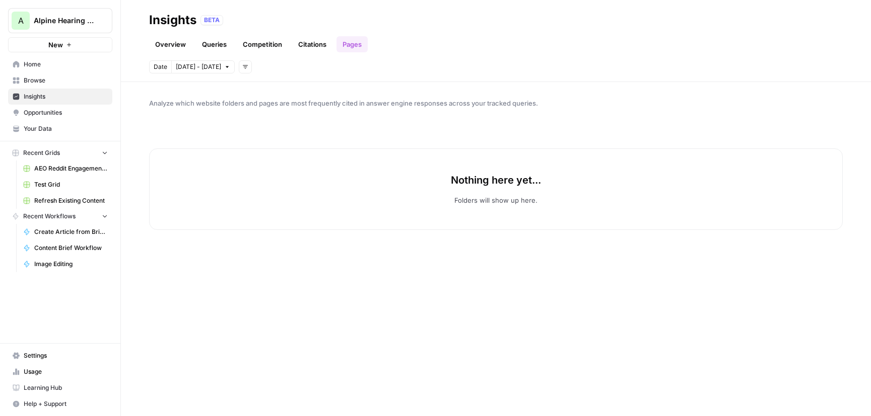
click at [303, 42] on link "Citations" at bounding box center [312, 44] width 40 height 16
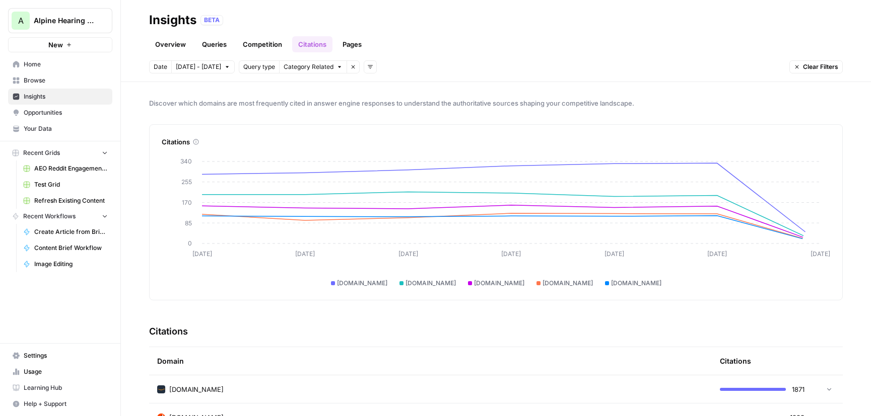
click at [38, 64] on span "Home" at bounding box center [66, 64] width 84 height 9
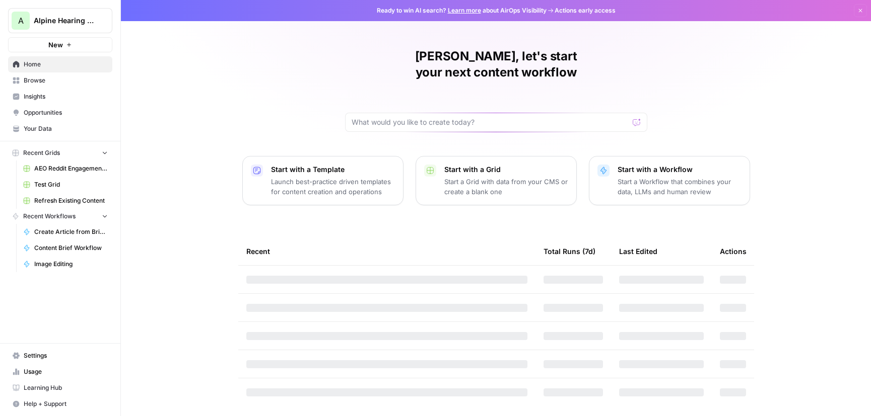
click at [672, 177] on p "Start a Workflow that combines your data, LLMs and human review" at bounding box center [679, 187] width 124 height 20
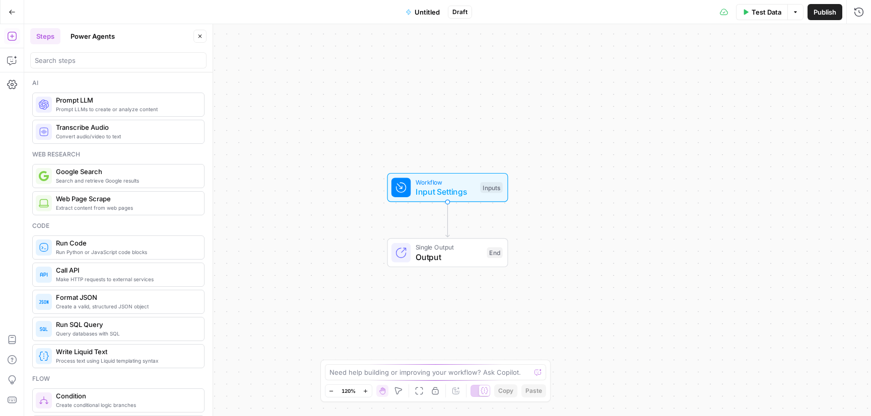
click at [99, 34] on button "Power Agents" at bounding box center [92, 36] width 56 height 16
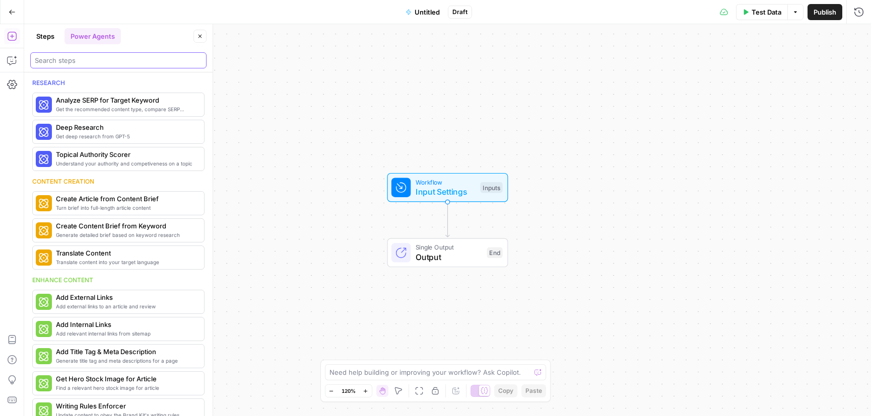
click at [125, 60] on input "search" at bounding box center [118, 60] width 167 height 10
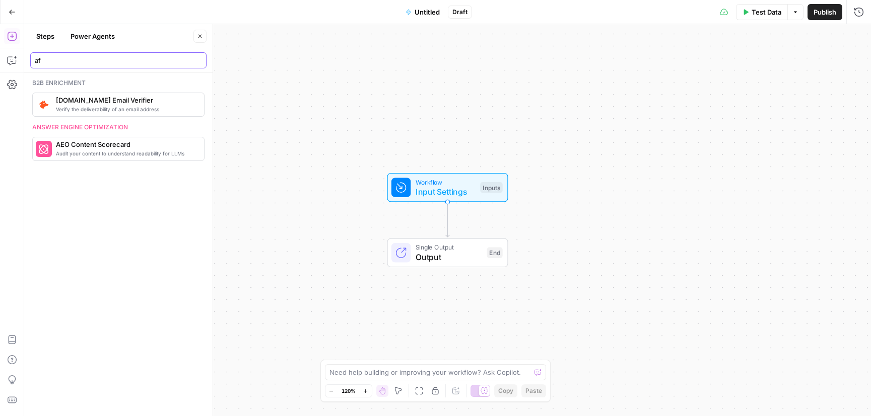
type input "a"
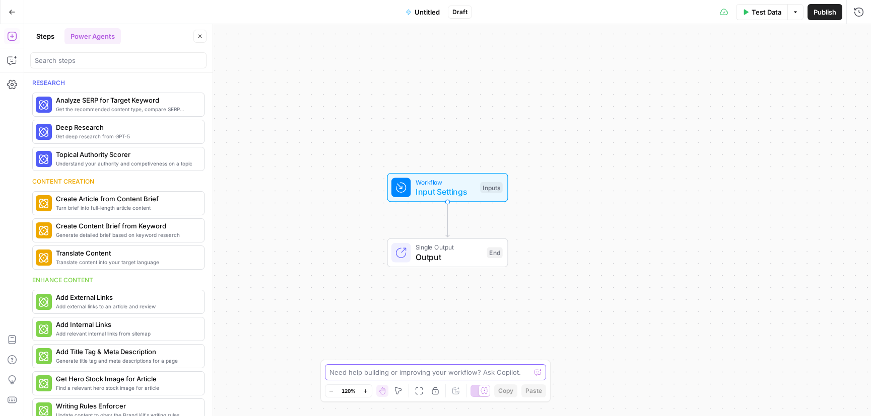
click at [391, 376] on textarea at bounding box center [429, 373] width 201 height 10
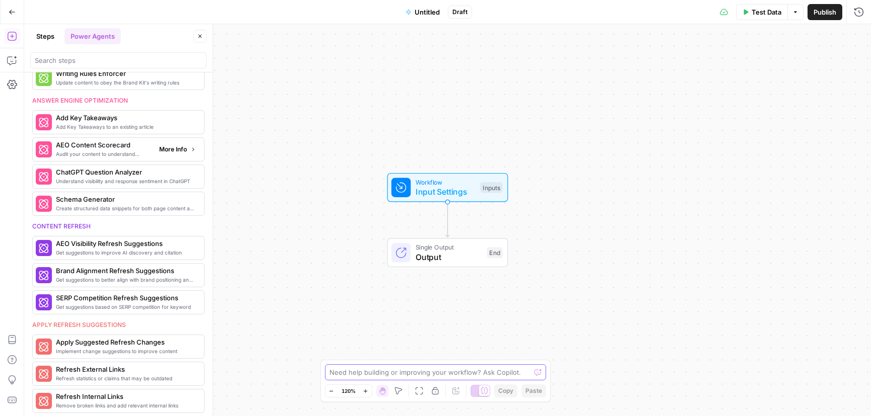
scroll to position [327, 0]
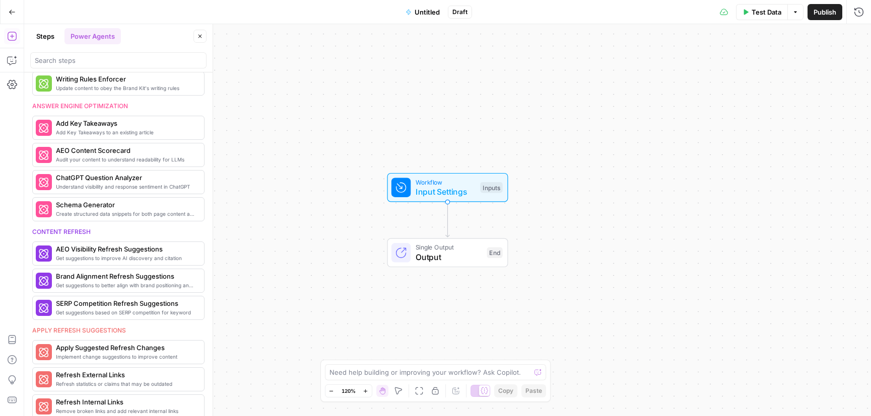
click at [4, 7] on button "Go Back" at bounding box center [12, 12] width 18 height 18
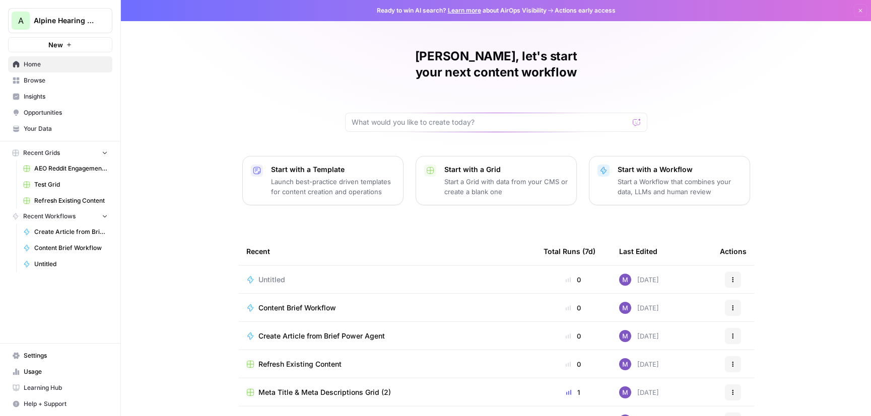
scroll to position [47, 0]
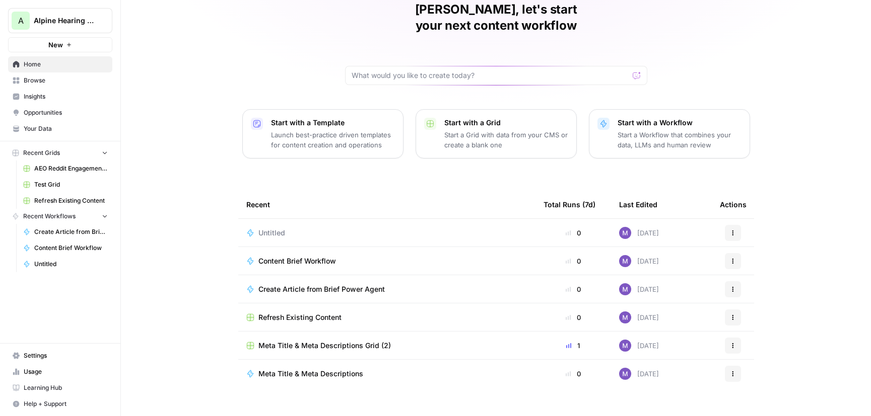
click at [699, 118] on p "Start with a Workflow" at bounding box center [679, 123] width 124 height 10
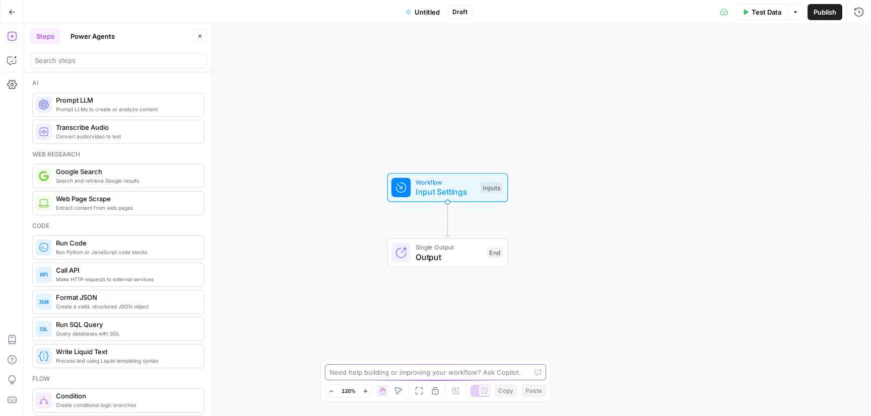
click at [414, 369] on textarea at bounding box center [429, 373] width 201 height 10
click at [364, 373] on textarea "if i'd like to reach out to affiliate networks" at bounding box center [425, 373] width 192 height 10
click at [527, 376] on div "Show/Hide Test Outputs H" at bounding box center [480, 372] width 97 height 18
click at [401, 376] on textarea "if i'd like to create a workflow to reach out to affiliate networks" at bounding box center [425, 367] width 193 height 20
click at [523, 375] on div "if i'd like to create a workflow to reach out to affiliate networks if i'd like…" at bounding box center [435, 367] width 223 height 26
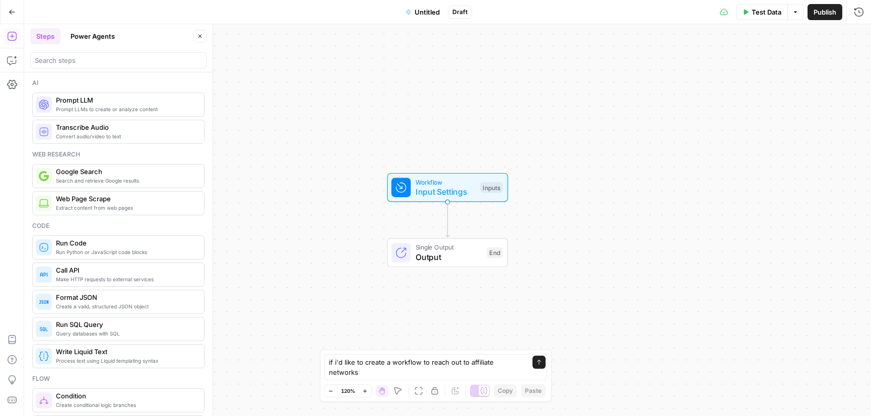
click at [526, 368] on div "Send" at bounding box center [534, 362] width 16 height 10
click at [513, 375] on textarea "if i'd like to create a workflow to reach out to affiliate networks" at bounding box center [425, 367] width 193 height 20
type textarea "if i'd like to create a workflow to reach out to affiliate networks, what would…"
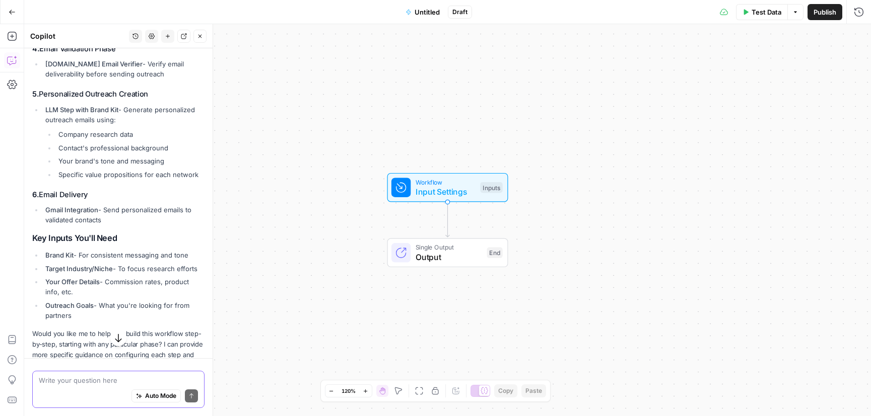
scroll to position [492, 0]
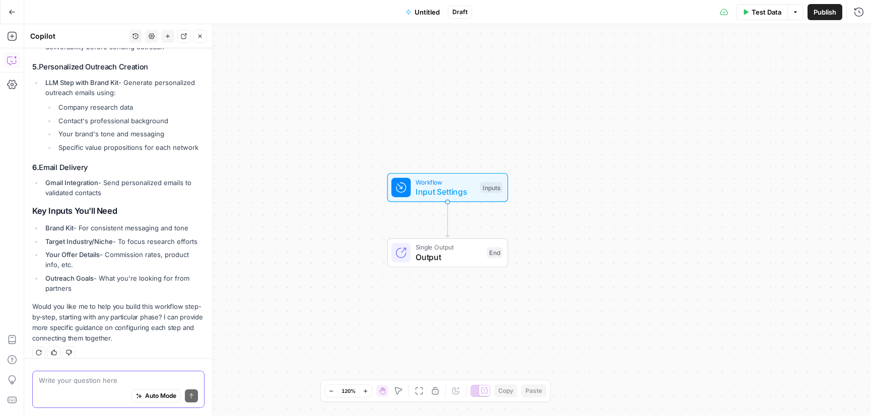
click at [90, 382] on textarea at bounding box center [118, 381] width 159 height 10
type textarea "create a workflow to get this started"
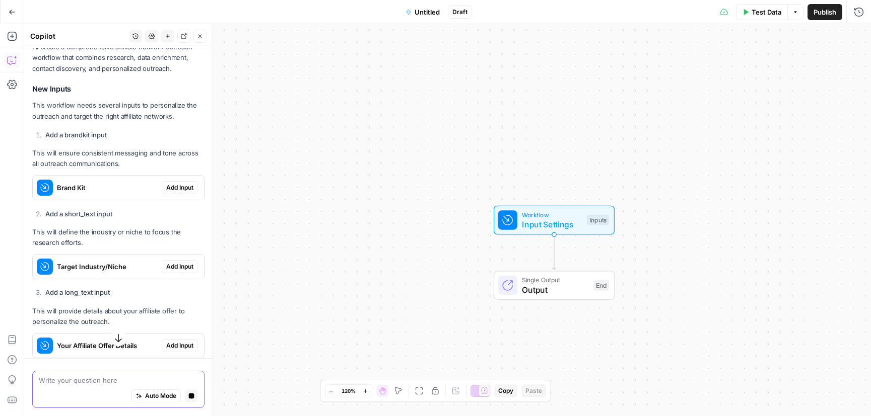
scroll to position [846, 0]
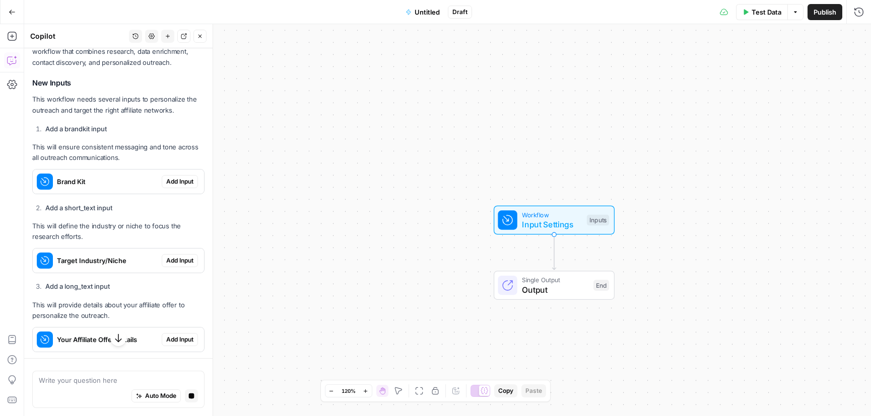
click at [178, 177] on span "Add Input" at bounding box center [179, 181] width 27 height 9
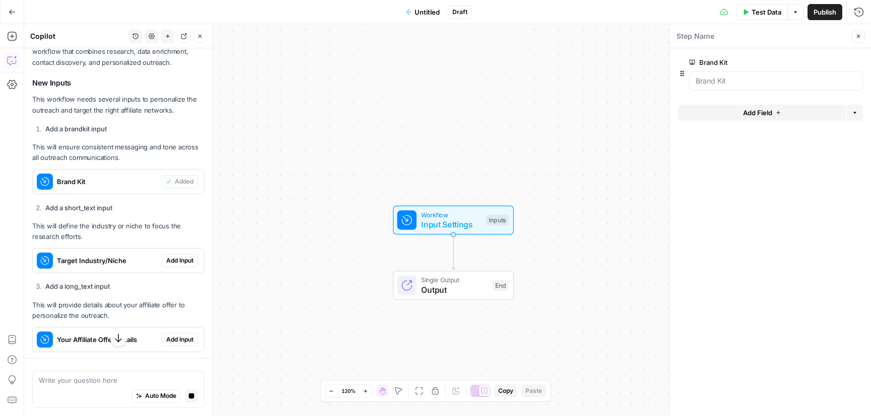
click at [179, 256] on span "Add Input" at bounding box center [179, 260] width 27 height 9
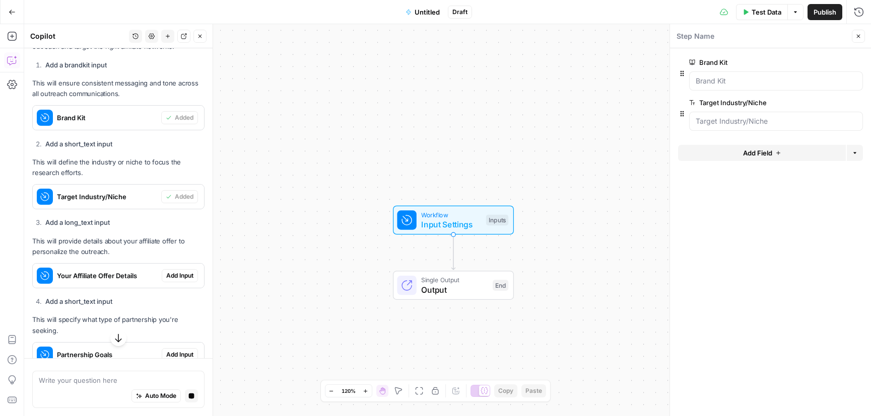
scroll to position [931, 0]
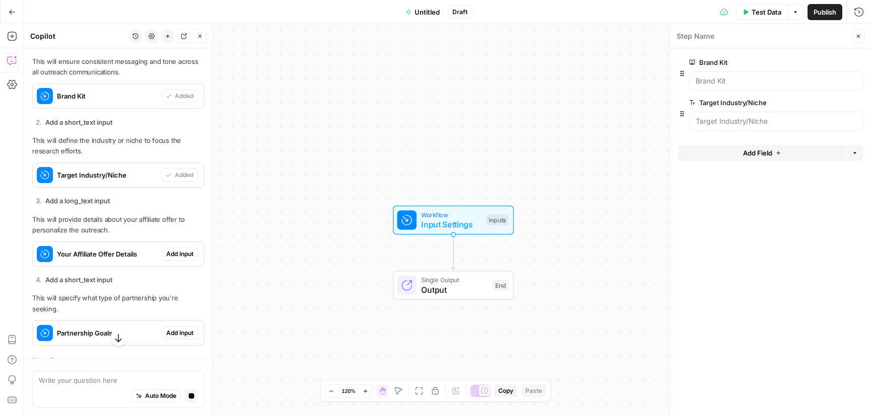
click at [177, 250] on span "Add Input" at bounding box center [179, 254] width 27 height 9
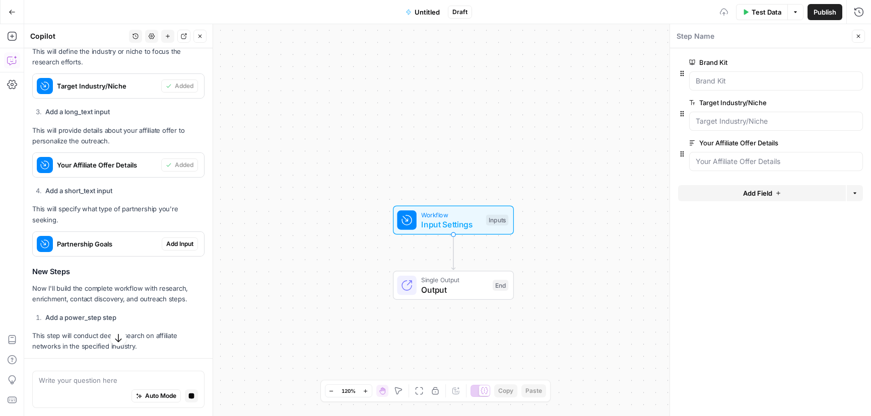
scroll to position [1023, 0]
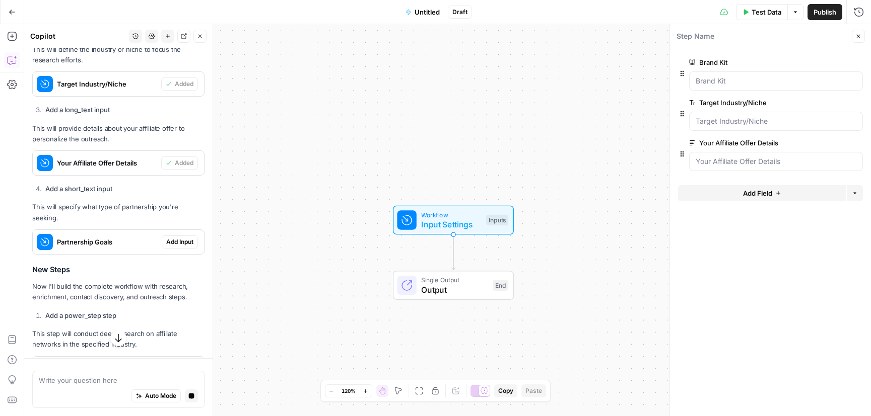
click at [178, 238] on span "Add Input" at bounding box center [179, 242] width 27 height 9
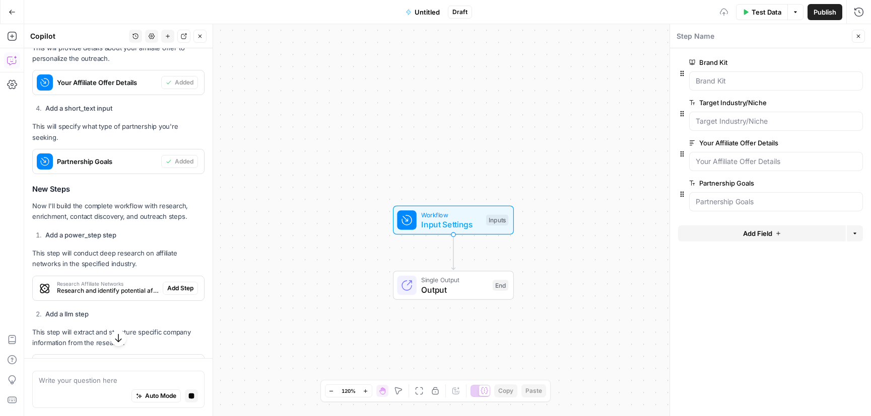
scroll to position [1106, 0]
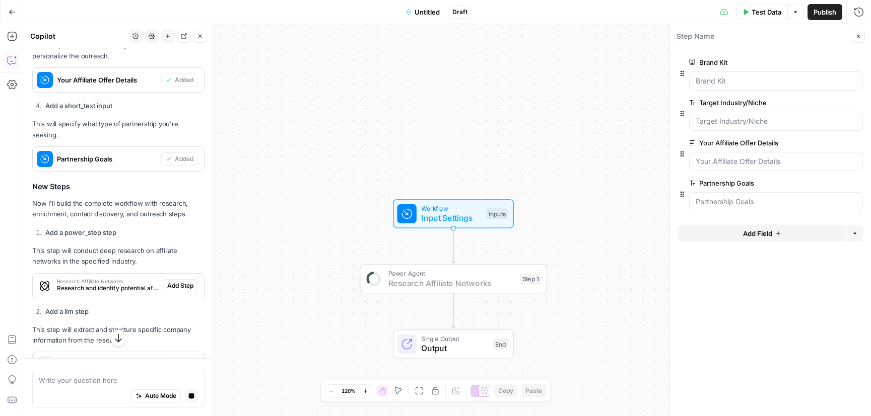
click at [178, 281] on span "Add Step" at bounding box center [180, 285] width 26 height 9
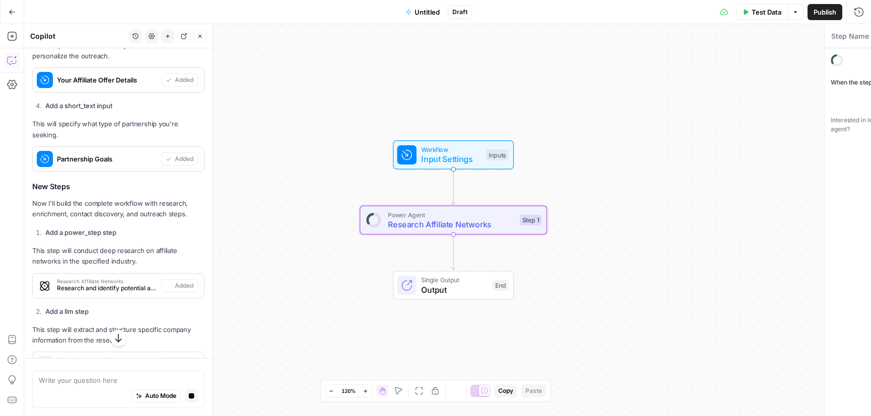
type textarea "Research Affiliate Networks"
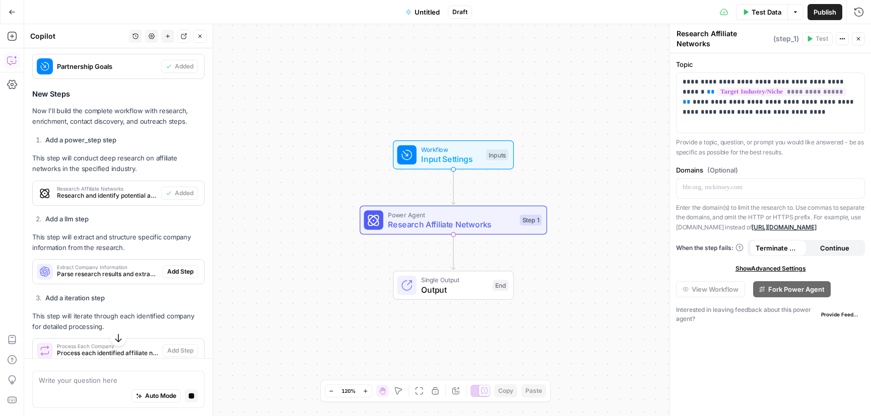
scroll to position [1216, 0]
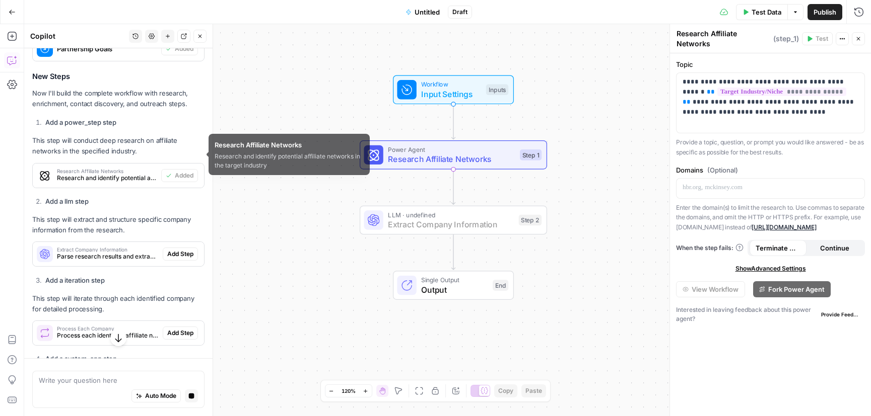
click at [183, 250] on span "Add Step" at bounding box center [180, 254] width 26 height 9
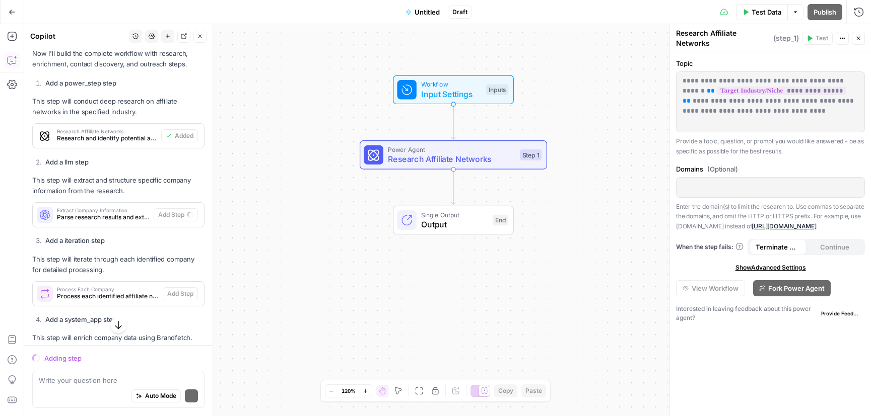
scroll to position [1270, 0]
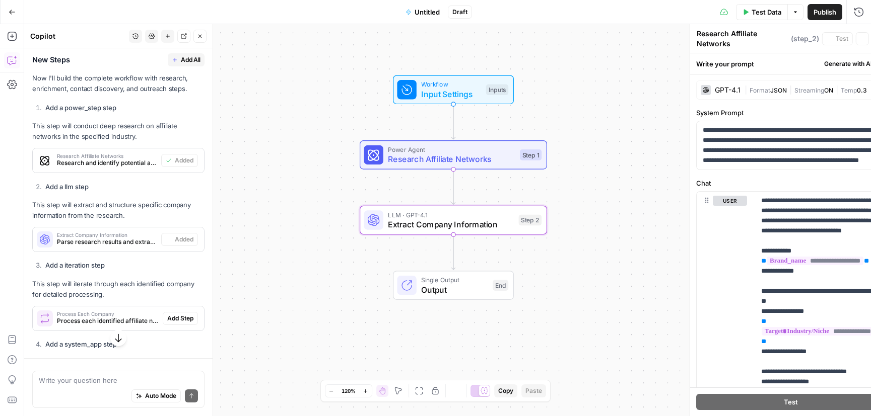
type textarea "Extract Company Information"
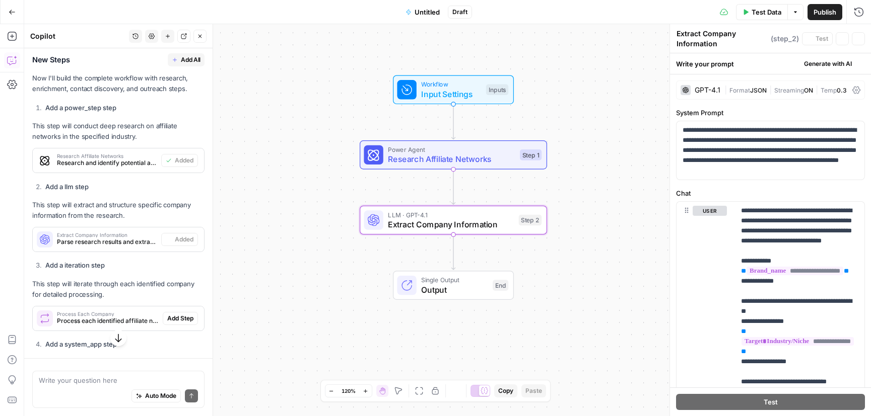
scroll to position [1303, 0]
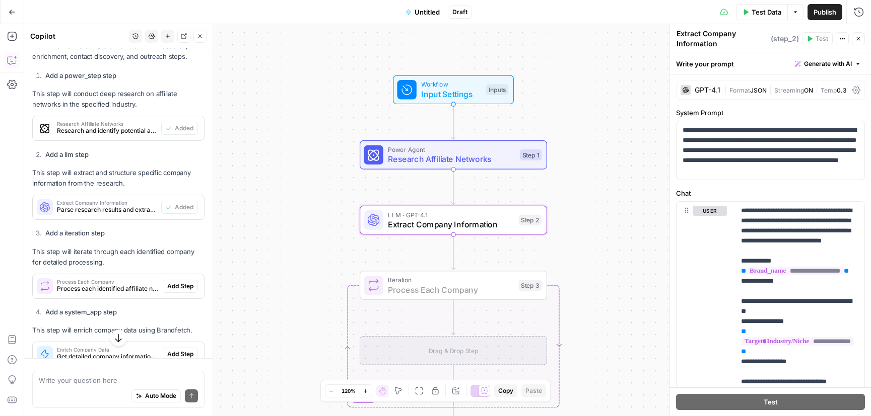
click at [179, 282] on span "Add Step" at bounding box center [180, 286] width 26 height 9
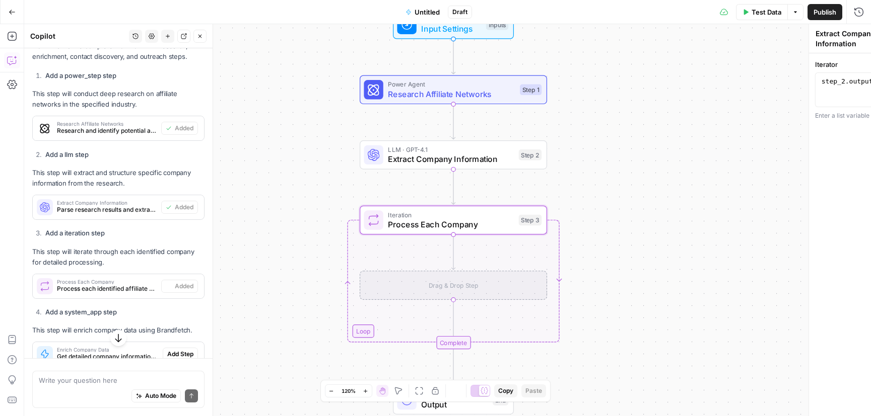
type textarea "Process Each Company"
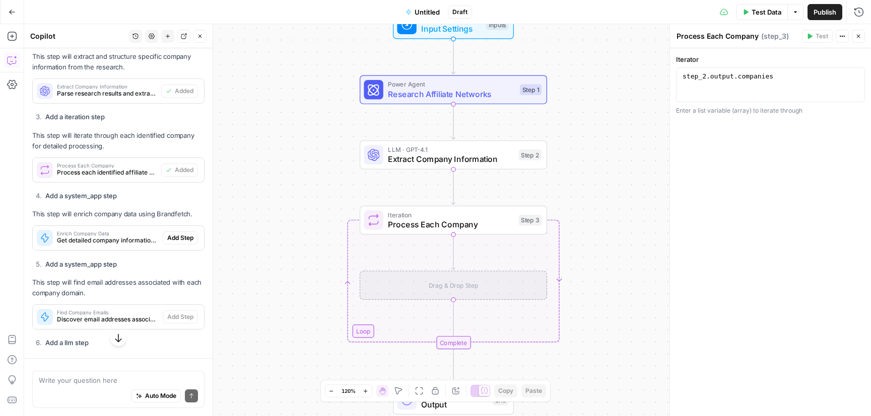
scroll to position [1422, 0]
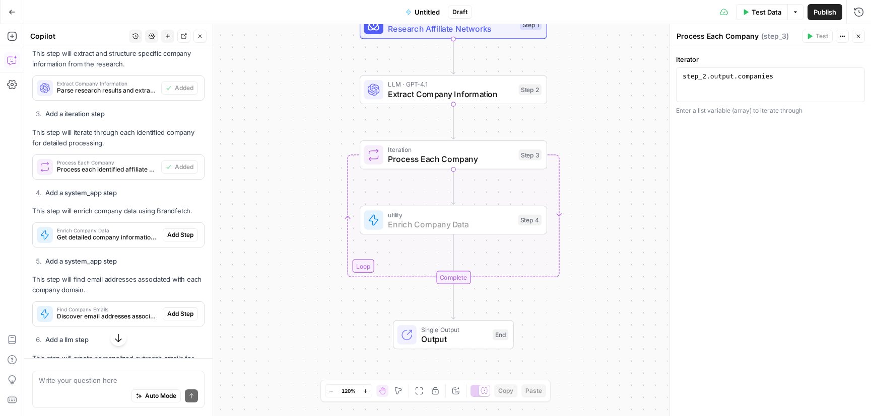
click at [173, 231] on span "Add Step" at bounding box center [180, 235] width 26 height 9
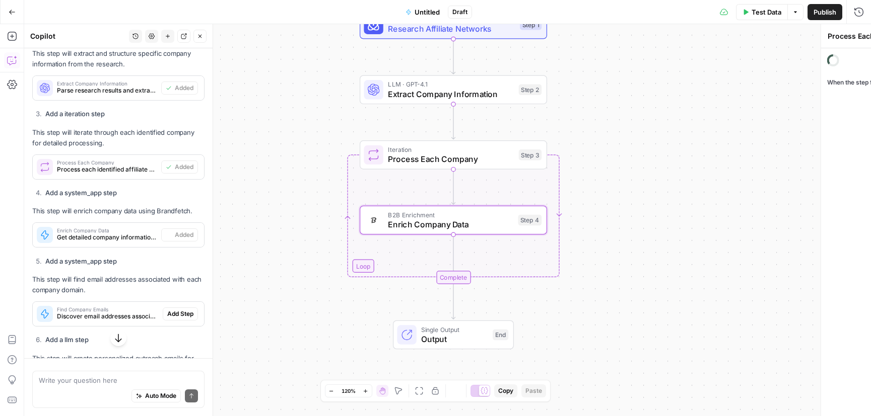
type textarea "Enrich Company Data"
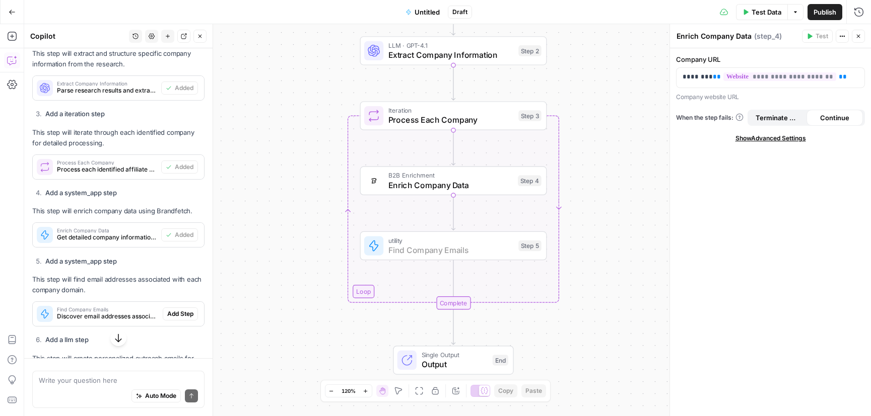
click at [178, 310] on span "Add Step" at bounding box center [180, 314] width 26 height 9
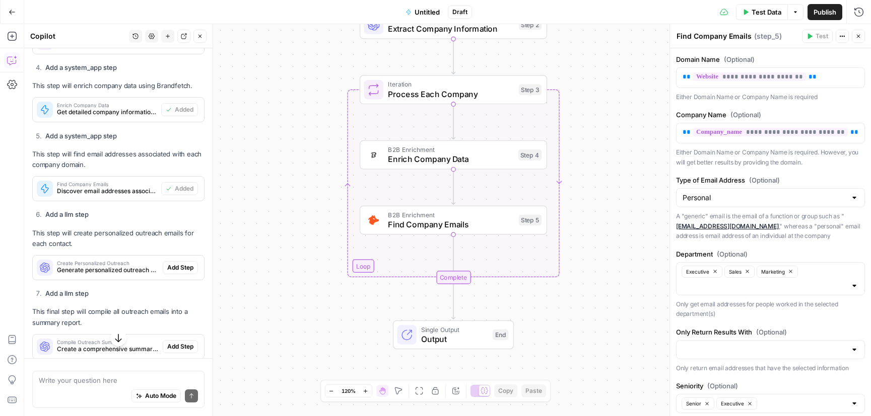
scroll to position [1551, 0]
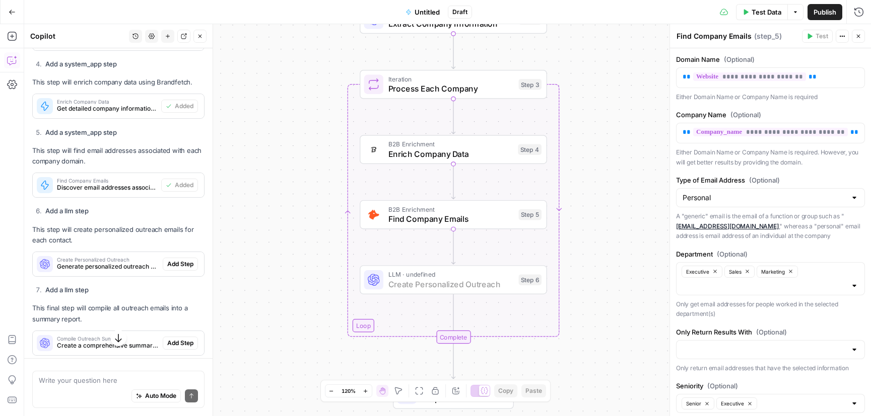
click at [181, 260] on span "Add Step" at bounding box center [180, 264] width 26 height 9
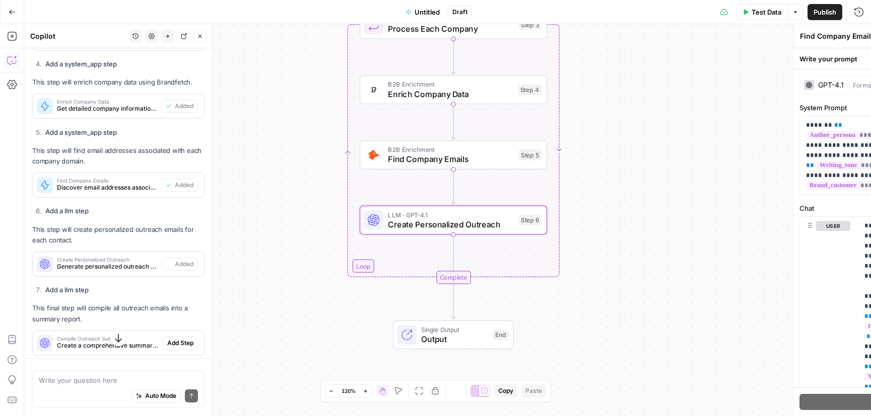
type textarea "Create Personalized Outreach"
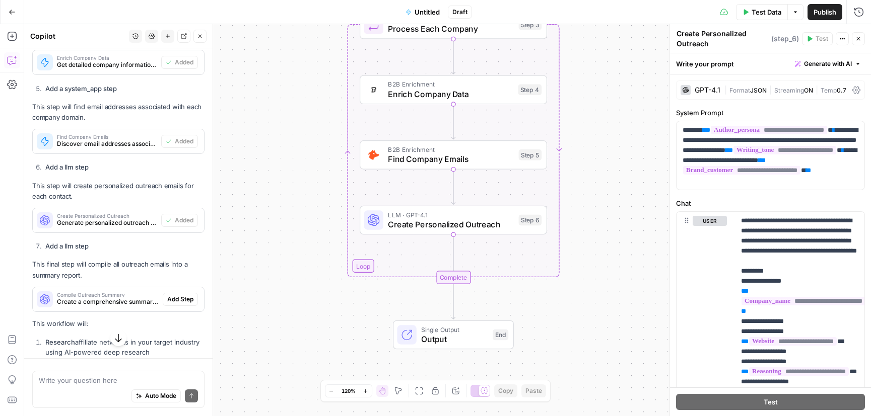
scroll to position [1598, 0]
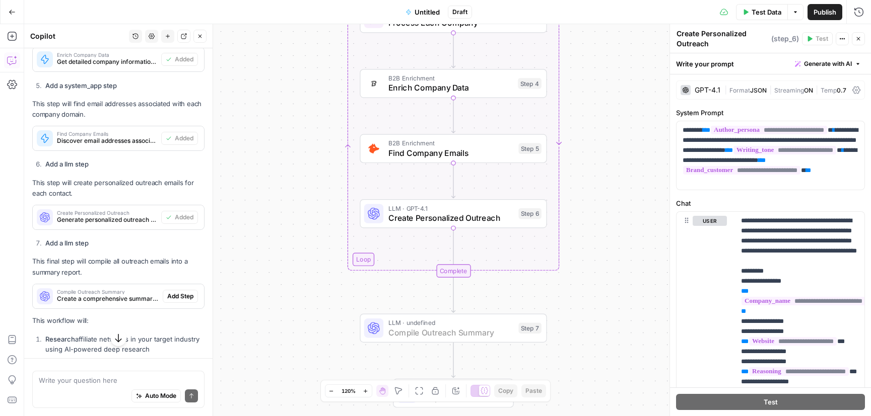
click at [175, 292] on span "Add Step" at bounding box center [180, 296] width 26 height 9
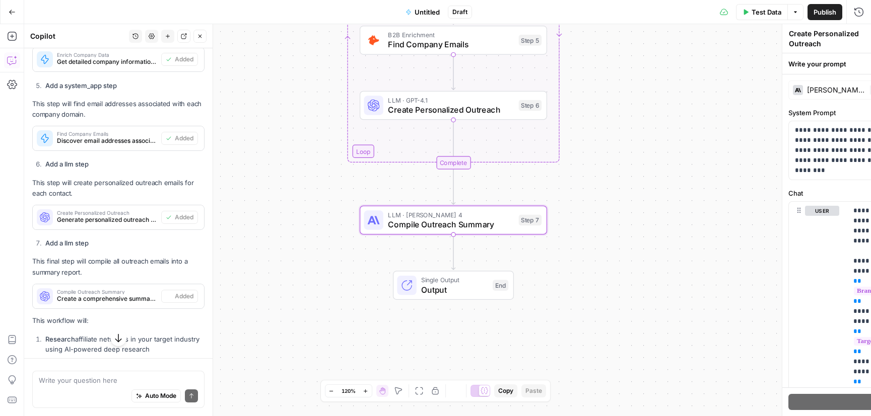
type textarea "Compile Outreach Summary"
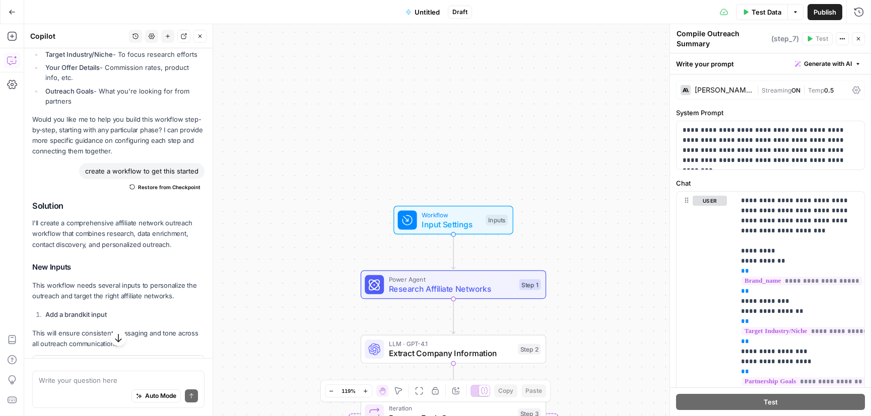
scroll to position [698, 0]
click at [421, 15] on span "Untitled" at bounding box center [426, 12] width 25 height 10
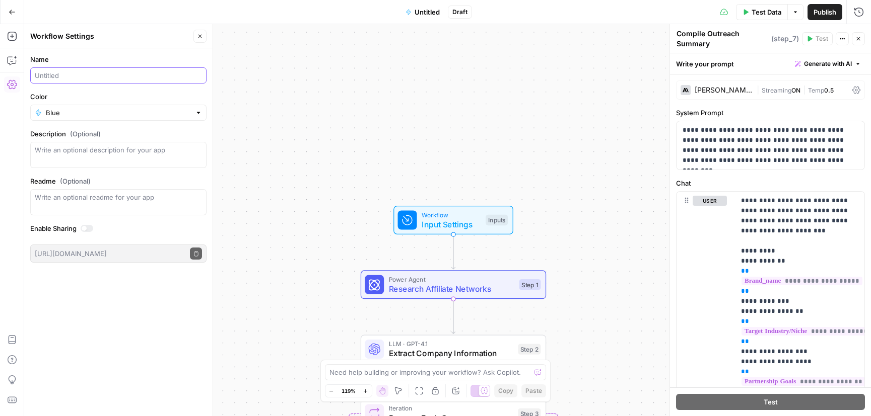
click at [111, 79] on input "Name" at bounding box center [118, 75] width 167 height 10
type input "Affiliate Network Outreach"
click at [237, 302] on div "Workflow Input Settings Inputs Power Agent Research Affiliate Networks Step 1 L…" at bounding box center [447, 220] width 846 height 392
click at [11, 9] on icon "button" at bounding box center [12, 12] width 7 height 7
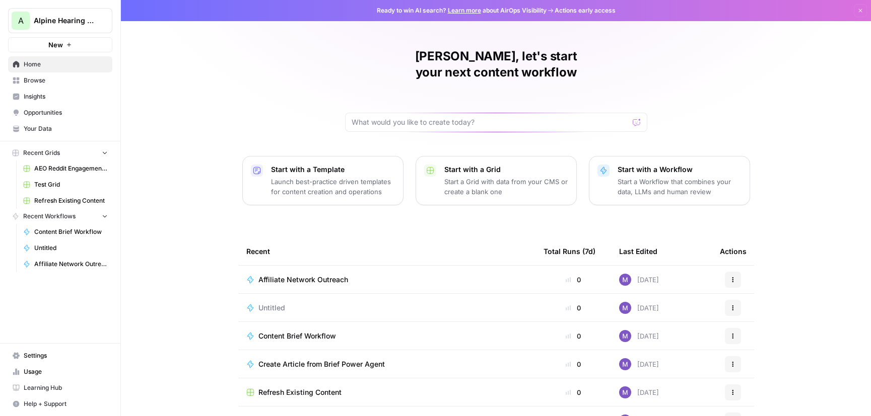
click at [323, 275] on span "Affiliate Network Outreach" at bounding box center [303, 280] width 90 height 10
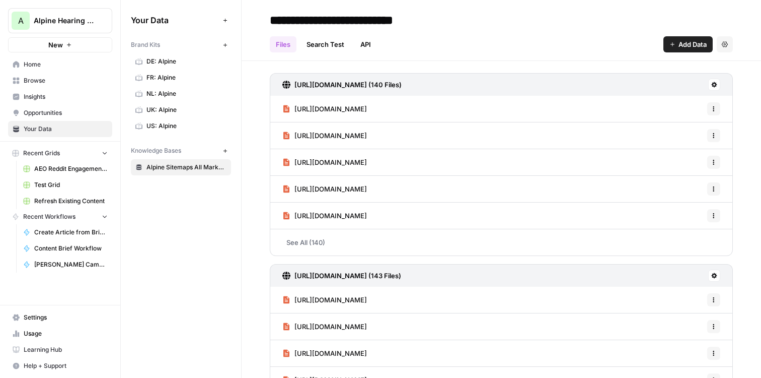
click at [39, 71] on link "Home" at bounding box center [60, 64] width 104 height 16
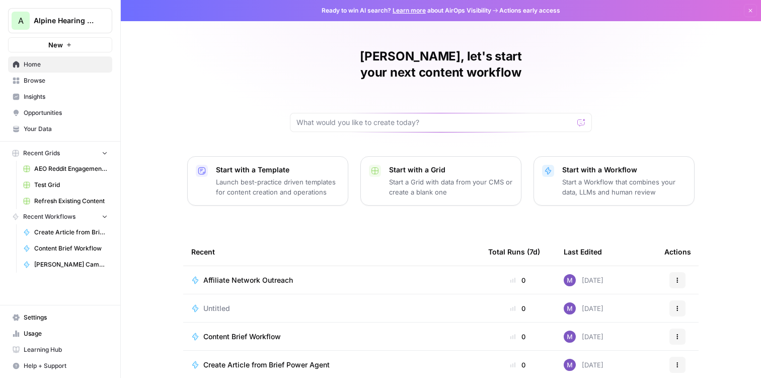
click at [52, 128] on span "Your Data" at bounding box center [66, 128] width 84 height 9
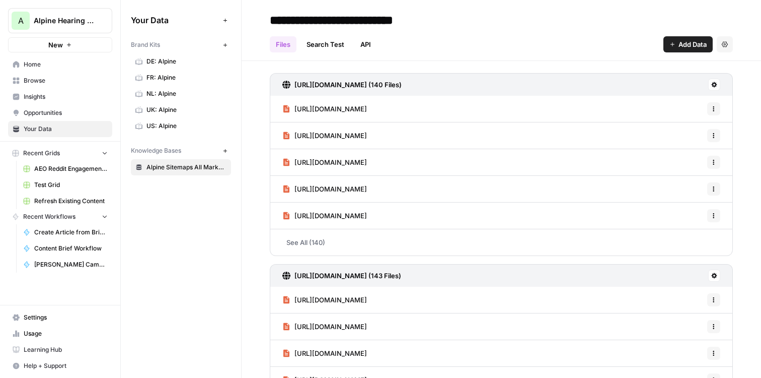
click at [173, 125] on span "US: Alpine" at bounding box center [187, 125] width 80 height 9
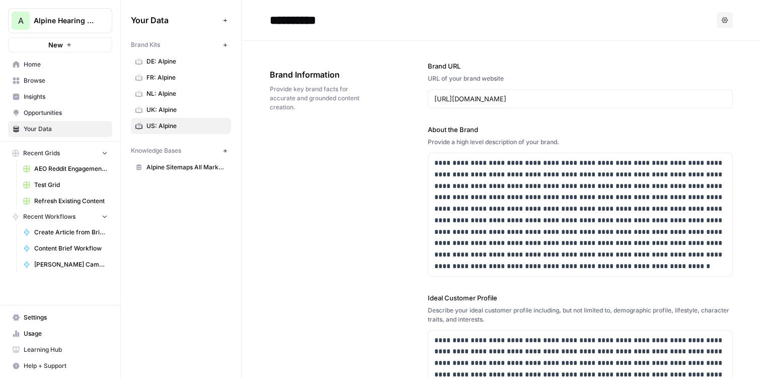
click at [191, 164] on span "Alpine Sitemaps All Markets" at bounding box center [187, 167] width 80 height 9
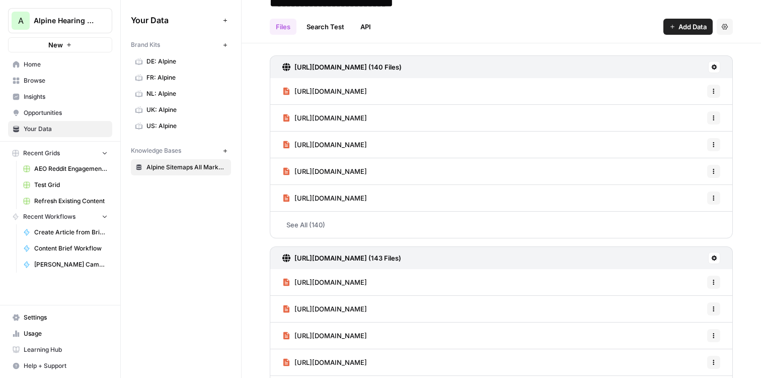
scroll to position [12, 0]
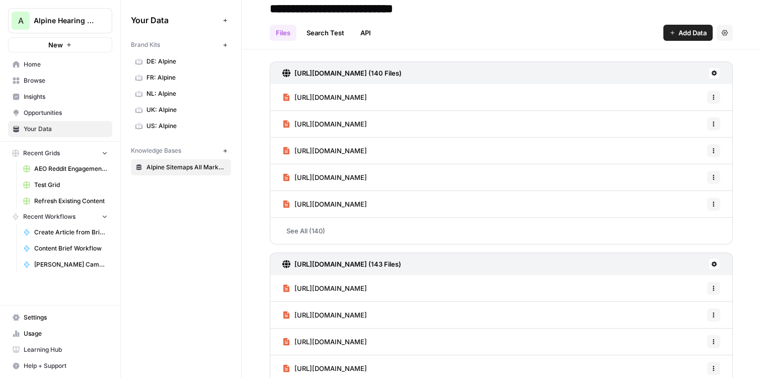
click at [679, 29] on span "Add Data" at bounding box center [693, 33] width 28 height 10
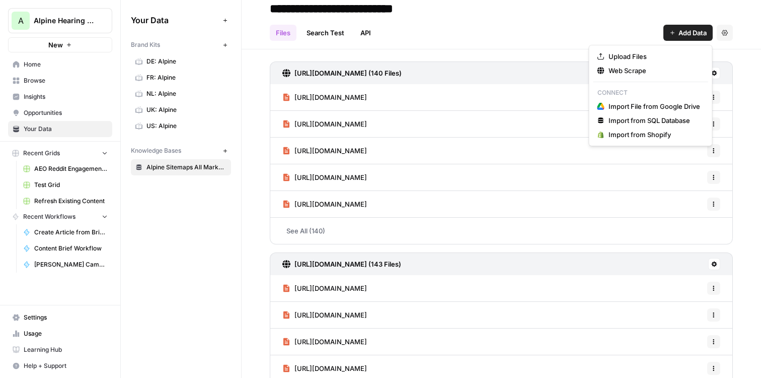
click at [577, 20] on div "Files Search Test API Add Data Settings" at bounding box center [501, 29] width 463 height 24
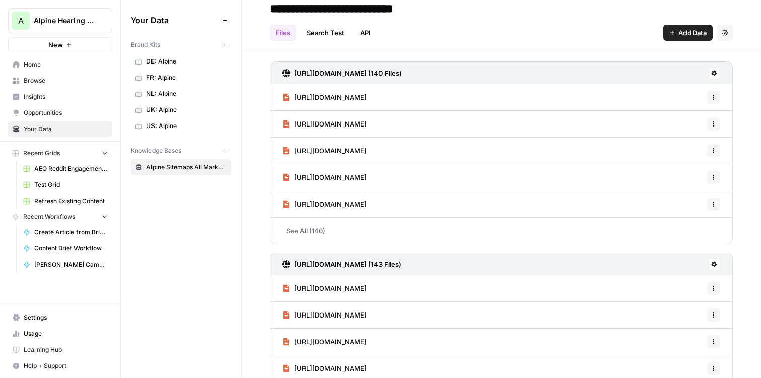
click at [46, 309] on nav "Settings Usage Learning Hub Help + Support" at bounding box center [60, 341] width 120 height 73
click at [46, 318] on span "Settings" at bounding box center [66, 317] width 84 height 9
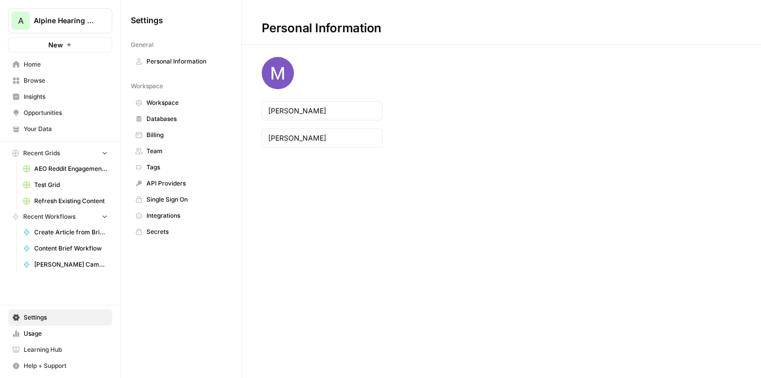
click at [162, 211] on span "Integrations" at bounding box center [187, 215] width 80 height 9
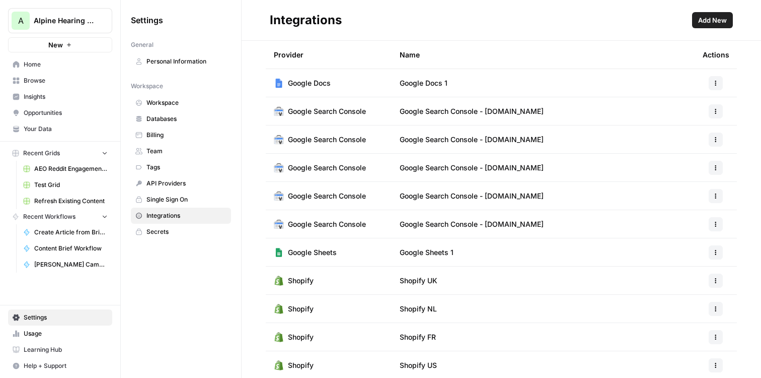
click at [712, 26] on button "Add New" at bounding box center [712, 20] width 41 height 16
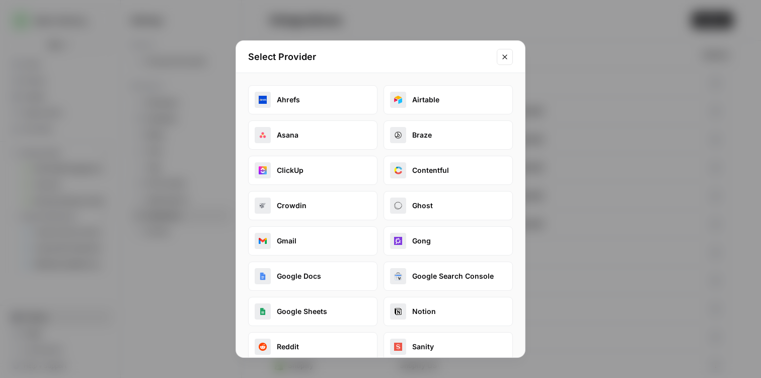
click at [505, 54] on icon "Close modal" at bounding box center [505, 57] width 8 height 8
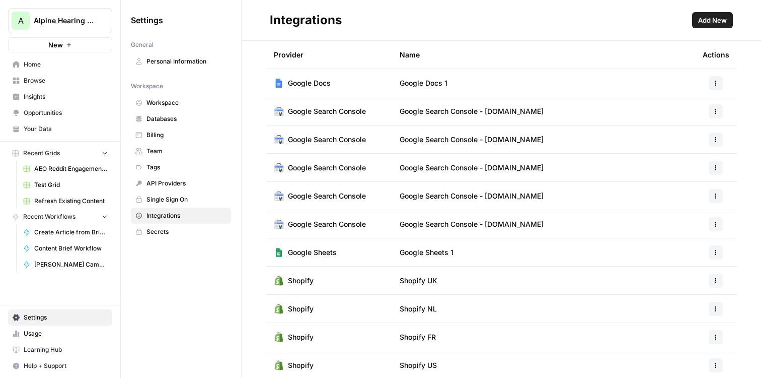
click at [43, 108] on link "Opportunities" at bounding box center [60, 113] width 104 height 16
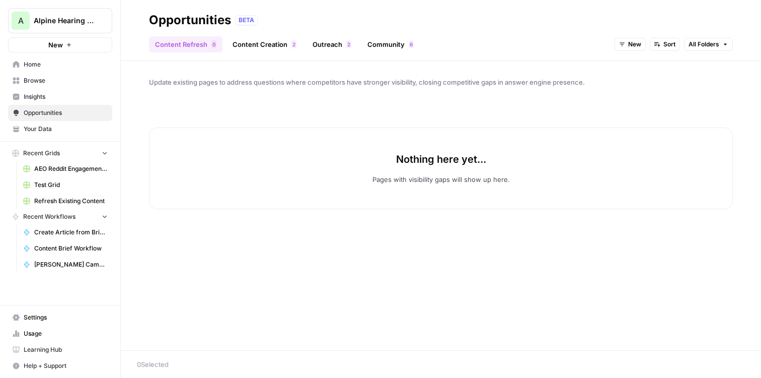
click at [38, 89] on link "Insights" at bounding box center [60, 97] width 104 height 16
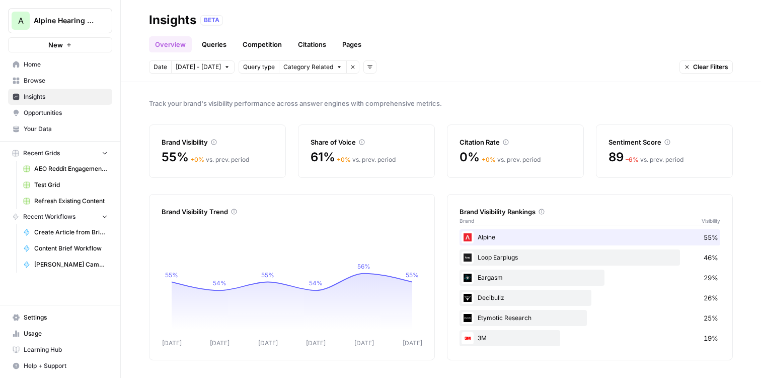
click at [211, 41] on link "Queries" at bounding box center [214, 44] width 37 height 16
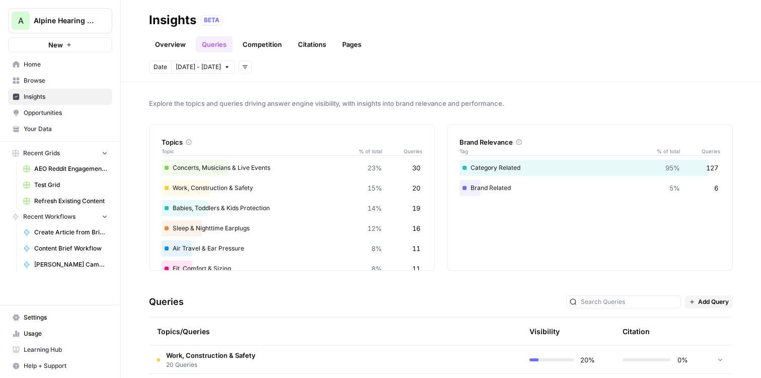
click at [246, 38] on link "Competition" at bounding box center [262, 44] width 51 height 16
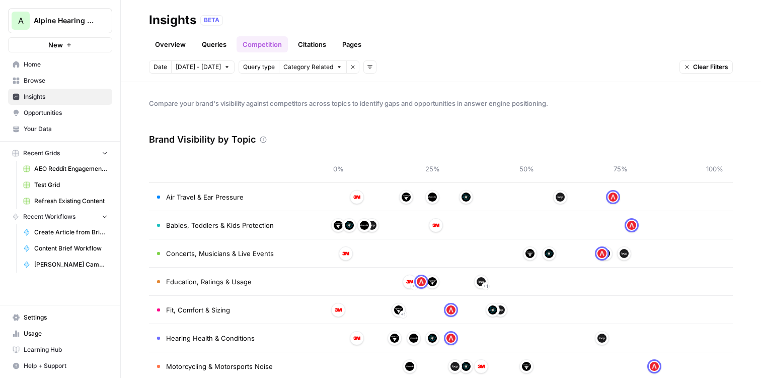
click at [310, 39] on link "Citations" at bounding box center [312, 44] width 40 height 16
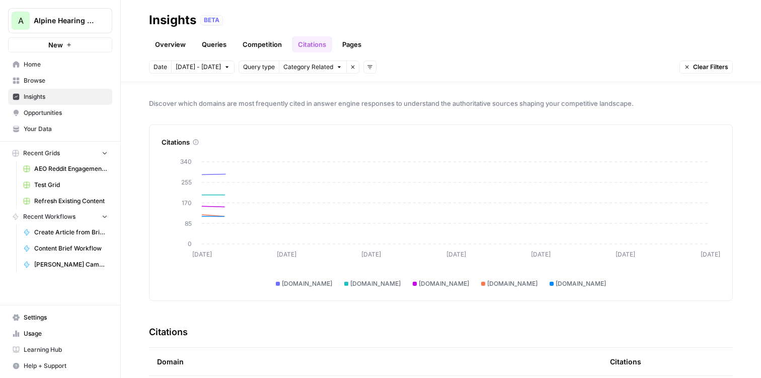
click at [205, 45] on link "Queries" at bounding box center [214, 44] width 37 height 16
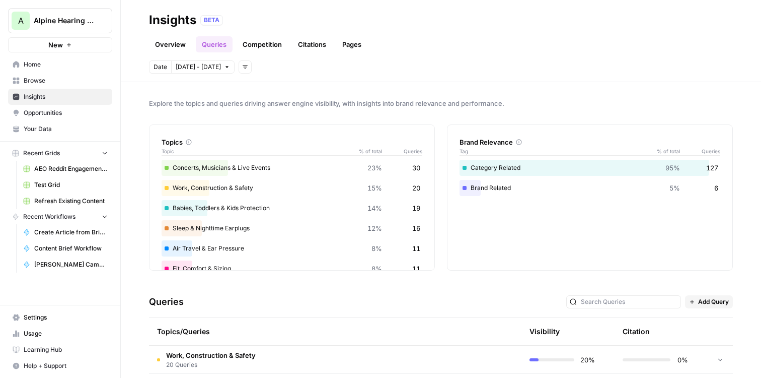
click at [168, 43] on link "Overview" at bounding box center [170, 44] width 43 height 16
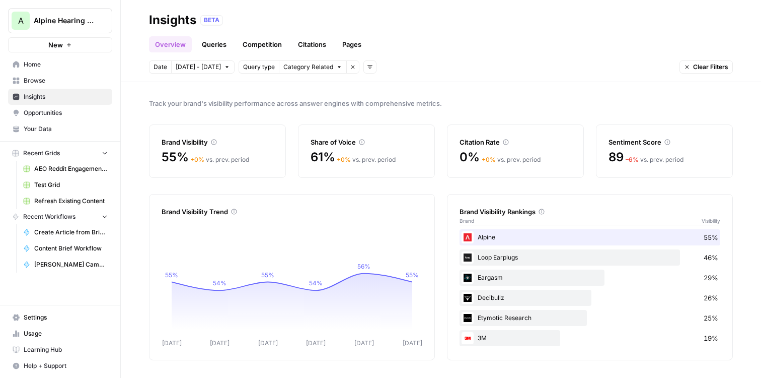
click at [217, 45] on link "Queries" at bounding box center [214, 44] width 37 height 16
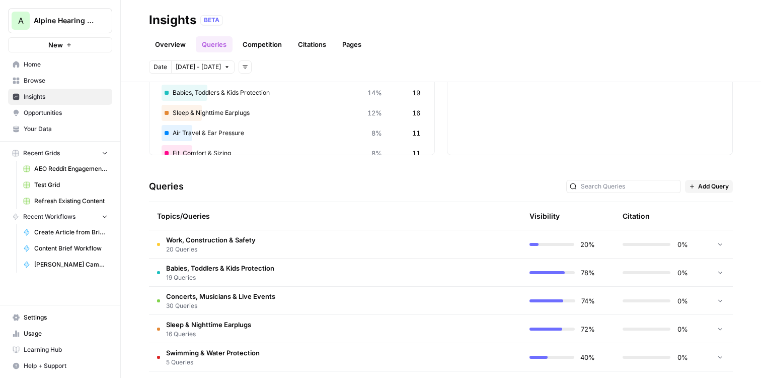
scroll to position [111, 0]
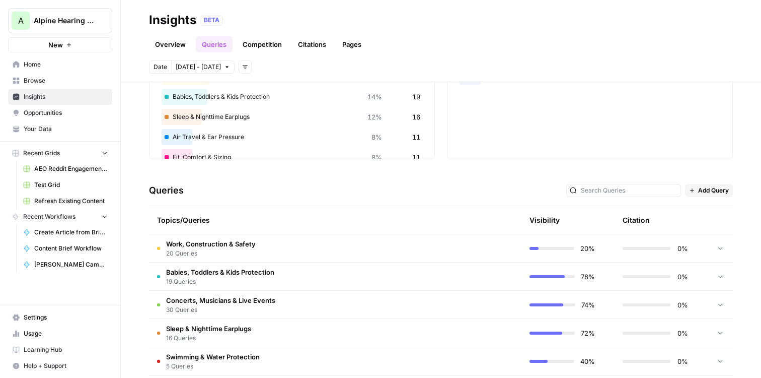
click at [41, 112] on span "Opportunities" at bounding box center [66, 112] width 84 height 9
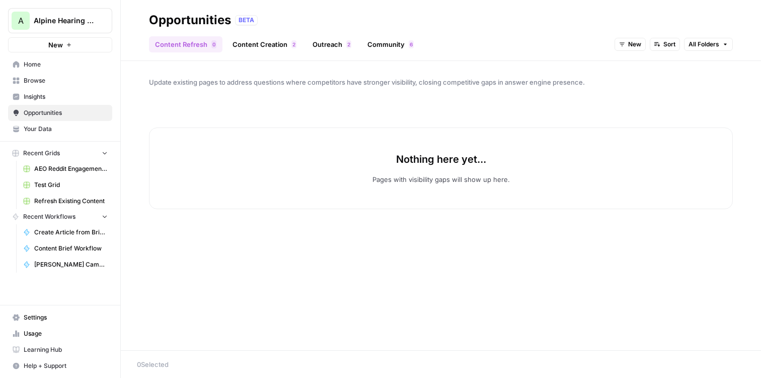
click at [271, 49] on link "Content Creation 2" at bounding box center [265, 44] width 76 height 16
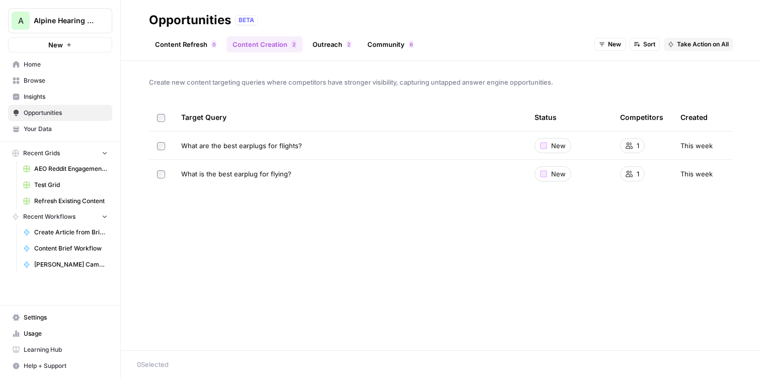
click at [333, 39] on link "Outreach 2" at bounding box center [332, 44] width 51 height 16
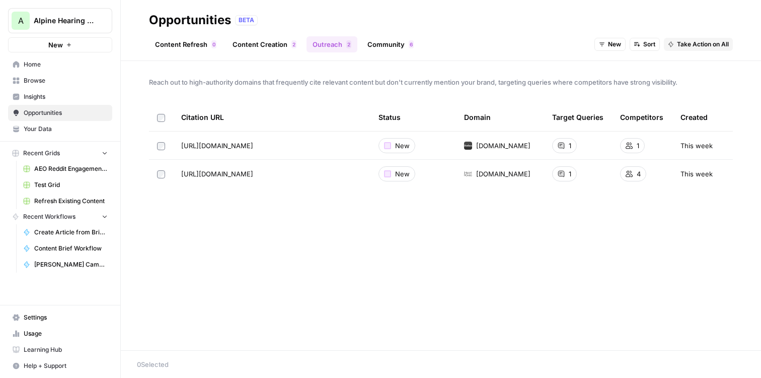
click at [370, 43] on link "Community 6" at bounding box center [391, 44] width 58 height 16
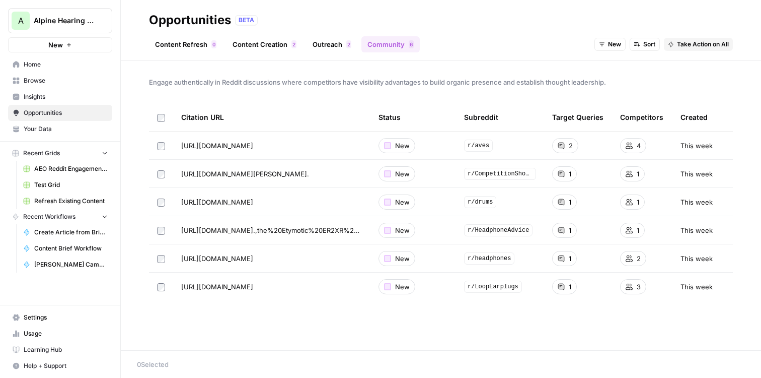
click at [46, 100] on span "Insights" at bounding box center [66, 96] width 84 height 9
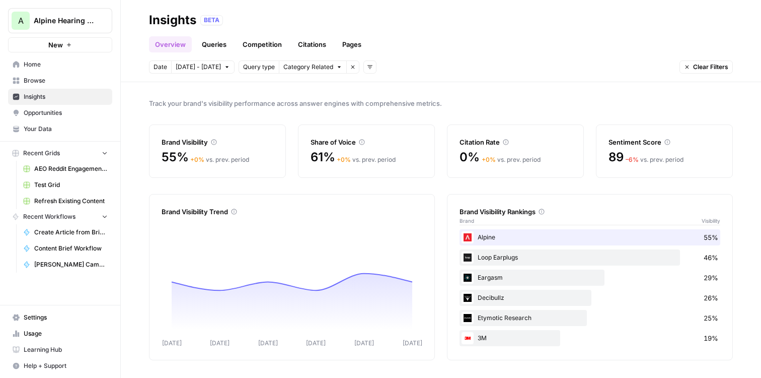
click at [305, 45] on link "Citations" at bounding box center [312, 44] width 40 height 16
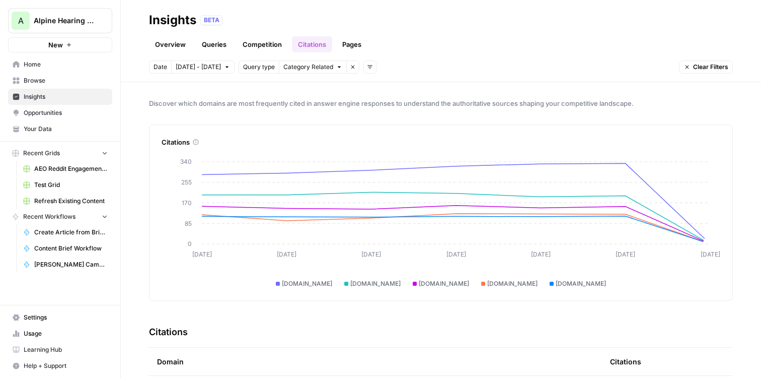
click at [252, 45] on link "Competition" at bounding box center [262, 44] width 51 height 16
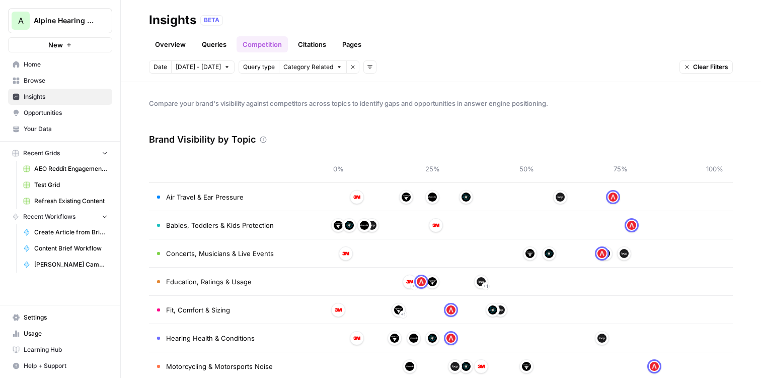
click at [367, 66] on icon "button" at bounding box center [370, 67] width 6 height 6
click at [399, 57] on header "Insights BETA Overview Queries Competition Citations Pages Date Oct 1 - Oct 7 Q…" at bounding box center [441, 41] width 640 height 82
click at [346, 71] on button "Remove filter" at bounding box center [352, 66] width 13 height 13
click at [313, 47] on link "Citations" at bounding box center [312, 44] width 40 height 16
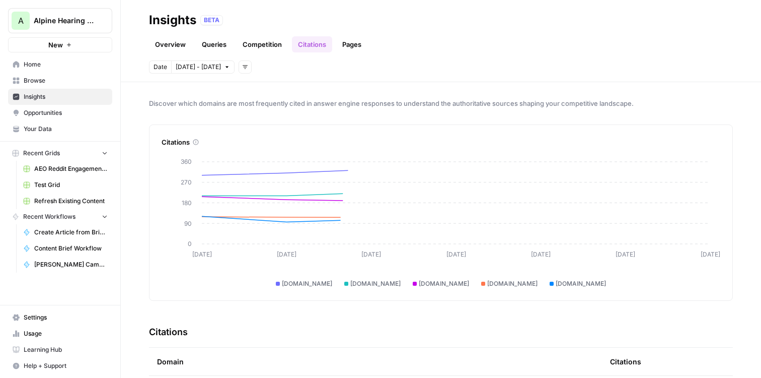
click at [255, 47] on link "Competition" at bounding box center [262, 44] width 51 height 16
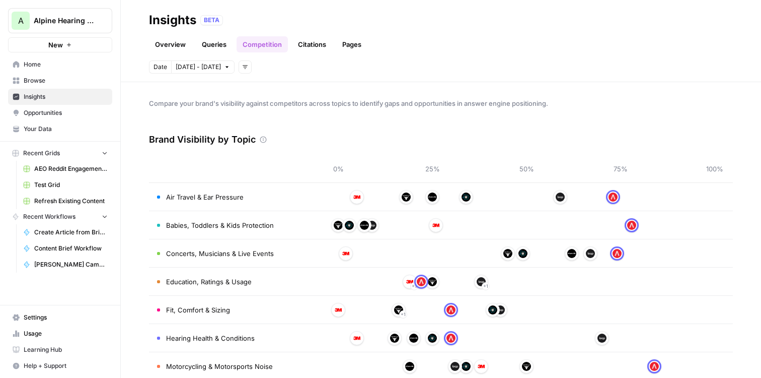
click at [215, 46] on link "Queries" at bounding box center [214, 44] width 37 height 16
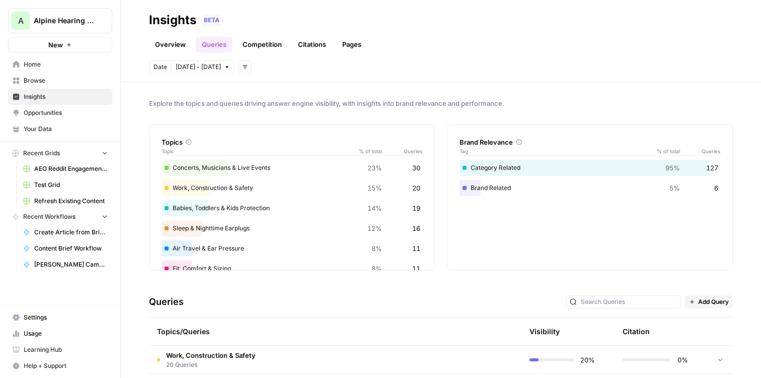
click at [242, 69] on icon "button" at bounding box center [245, 67] width 6 height 6
click at [258, 89] on span "Platform" at bounding box center [250, 89] width 26 height 10
click at [290, 69] on span "Select platform" at bounding box center [298, 66] width 44 height 9
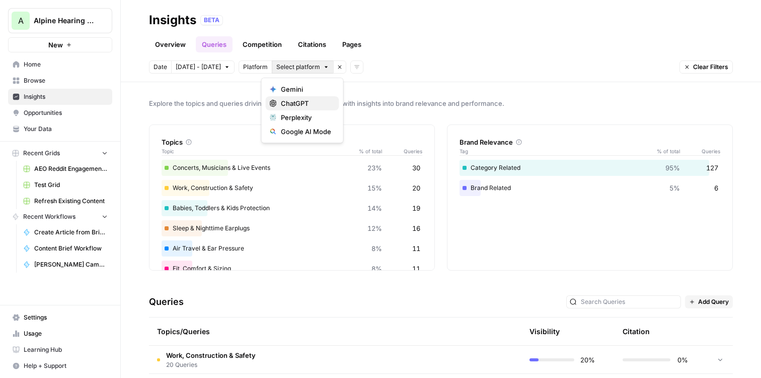
click at [318, 104] on span "ChatGPT" at bounding box center [306, 103] width 50 height 10
click at [439, 161] on div "Topics Topic % of total Queries Concerts, Musicians & Live Events 23% 30 Work, …" at bounding box center [441, 197] width 584 height 146
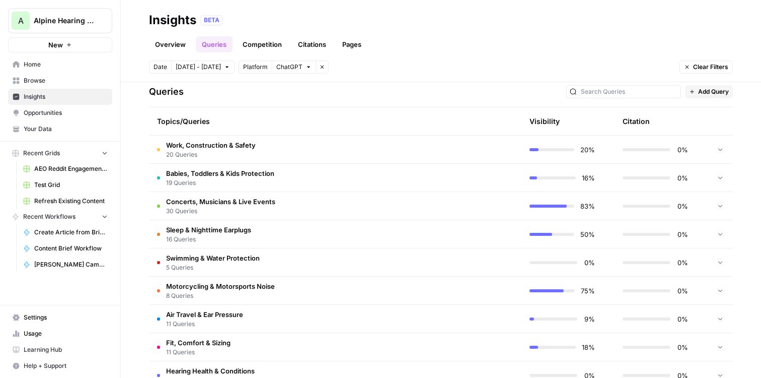
scroll to position [217, 0]
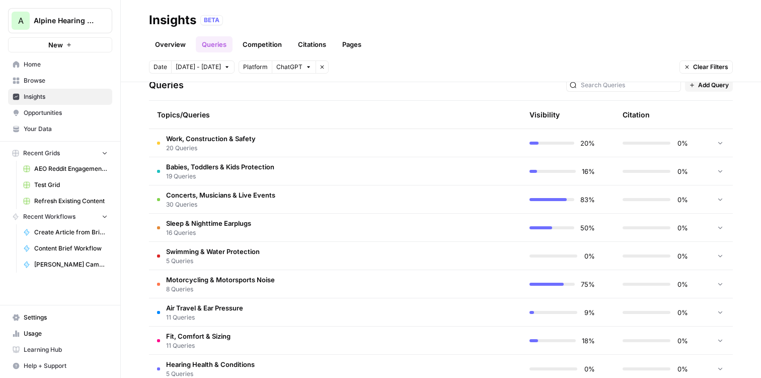
click at [335, 141] on td "Work, Construction & Safety 20 Queries" at bounding box center [287, 143] width 277 height 28
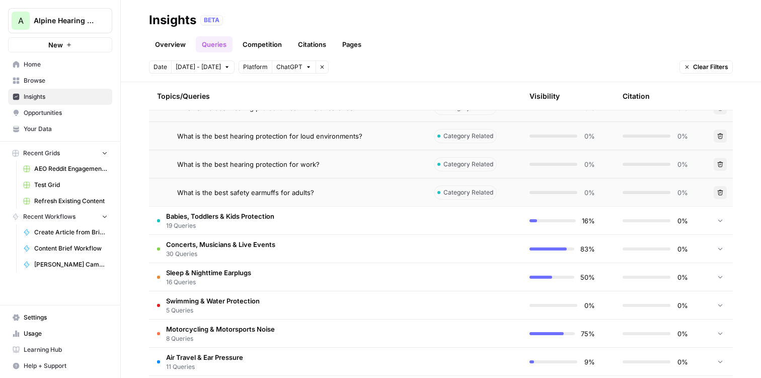
scroll to position [735, 0]
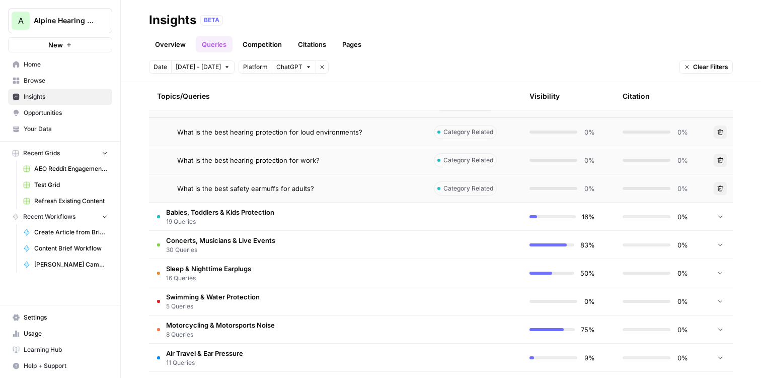
click at [232, 222] on span "19 Queries" at bounding box center [220, 221] width 108 height 9
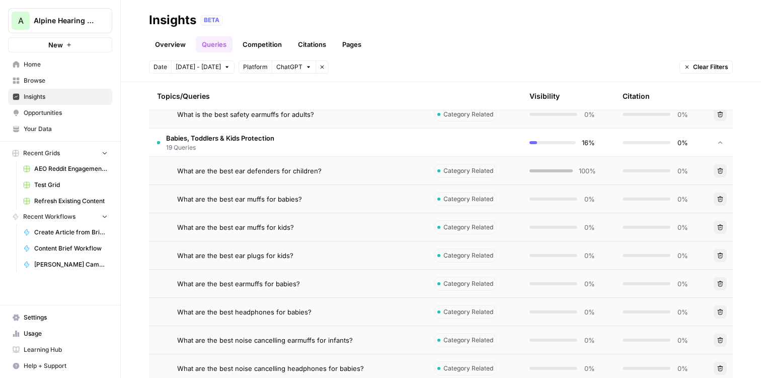
scroll to position [806, 0]
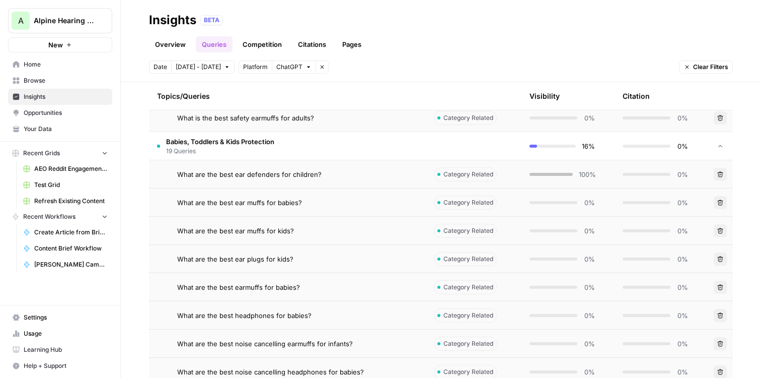
click at [245, 139] on span "Babies, Toddlers & Kids Protection" at bounding box center [220, 141] width 108 height 10
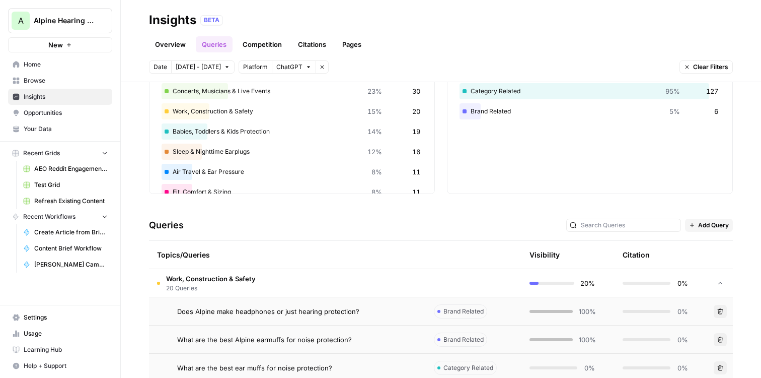
scroll to position [79, 0]
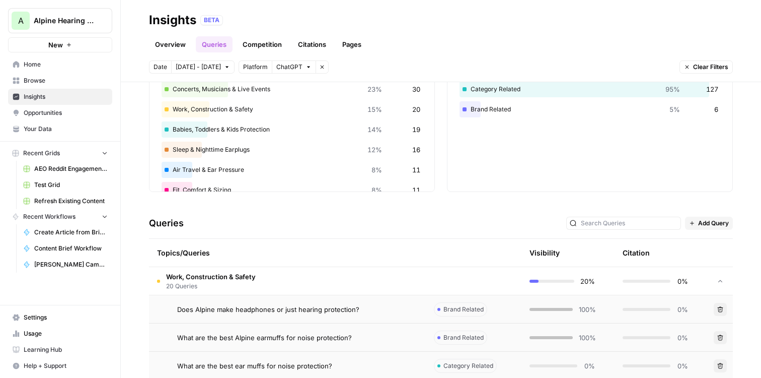
click at [184, 286] on span "20 Queries" at bounding box center [211, 285] width 90 height 9
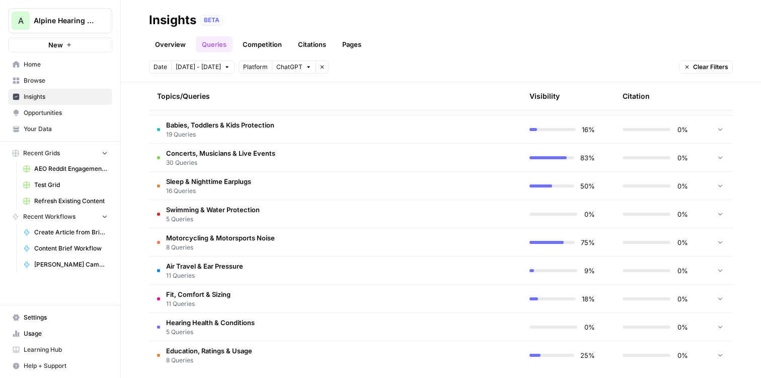
scroll to position [266, 0]
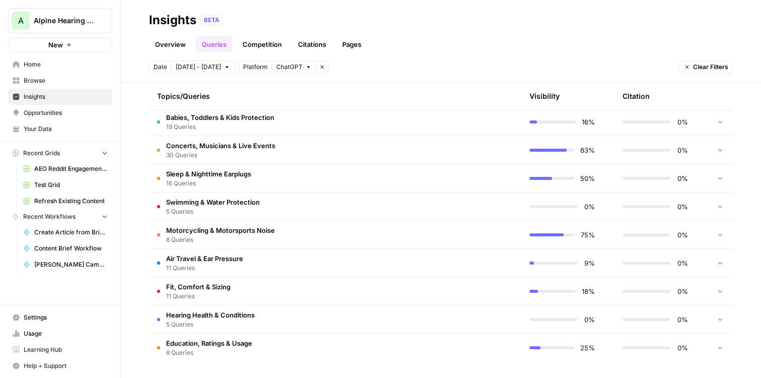
click at [233, 203] on span "Swimming & Water Protection" at bounding box center [213, 202] width 94 height 10
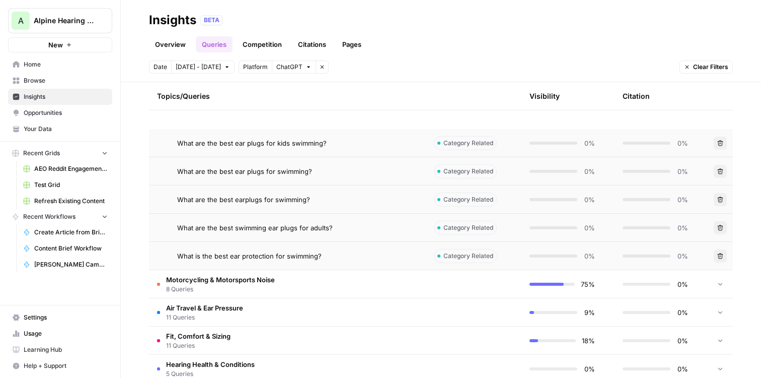
scroll to position [336, 0]
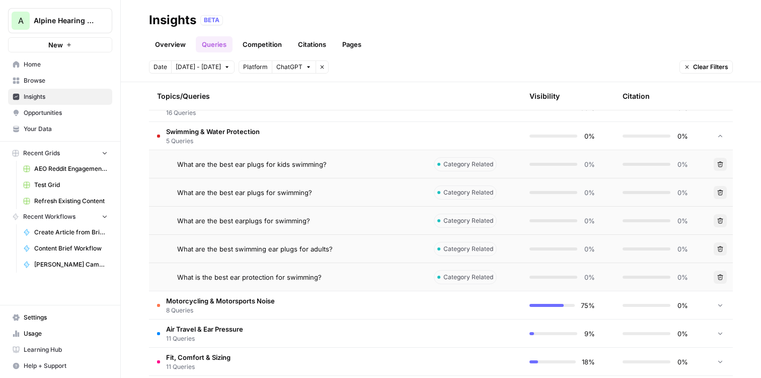
click at [230, 136] on span "5 Queries" at bounding box center [213, 140] width 94 height 9
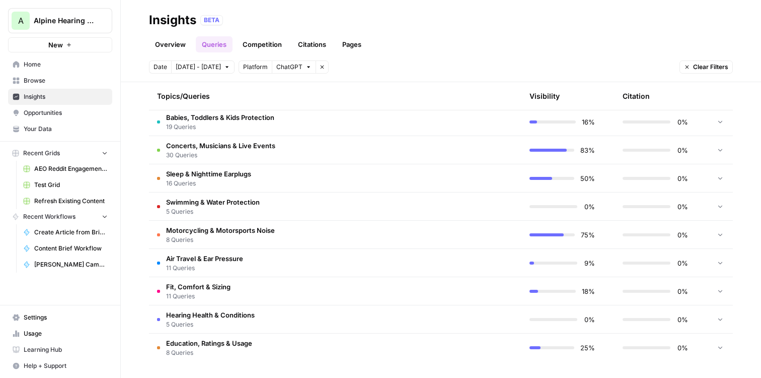
click at [232, 183] on span "16 Queries" at bounding box center [208, 183] width 85 height 9
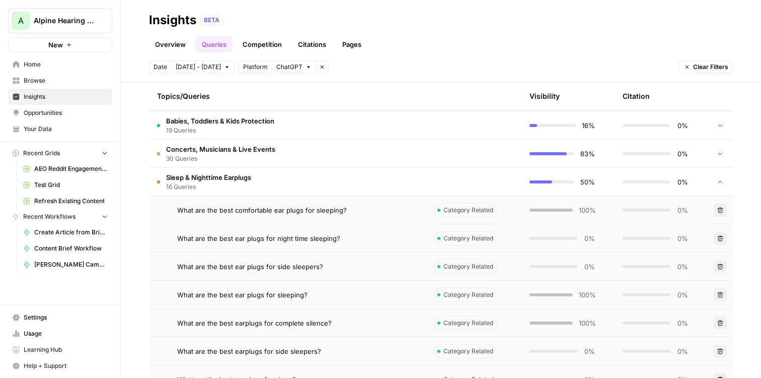
scroll to position [262, 0]
click at [214, 187] on span "16 Queries" at bounding box center [208, 187] width 85 height 9
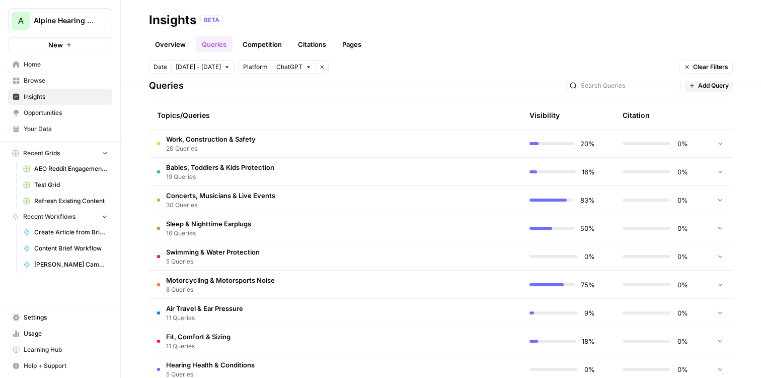
scroll to position [209, 0]
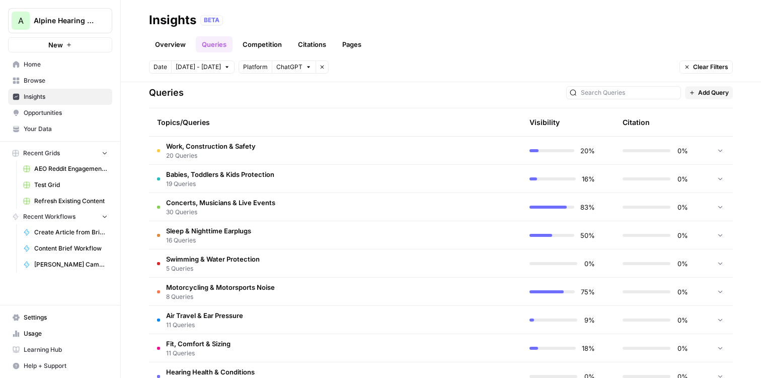
click at [56, 111] on span "Opportunities" at bounding box center [66, 112] width 84 height 9
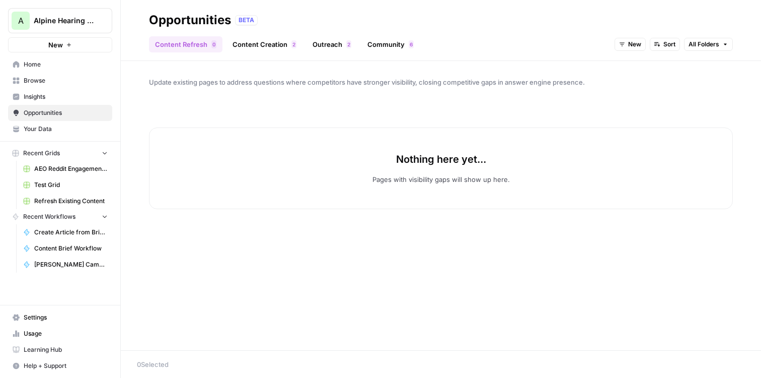
click at [270, 46] on link "Content Creation 2" at bounding box center [265, 44] width 76 height 16
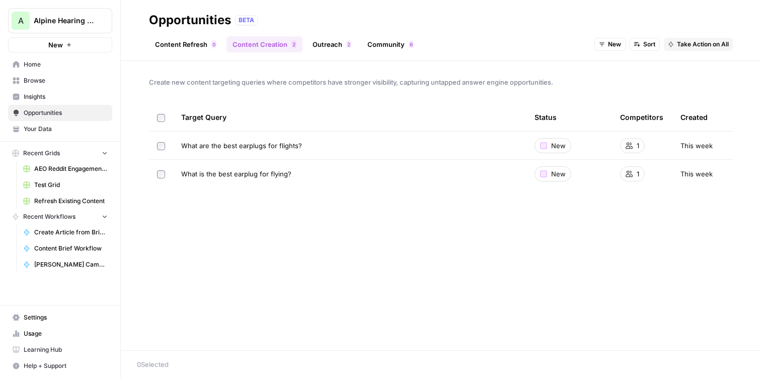
click at [323, 46] on link "Outreach 2" at bounding box center [332, 44] width 51 height 16
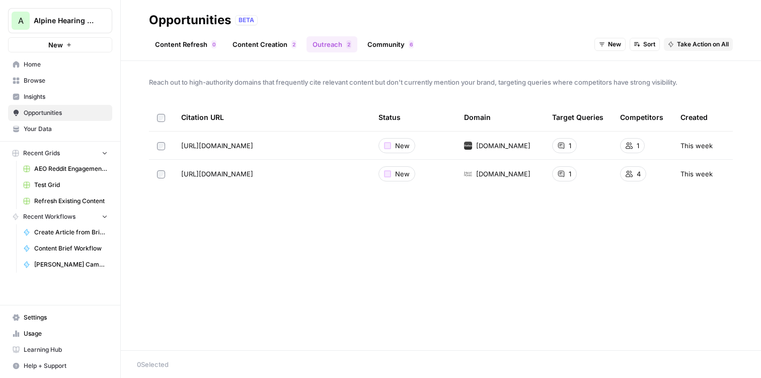
click at [244, 41] on link "Content Creation 2" at bounding box center [265, 44] width 76 height 16
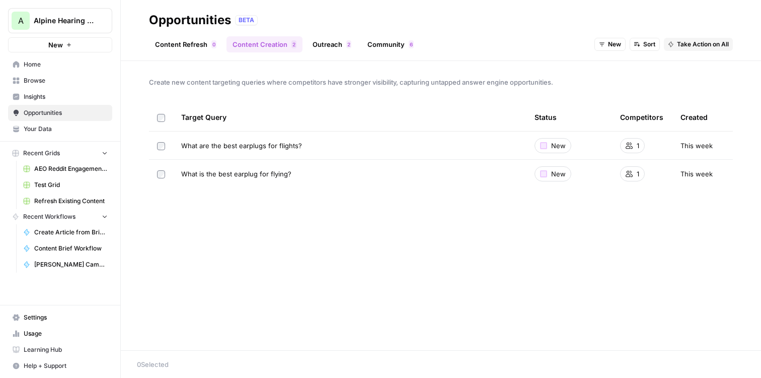
click at [379, 42] on link "Community 6" at bounding box center [391, 44] width 58 height 16
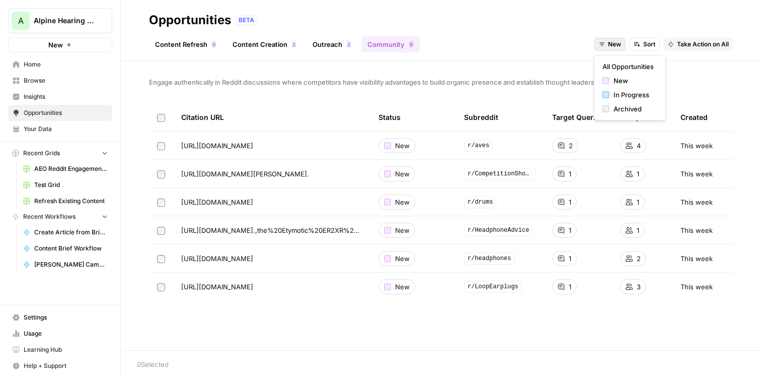
click at [620, 40] on span "New" at bounding box center [614, 44] width 13 height 9
click at [621, 64] on span "All Opportunities" at bounding box center [628, 66] width 51 height 10
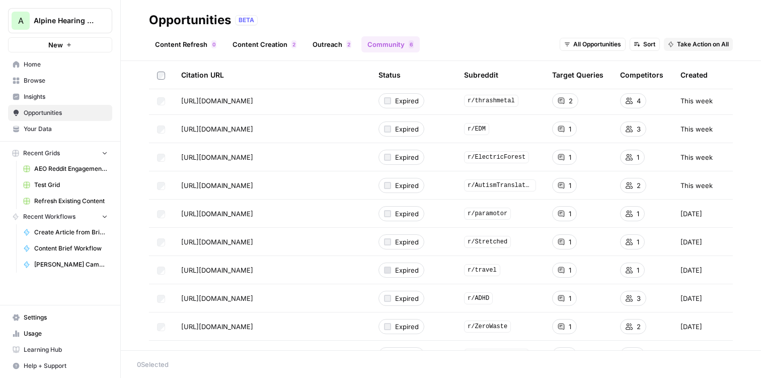
scroll to position [357, 0]
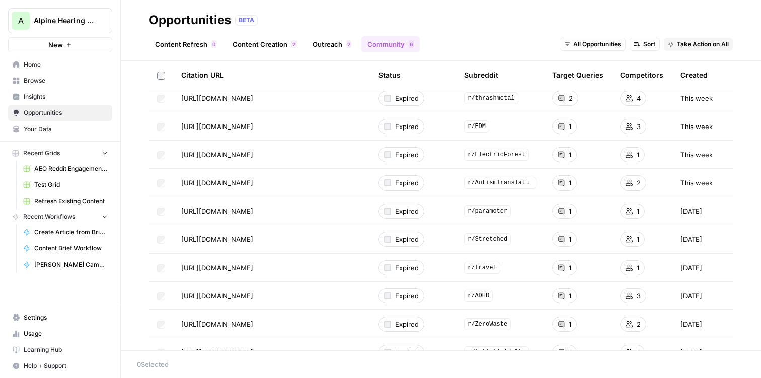
click at [323, 43] on link "Outreach 2" at bounding box center [332, 44] width 51 height 16
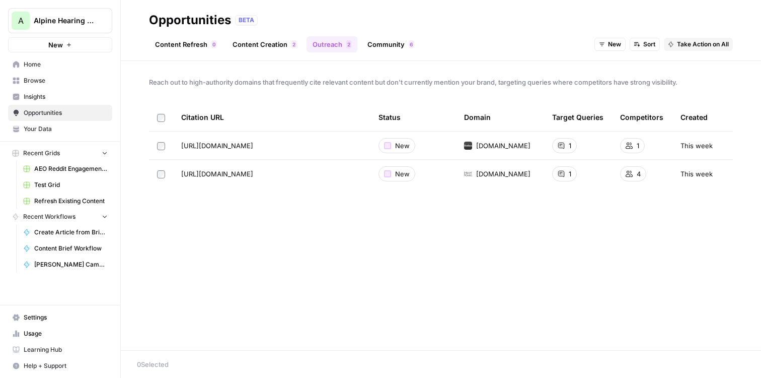
click at [613, 45] on span "New" at bounding box center [614, 44] width 13 height 9
click at [613, 65] on span "All Opportunities" at bounding box center [628, 66] width 51 height 10
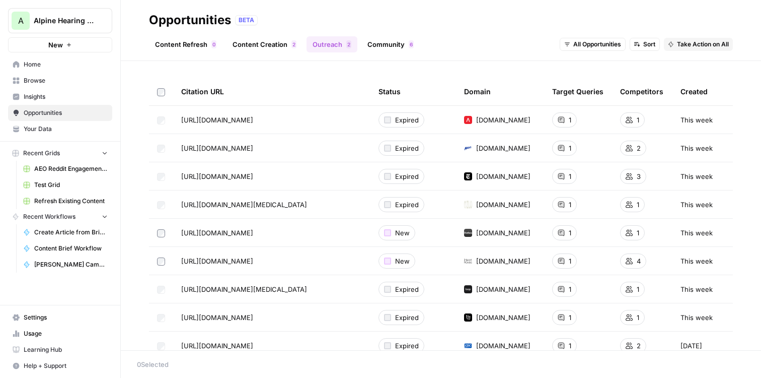
scroll to position [15, 0]
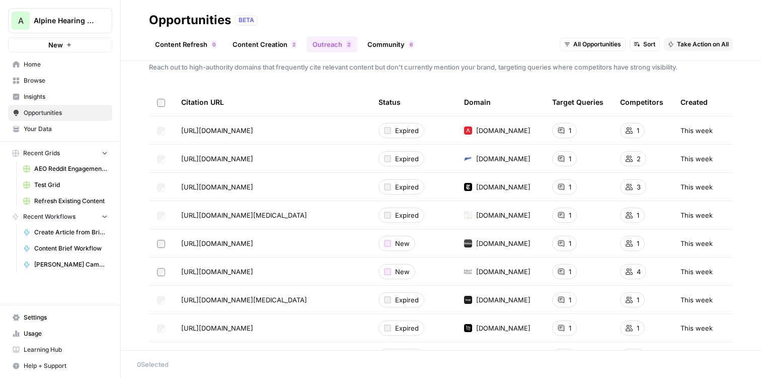
click at [595, 43] on span "All Opportunities" at bounding box center [597, 44] width 48 height 9
click at [475, 45] on div "Content Refresh 0 Content Creation 2 Outreach 2 Community 6 All Opportunities S…" at bounding box center [441, 40] width 584 height 24
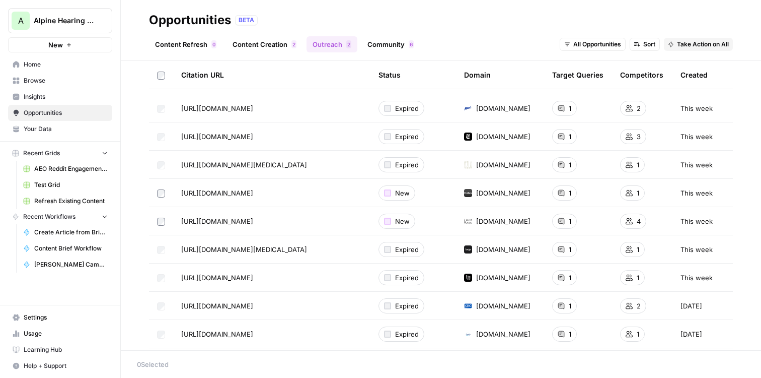
scroll to position [70, 0]
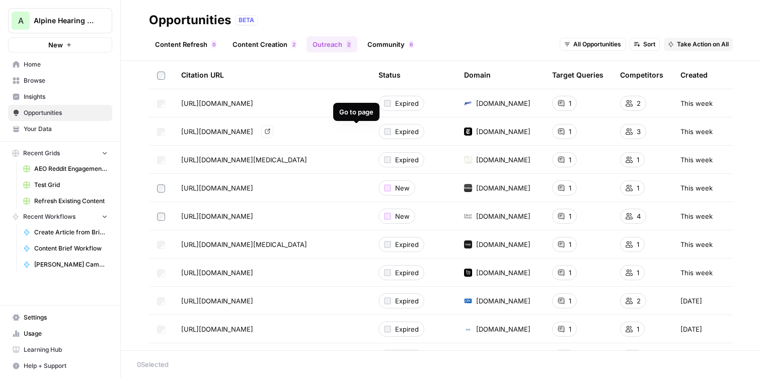
click at [270, 131] on icon "Go to page https://www.nytimes.com/wirecutter/reviews/best-earplugs-for-concert…" at bounding box center [268, 131] width 6 height 6
click at [270, 218] on icon "Go to page https://www.iheartraves.com/blogs/post/the-best-earplugs-for-raves" at bounding box center [268, 216] width 6 height 6
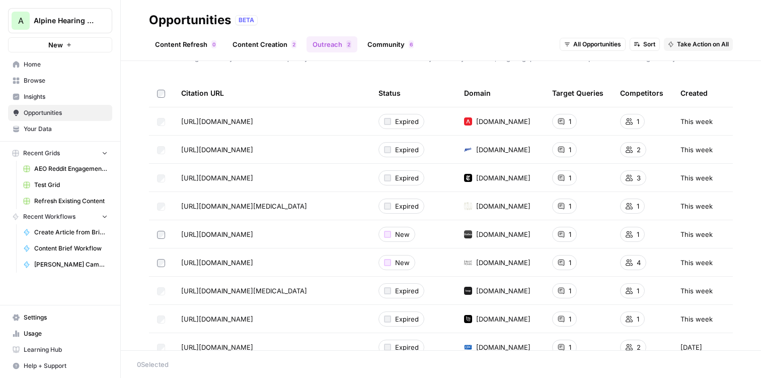
scroll to position [0, 0]
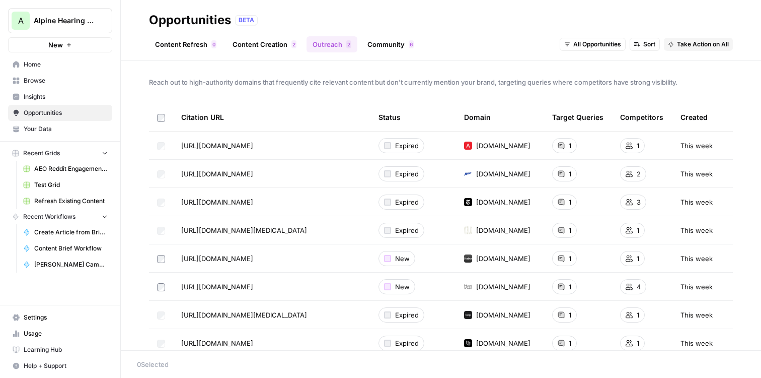
click at [265, 44] on link "Content Creation 2" at bounding box center [265, 44] width 76 height 16
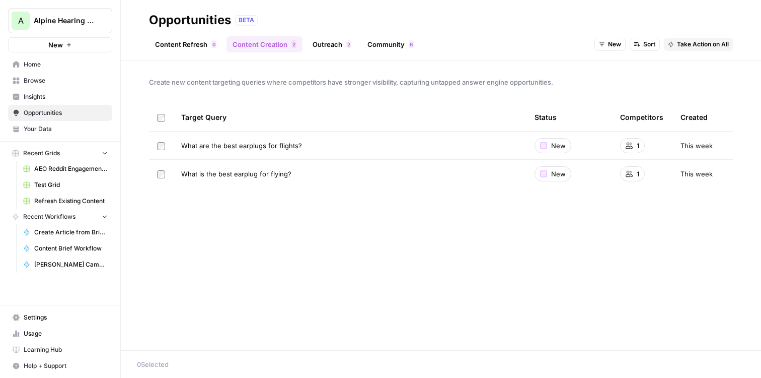
click at [323, 45] on link "Outreach 2" at bounding box center [332, 44] width 51 height 16
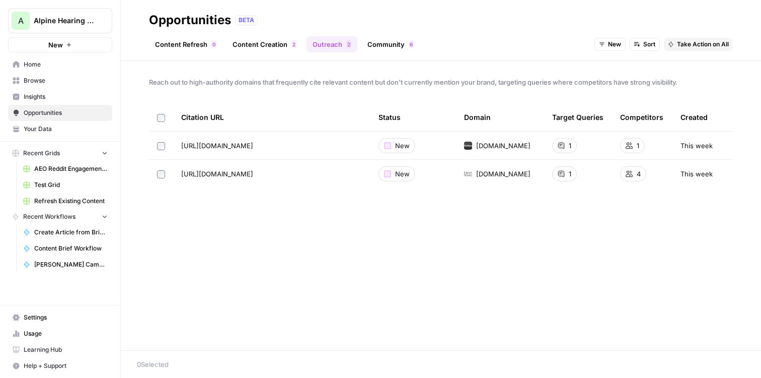
click at [244, 48] on link "Content Creation 2" at bounding box center [265, 44] width 76 height 16
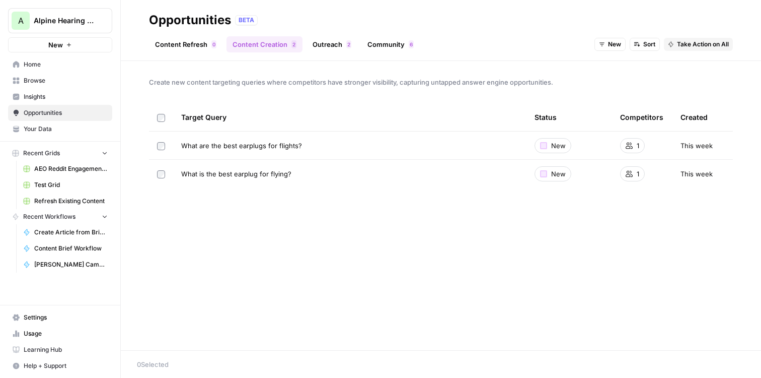
click at [612, 45] on span "New" at bounding box center [614, 44] width 13 height 9
click at [616, 69] on span "All Opportunities" at bounding box center [628, 66] width 51 height 10
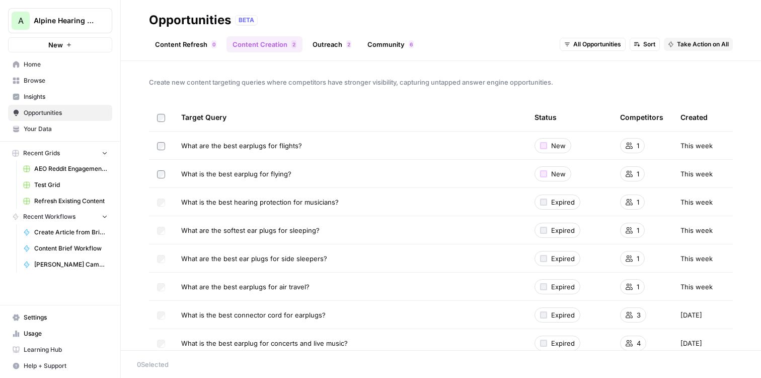
click at [184, 39] on link "Content Refresh 0" at bounding box center [186, 44] width 74 height 16
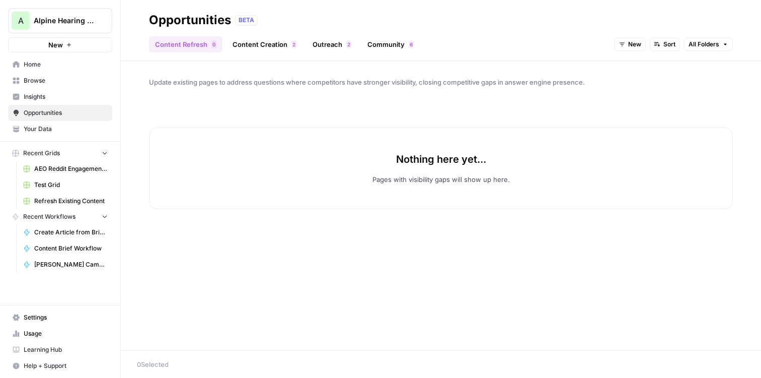
click at [33, 98] on span "Insights" at bounding box center [66, 96] width 84 height 9
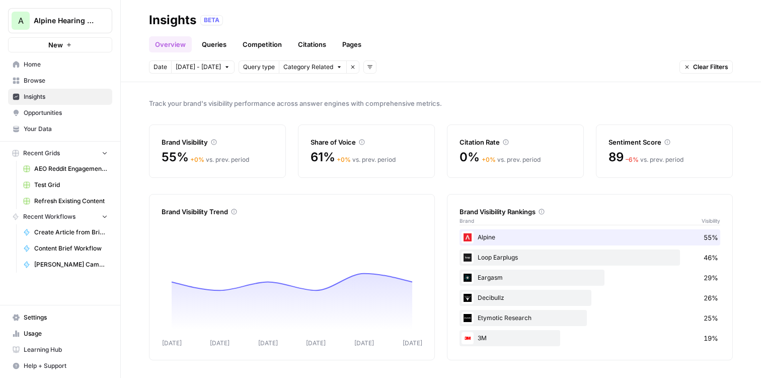
click at [211, 40] on link "Queries" at bounding box center [214, 44] width 37 height 16
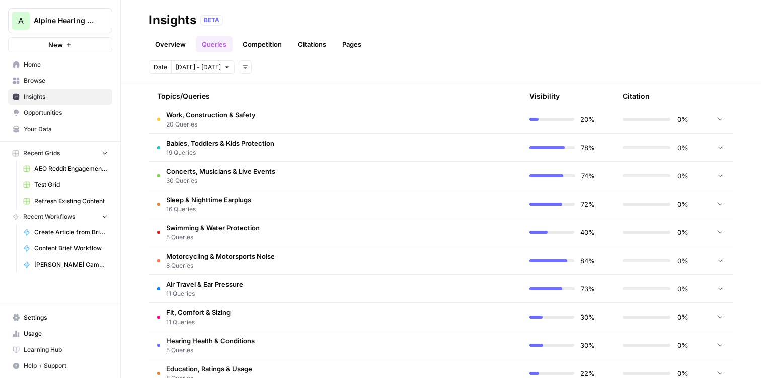
scroll to position [241, 0]
click at [316, 144] on td "Babies, Toddlers & Kids Protection 19 Queries" at bounding box center [287, 146] width 277 height 28
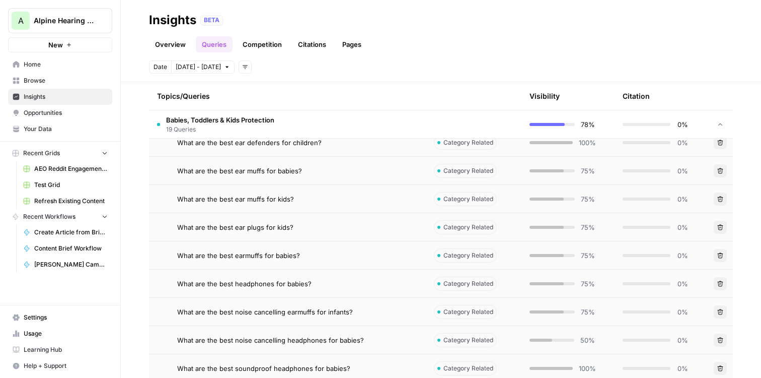
scroll to position [272, 0]
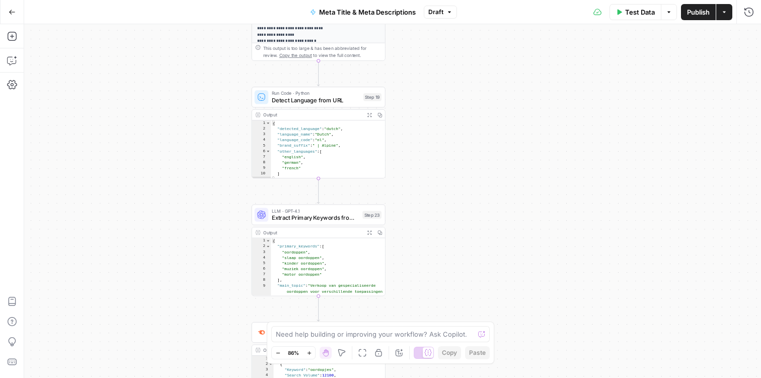
click at [728, 14] on button "Actions" at bounding box center [724, 12] width 16 height 16
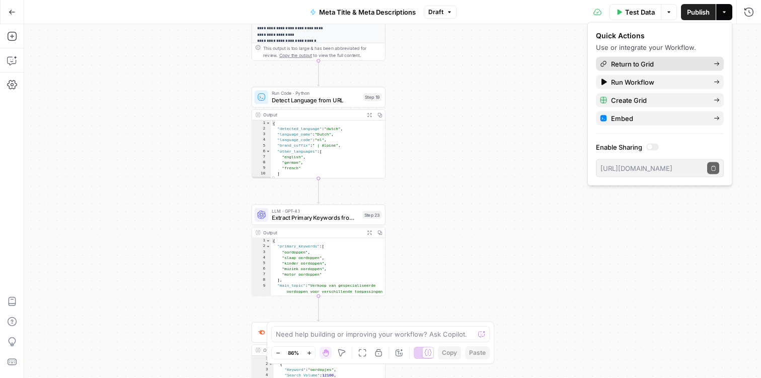
click at [640, 63] on span "Return to Grid" at bounding box center [658, 64] width 95 height 10
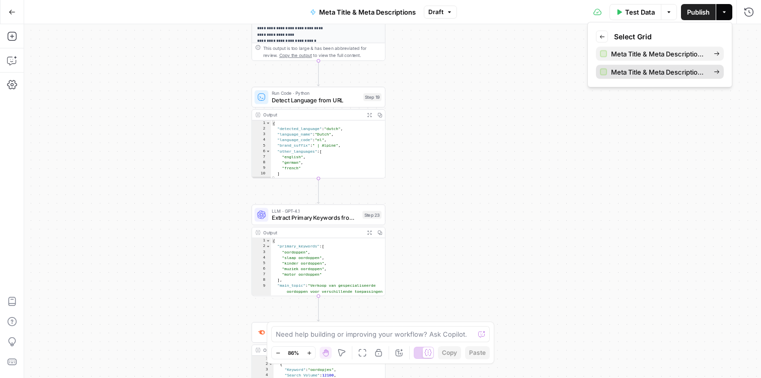
click at [624, 75] on span "Meta Title & Meta Descriptions Grid (1)" at bounding box center [658, 72] width 95 height 10
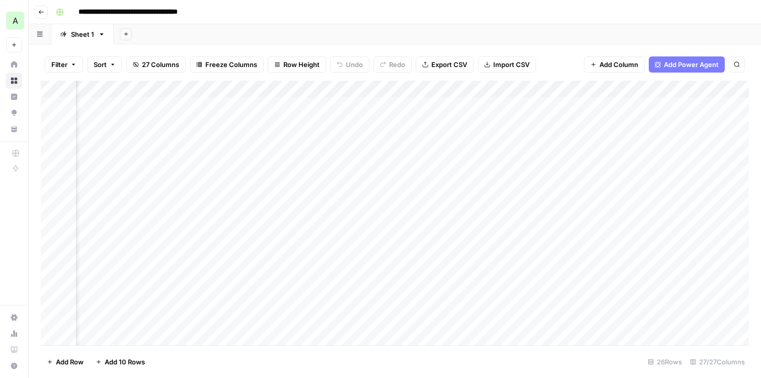
scroll to position [0, 441]
click at [444, 156] on div "Add Column" at bounding box center [395, 213] width 708 height 264
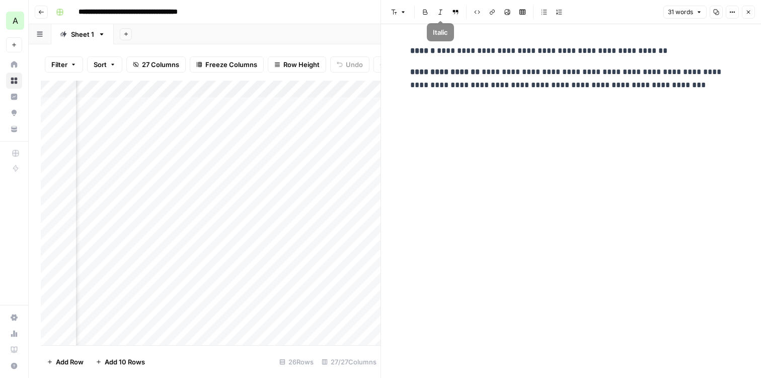
click at [344, 30] on div "Add Sheet" at bounding box center [438, 34] width 648 height 20
click at [747, 13] on icon "button" at bounding box center [749, 13] width 4 height 4
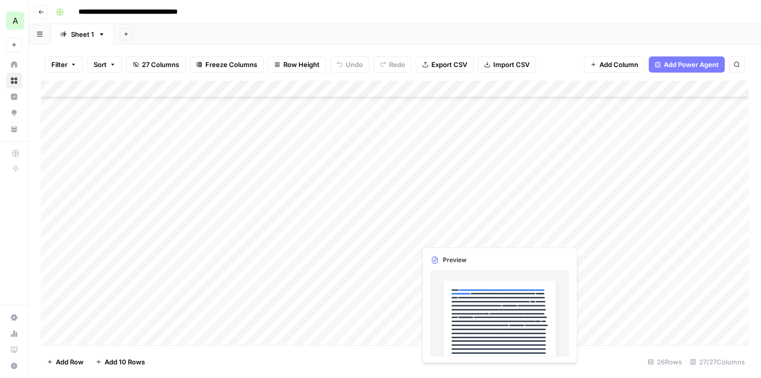
scroll to position [83, 0]
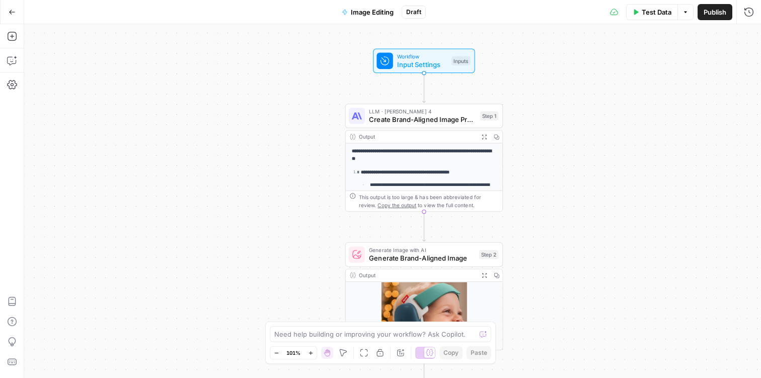
click at [303, 340] on div "Need help building or improving your workflow? Ask Copilot." at bounding box center [381, 334] width 222 height 16
